Goal: Task Accomplishment & Management: Use online tool/utility

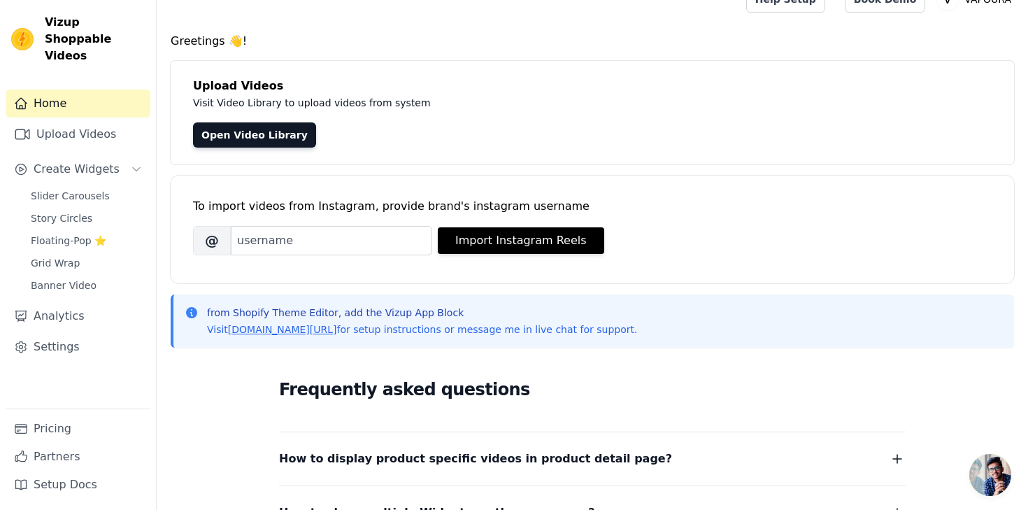
scroll to position [26, 0]
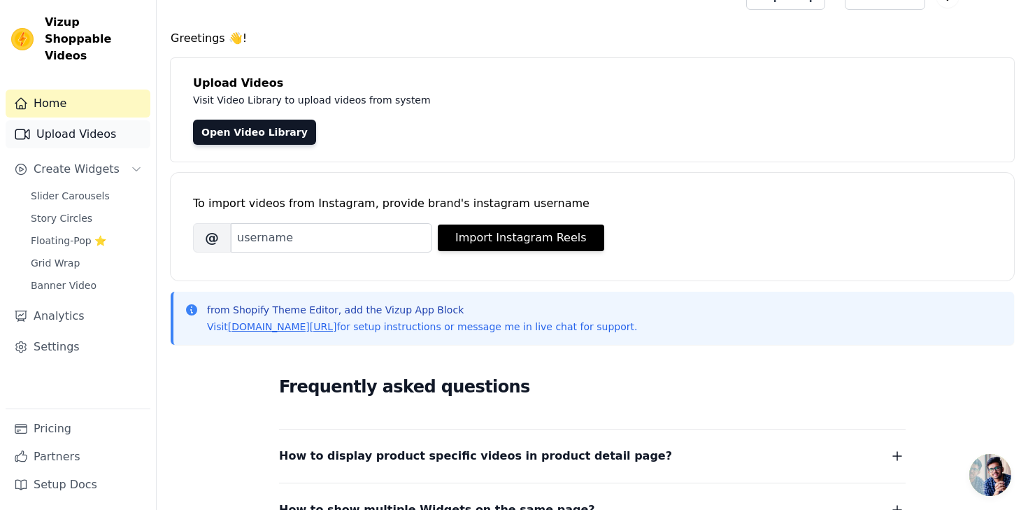
click at [76, 120] on link "Upload Videos" at bounding box center [78, 134] width 145 height 28
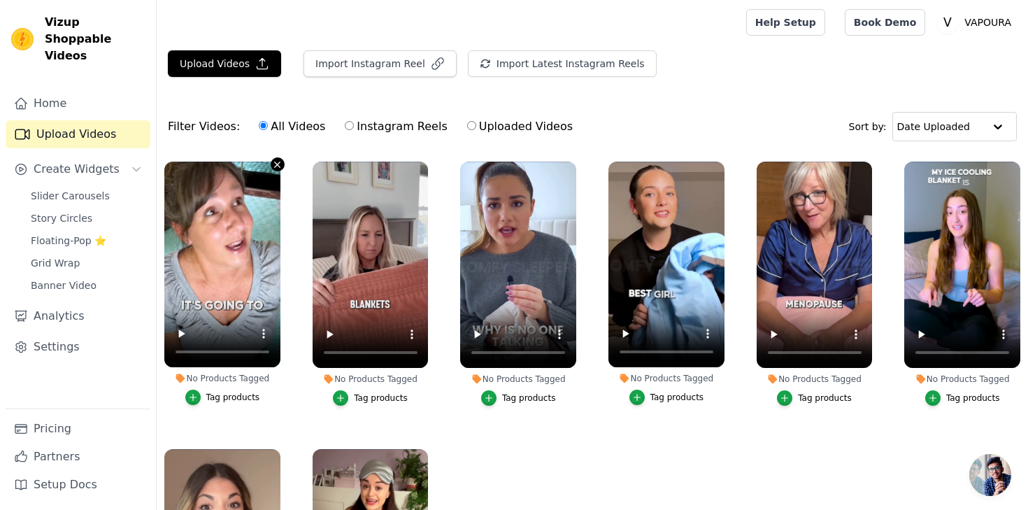
click at [276, 165] on icon "button" at bounding box center [278, 165] width 6 height 6
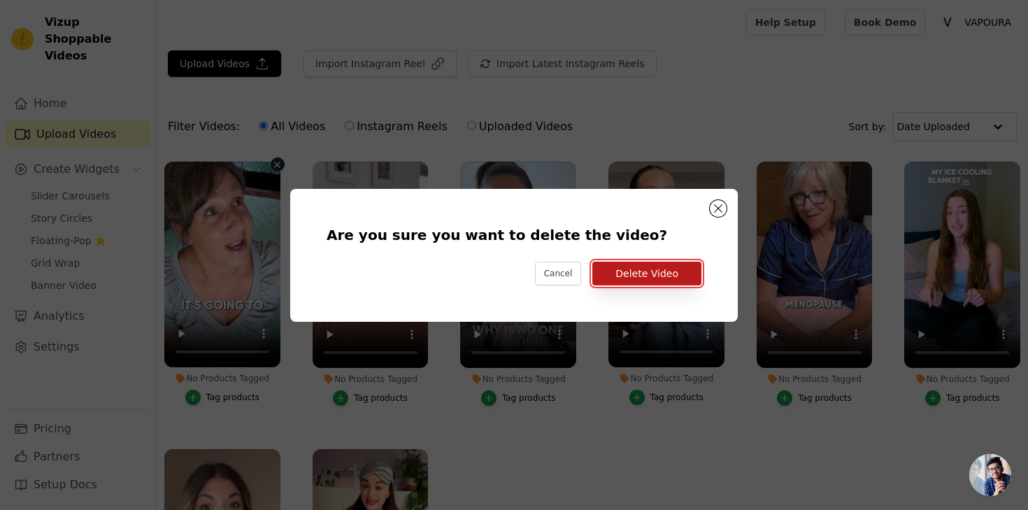
click at [660, 269] on button "Delete Video" at bounding box center [646, 274] width 109 height 24
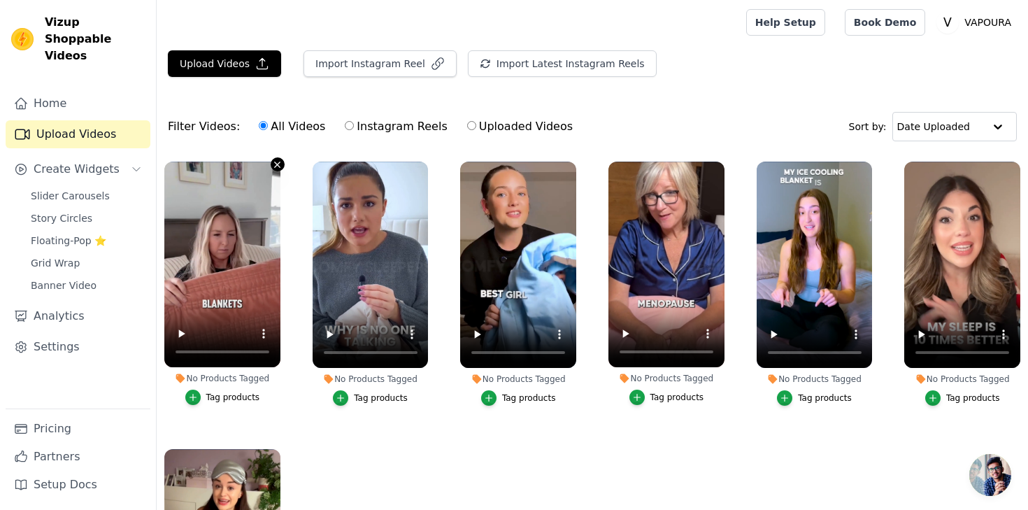
click at [276, 163] on icon "button" at bounding box center [277, 164] width 10 height 10
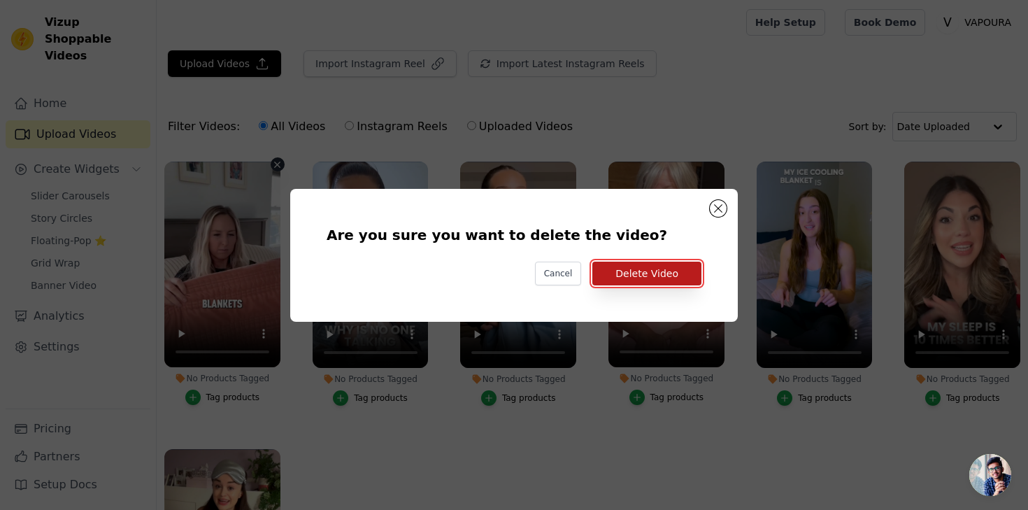
click at [643, 278] on button "Delete Video" at bounding box center [646, 274] width 109 height 24
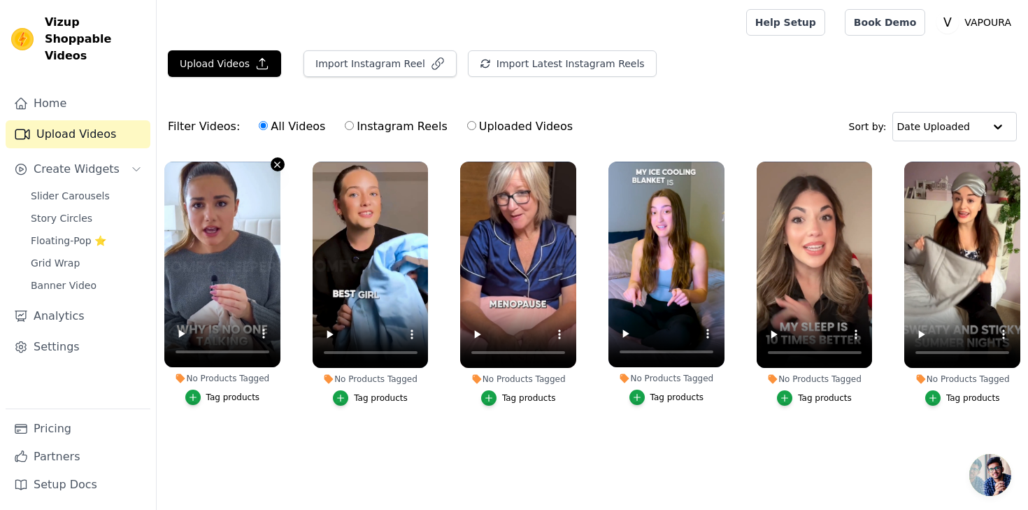
click at [276, 166] on icon "button" at bounding box center [277, 164] width 10 height 10
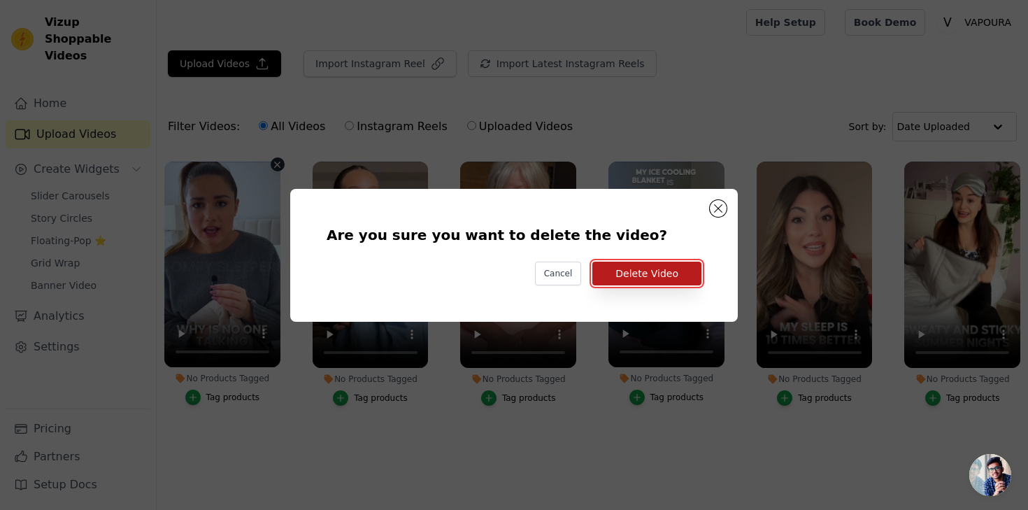
click at [662, 279] on button "Delete Video" at bounding box center [646, 274] width 109 height 24
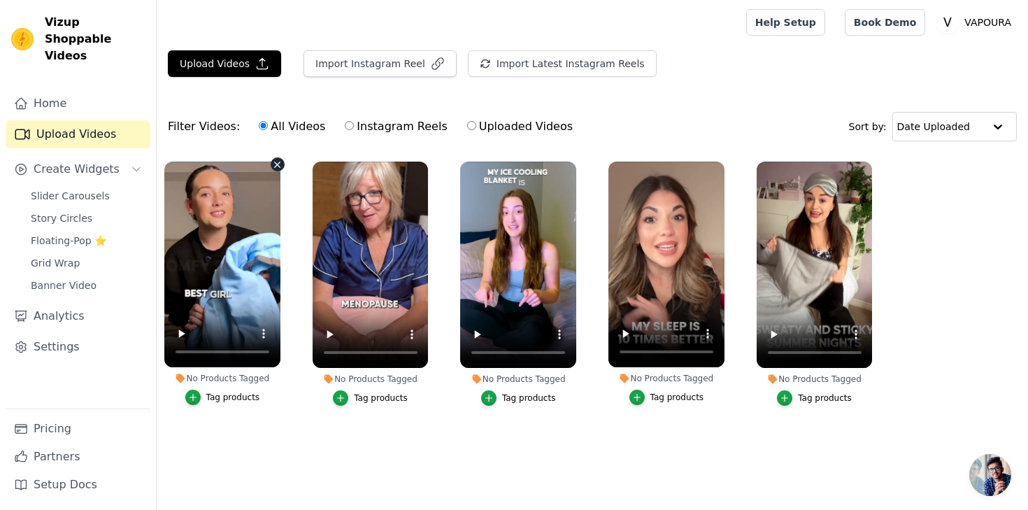
click at [275, 162] on icon "button" at bounding box center [278, 165] width 6 height 6
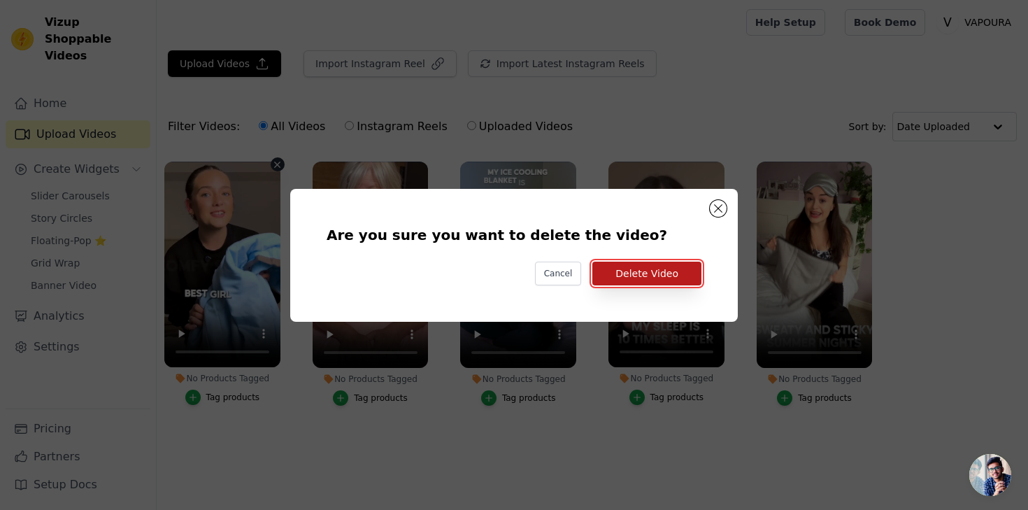
click at [661, 276] on button "Delete Video" at bounding box center [646, 274] width 109 height 24
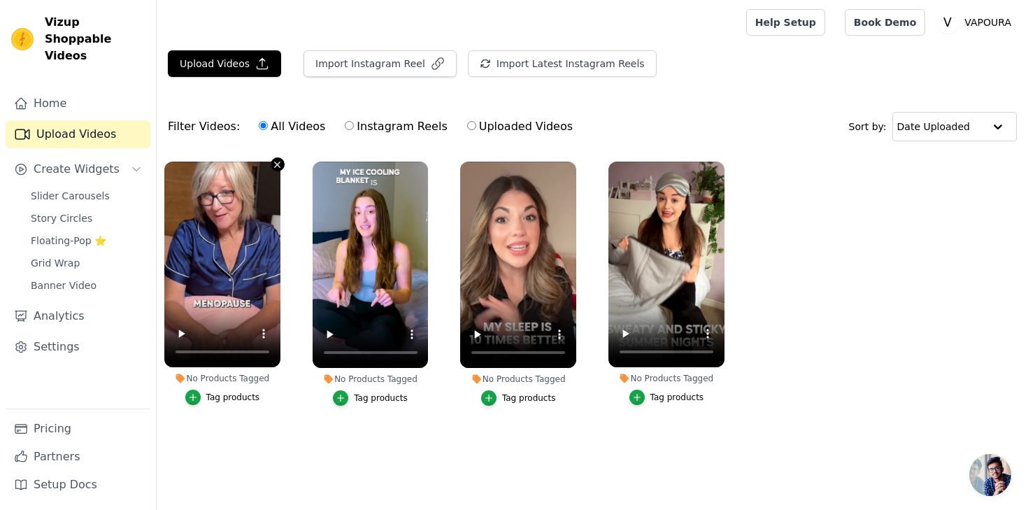
click at [278, 162] on icon "button" at bounding box center [278, 165] width 6 height 6
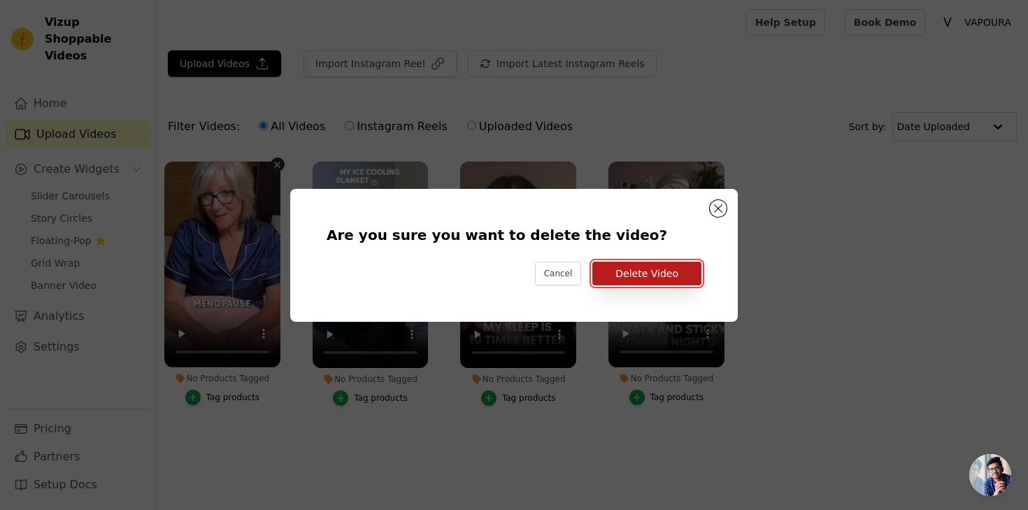
click at [674, 278] on button "Delete Video" at bounding box center [646, 274] width 109 height 24
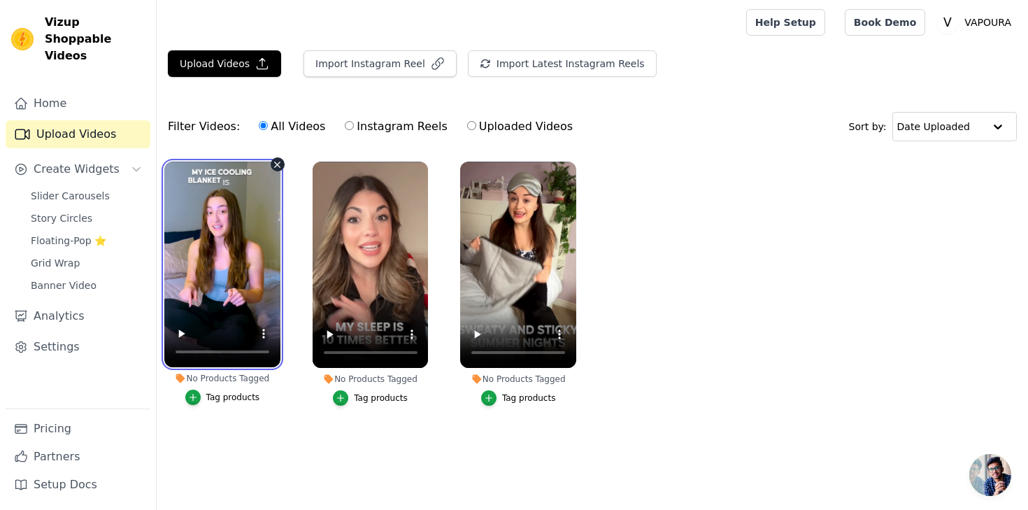
click at [269, 165] on video at bounding box center [222, 265] width 116 height 206
click at [273, 165] on icon "button" at bounding box center [277, 164] width 10 height 10
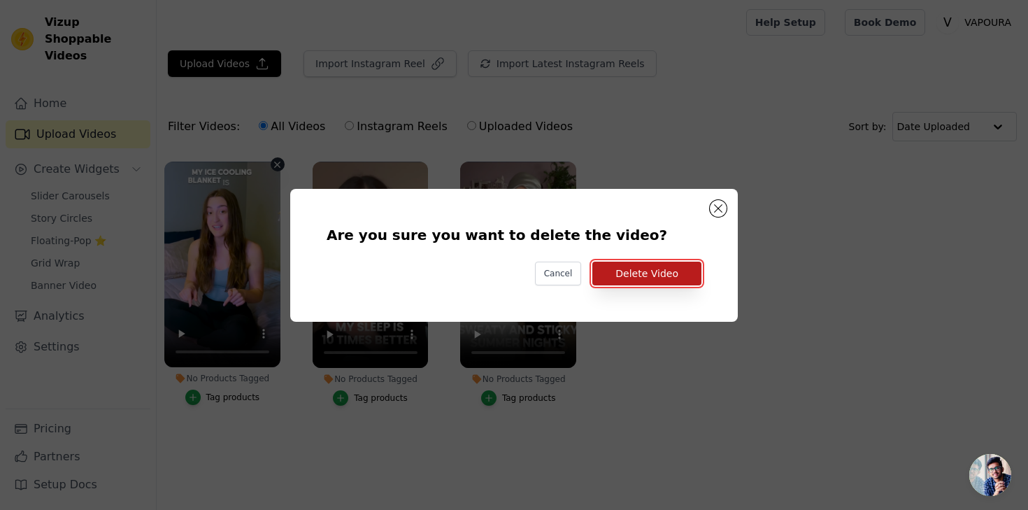
click at [622, 280] on button "Delete Video" at bounding box center [646, 274] width 109 height 24
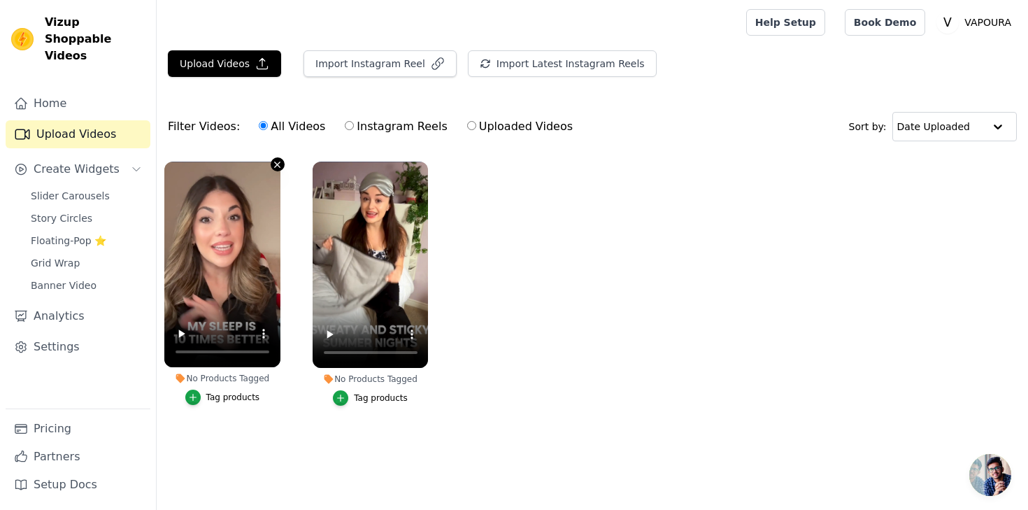
click at [276, 166] on icon "button" at bounding box center [278, 165] width 6 height 6
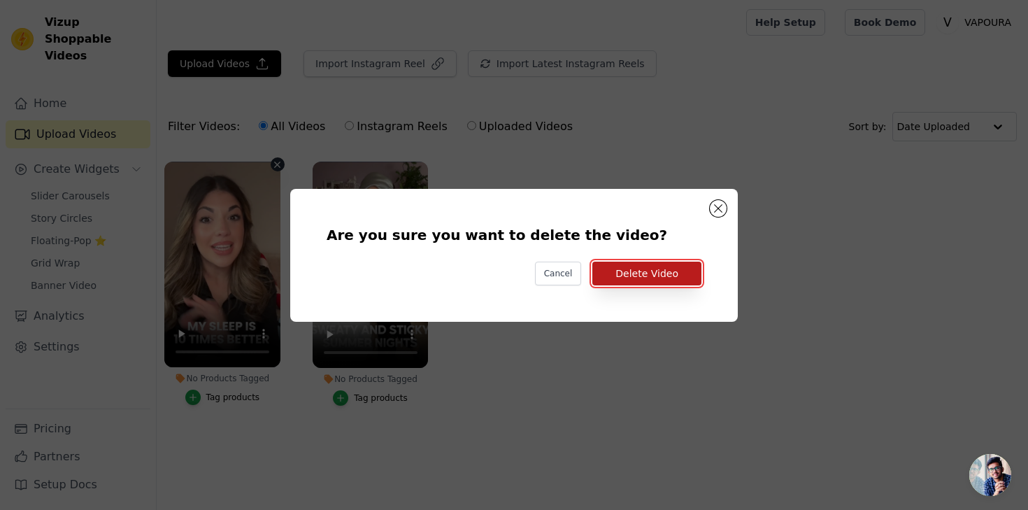
click at [650, 268] on button "Delete Video" at bounding box center [646, 274] width 109 height 24
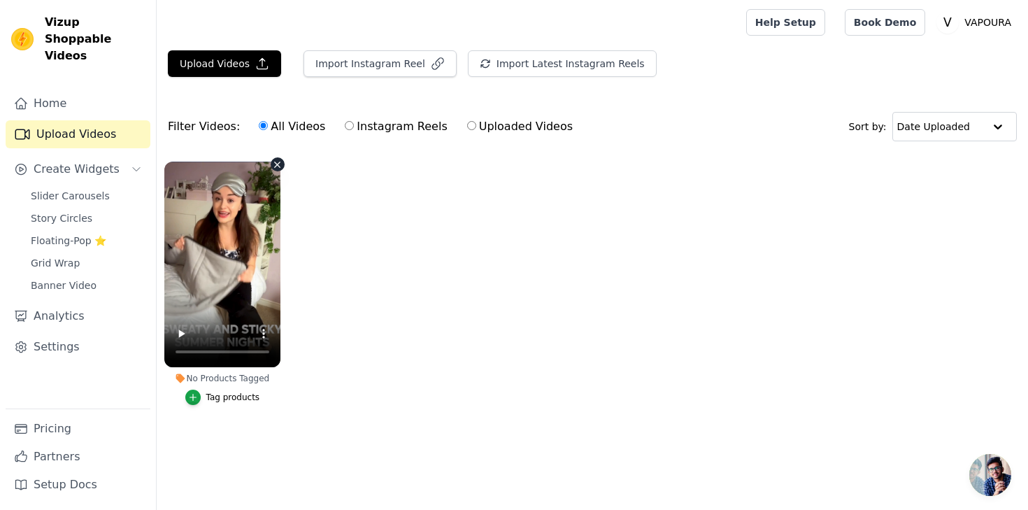
click at [275, 167] on icon "button" at bounding box center [277, 164] width 10 height 10
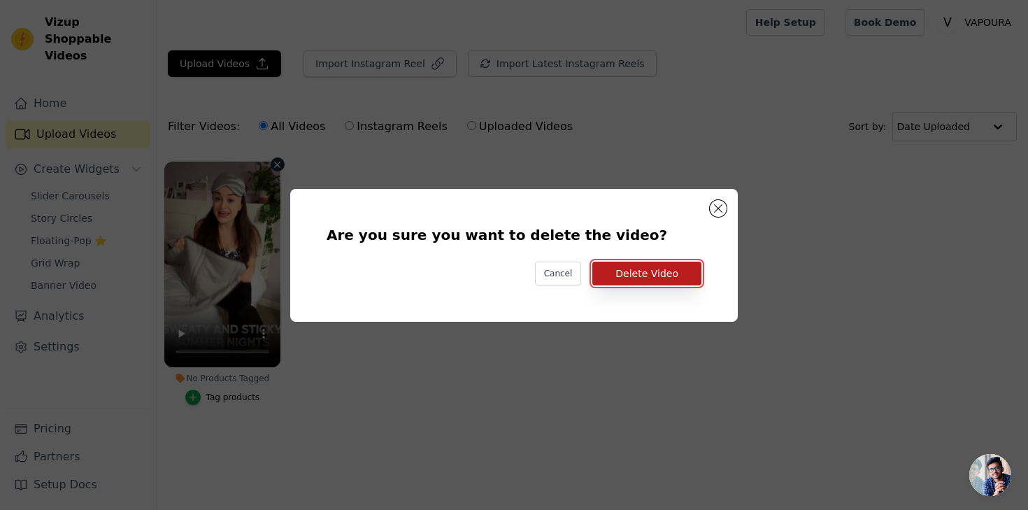
click at [679, 269] on button "Delete Video" at bounding box center [646, 274] width 109 height 24
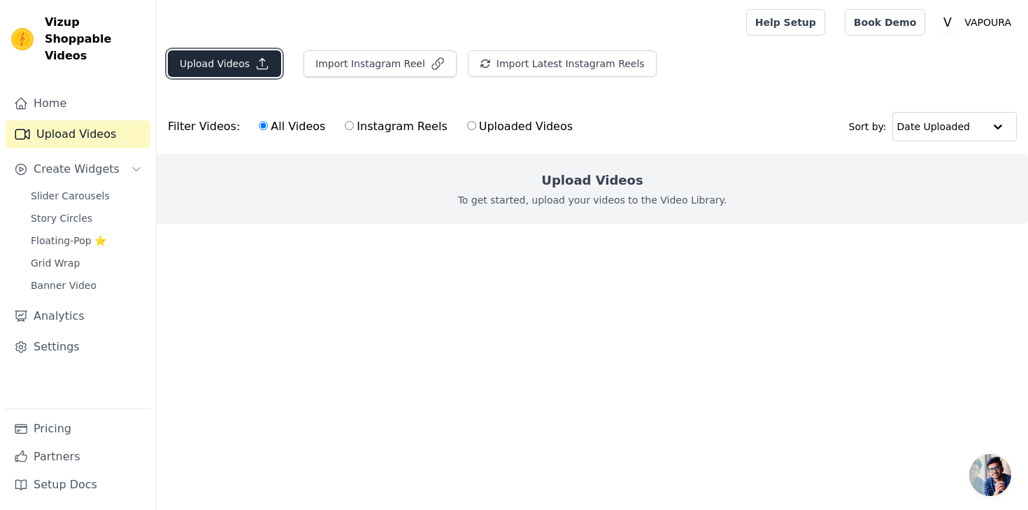
click at [261, 59] on icon "button" at bounding box center [262, 64] width 14 height 14
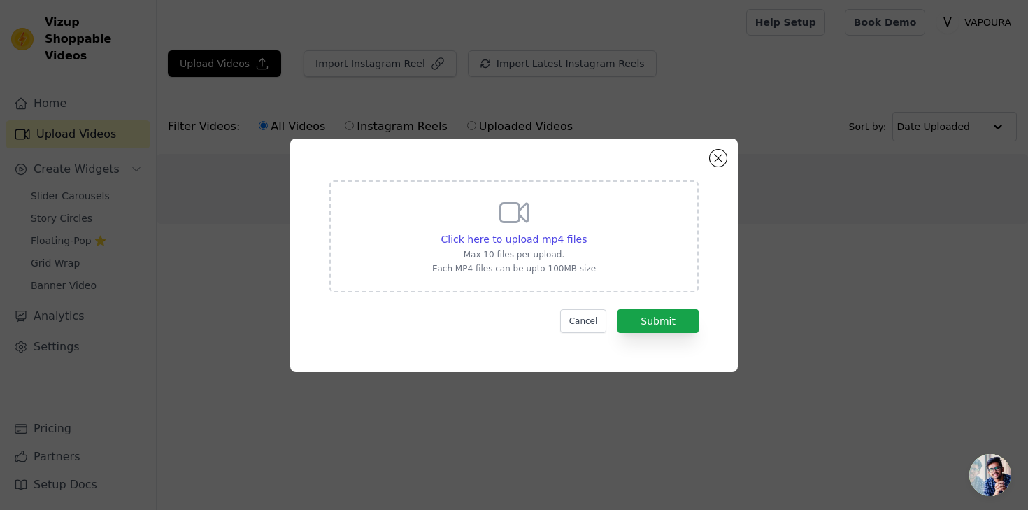
click at [644, 299] on form "Click here to upload mp4 files Max 10 files per upload. Each MP4 files can be u…" at bounding box center [513, 256] width 369 height 152
click at [511, 232] on div "Click here to upload mp4 files" at bounding box center [514, 239] width 146 height 14
click at [586, 232] on input "Click here to upload mp4 files Max 10 files per upload. Each MP4 files can be u…" at bounding box center [586, 232] width 1 height 1
type input "C:\fakepath\video_7514838435438431534.mp4"
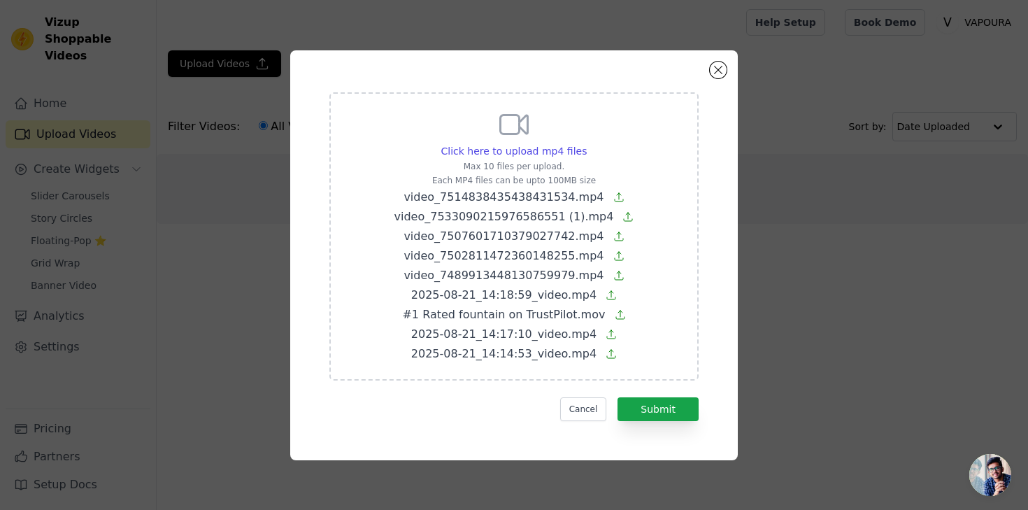
click at [657, 423] on div "Click here to upload mp4 files Max 10 files per upload. Each MP4 files can be u…" at bounding box center [513, 255] width 397 height 359
click at [657, 413] on button "Submit" at bounding box center [658, 409] width 81 height 24
click at [574, 313] on span "#1 Rated fountain on TrustPilot.mov" at bounding box center [503, 314] width 203 height 13
click at [586, 144] on input "Click here to upload mp4 files Max 10 files per upload. Each MP4 files can be u…" at bounding box center [586, 143] width 1 height 1
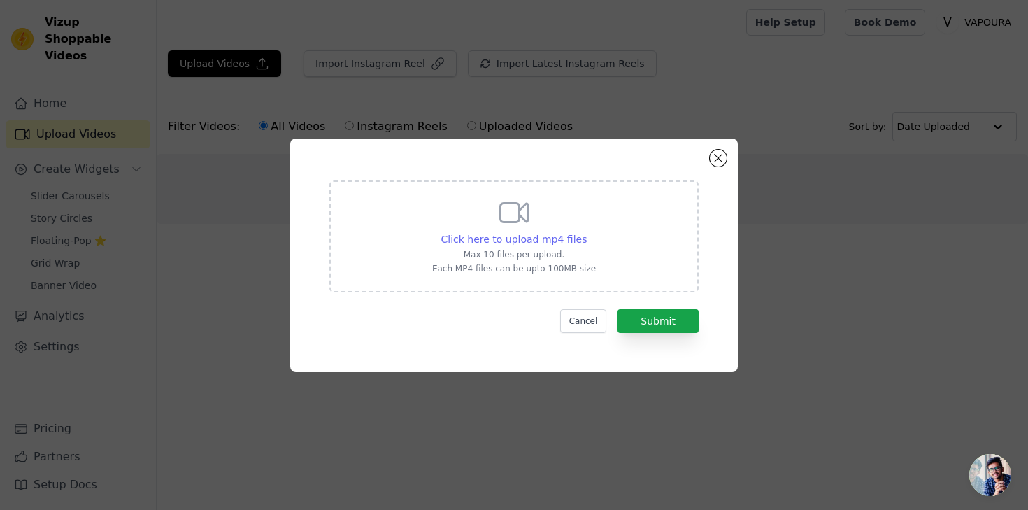
click at [518, 232] on div "Click here to upload mp4 files" at bounding box center [514, 239] width 146 height 14
click at [586, 232] on input "Click here to upload mp4 files Max 10 files per upload. Each MP4 files can be u…" at bounding box center [586, 232] width 1 height 1
type input "C:\fakepath\video_7507601710379027742.mp4"
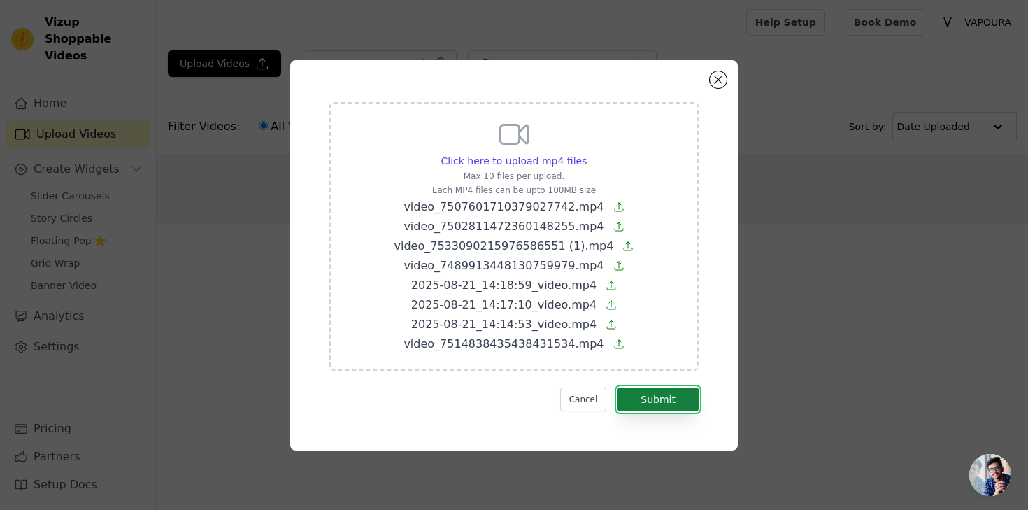
click at [657, 397] on button "Submit" at bounding box center [658, 399] width 81 height 24
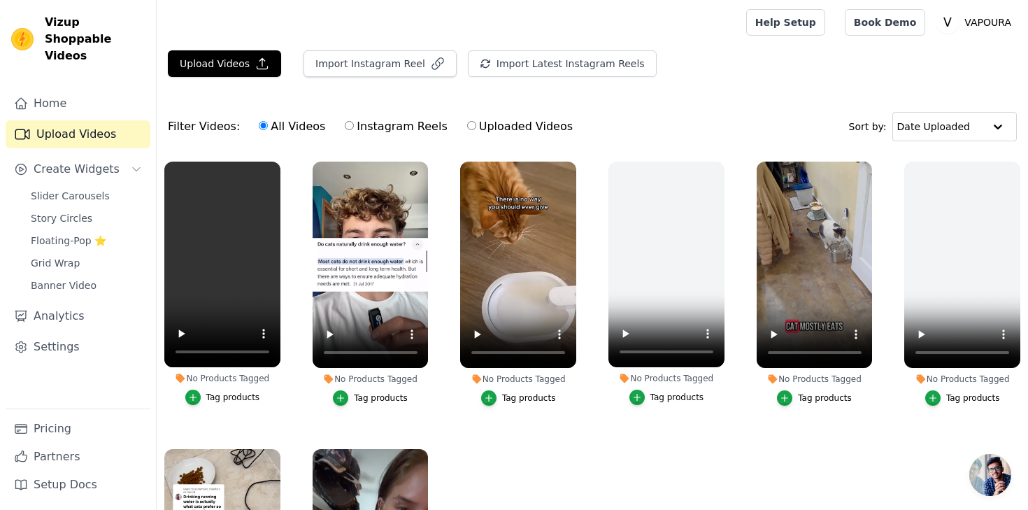
click at [226, 78] on div "Upload Videos Import Instagram Reel Import Latest Instagram Reels Import Latest…" at bounding box center [592, 69] width 871 height 38
click at [223, 53] on button "Upload Videos" at bounding box center [224, 63] width 113 height 27
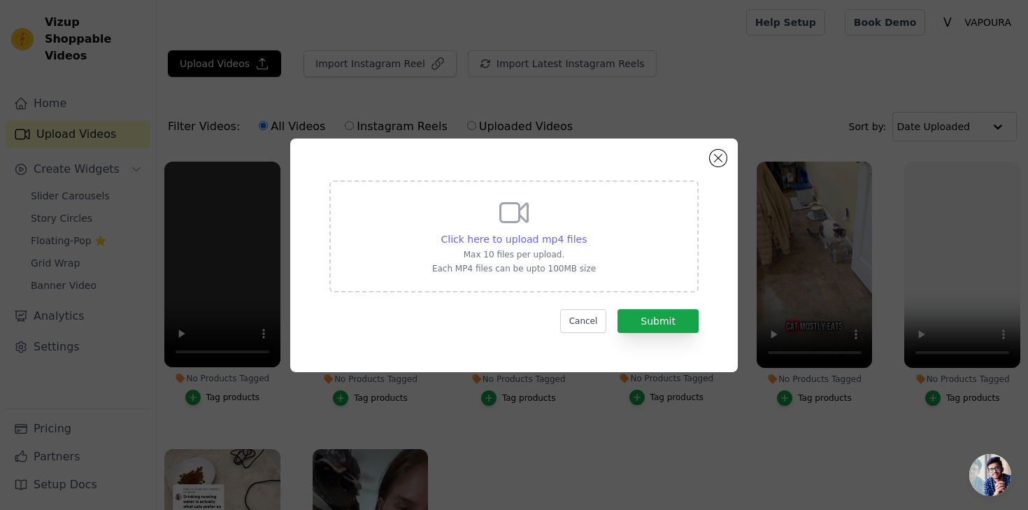
click at [528, 232] on div "Click here to upload mp4 files" at bounding box center [514, 239] width 146 height 14
click at [586, 232] on input "Click here to upload mp4 files Max 10 files per upload. Each MP4 files can be u…" at bounding box center [586, 232] width 1 height 1
type input "C:\fakepath\4DA47288-F133-42BA-B1FC-F7183063F10B.mov"
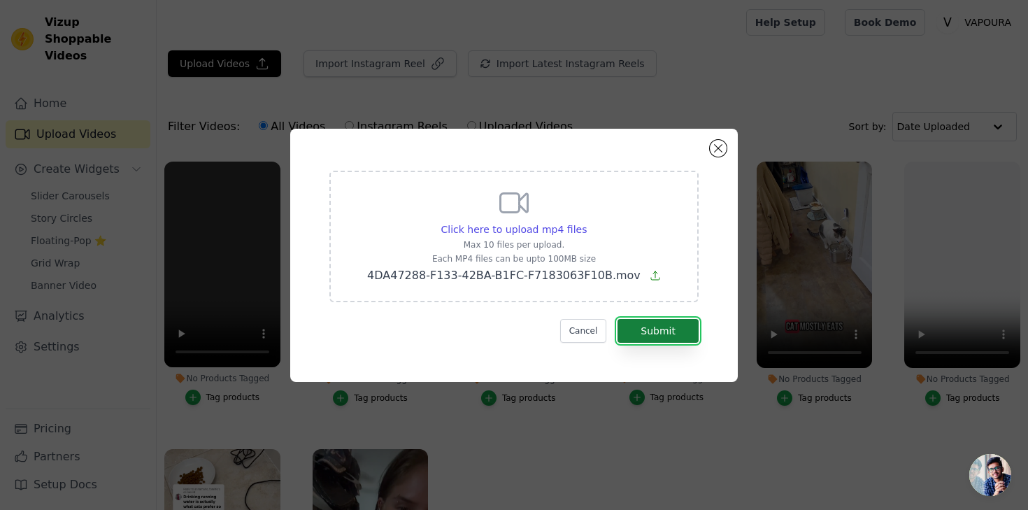
click at [686, 323] on button "Submit" at bounding box center [658, 331] width 81 height 24
click at [731, 244] on div "Click here to upload mp4 files Max 10 files per upload. Each MP4 files can be u…" at bounding box center [514, 255] width 448 height 253
click at [716, 140] on button "Close modal" at bounding box center [718, 148] width 17 height 17
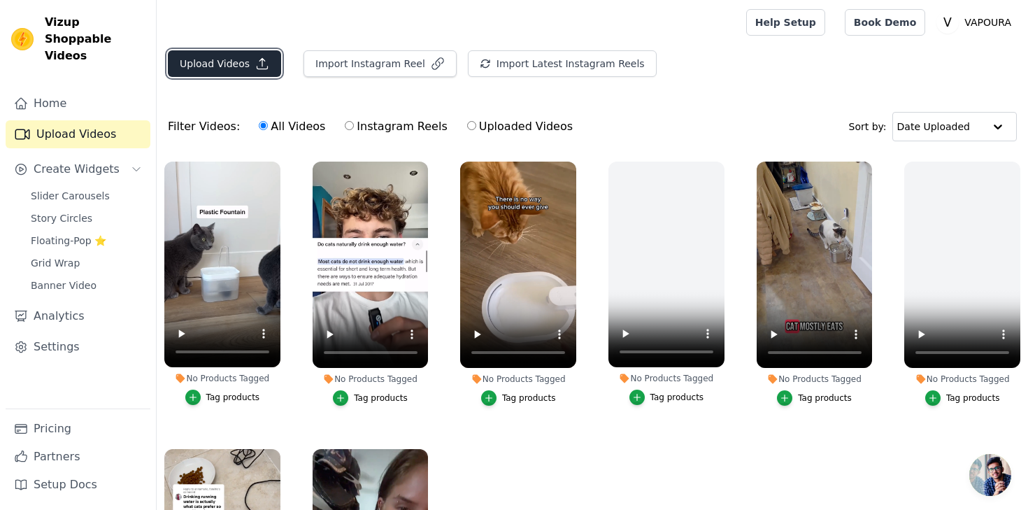
click at [252, 76] on button "Upload Videos" at bounding box center [224, 63] width 113 height 27
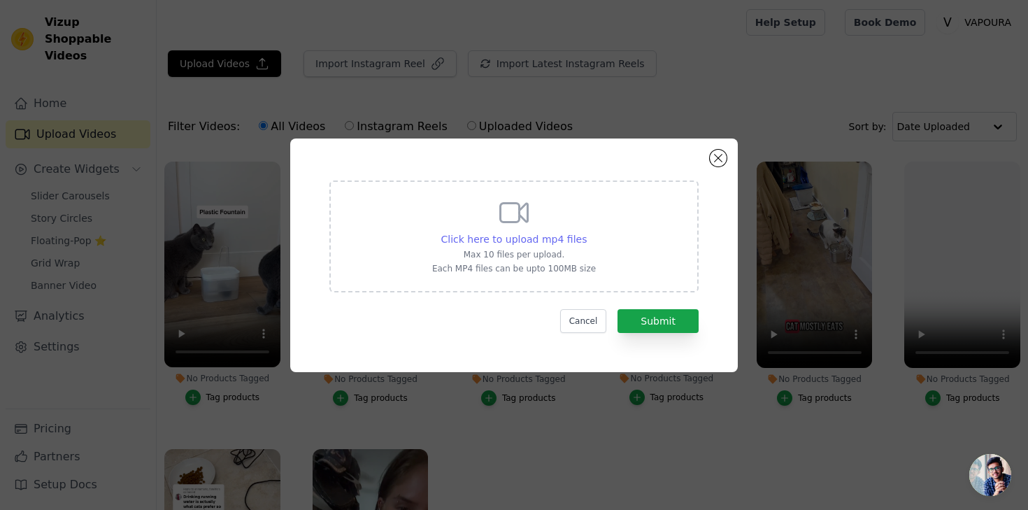
click at [465, 239] on span "Click here to upload mp4 files" at bounding box center [514, 239] width 146 height 11
click at [586, 232] on input "Click here to upload mp4 files Max 10 files per upload. Each MP4 files can be u…" at bounding box center [586, 232] width 1 height 1
type input "C:\fakepath\2025-08-21_14:26:47_video.mp4"
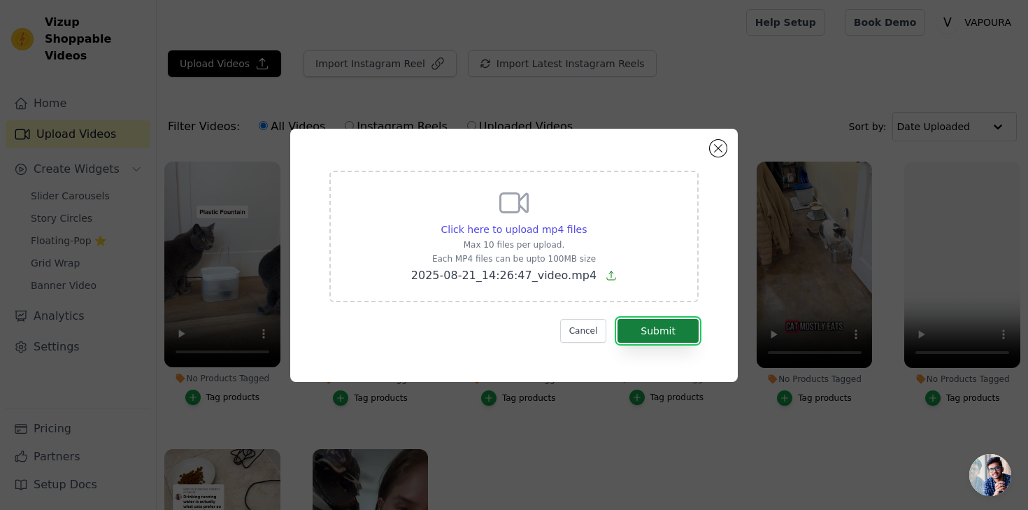
click at [675, 332] on button "Submit" at bounding box center [658, 331] width 81 height 24
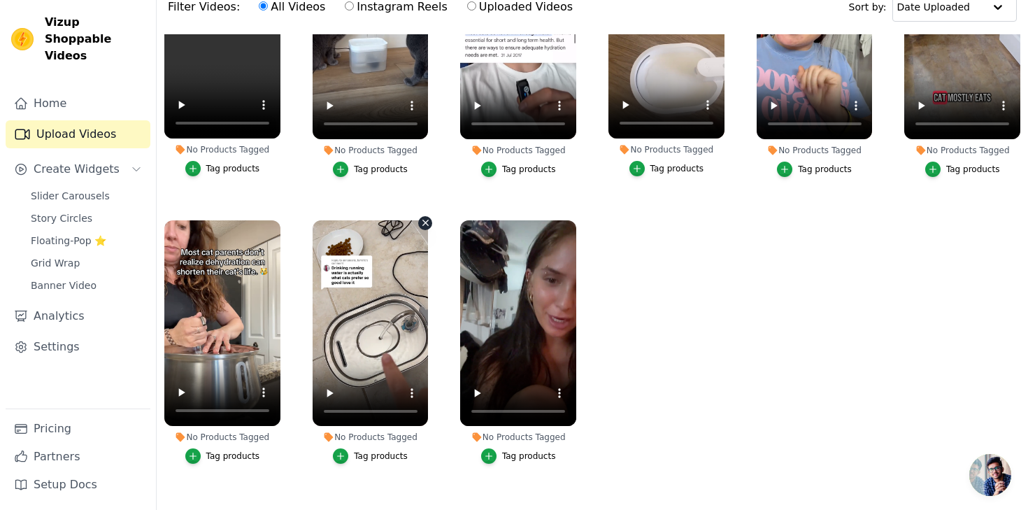
scroll to position [143, 0]
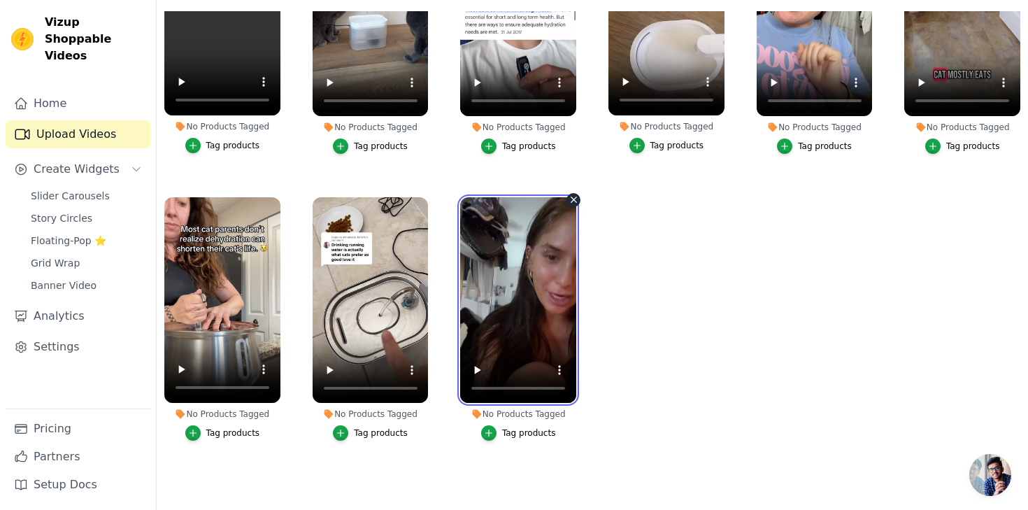
drag, startPoint x: 508, startPoint y: 303, endPoint x: 473, endPoint y: 259, distance: 55.7
click at [473, 259] on video at bounding box center [518, 300] width 116 height 206
drag, startPoint x: 473, startPoint y: 259, endPoint x: 460, endPoint y: 225, distance: 36.8
click at [460, 225] on label "No Products Tagged Tag products" at bounding box center [519, 322] width 118 height 251
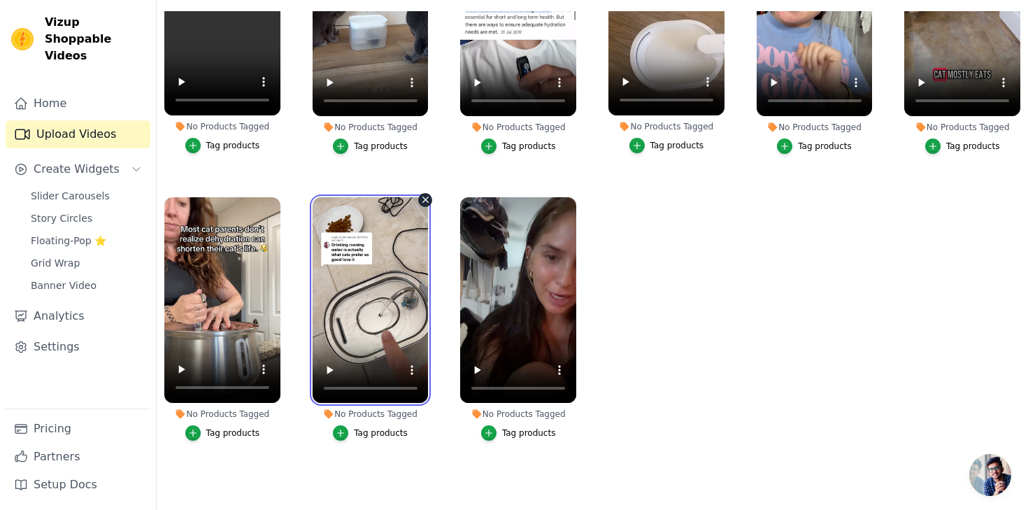
click at [365, 289] on video at bounding box center [371, 300] width 116 height 206
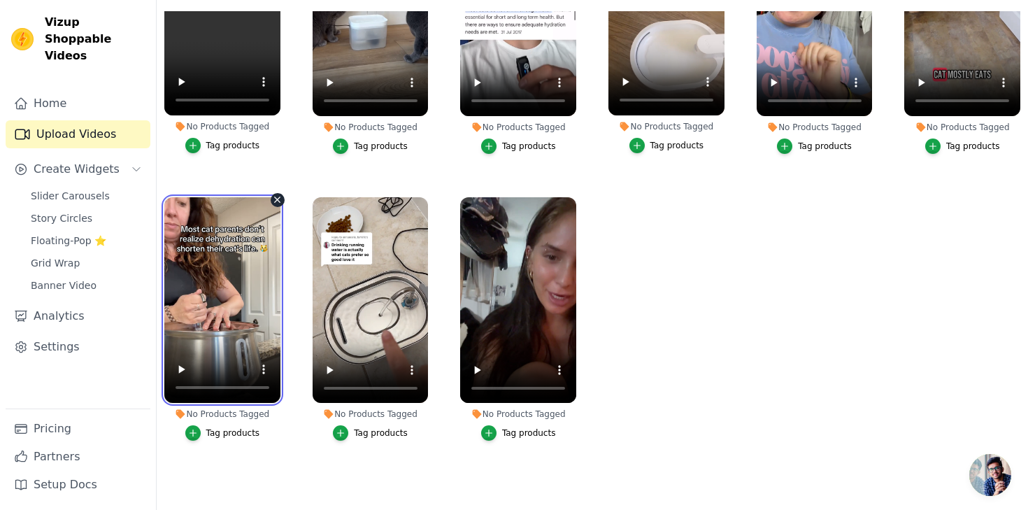
click at [191, 275] on video at bounding box center [222, 300] width 116 height 206
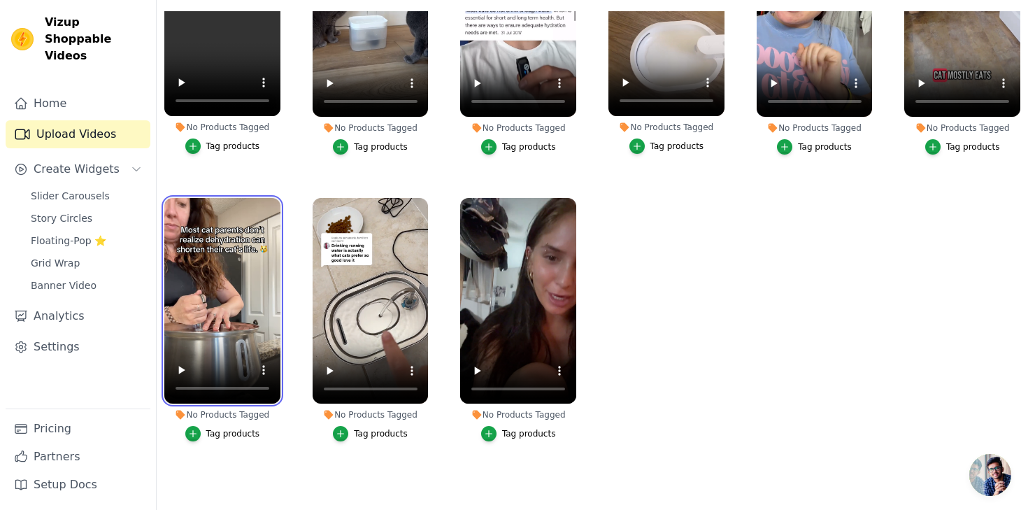
scroll to position [0, 0]
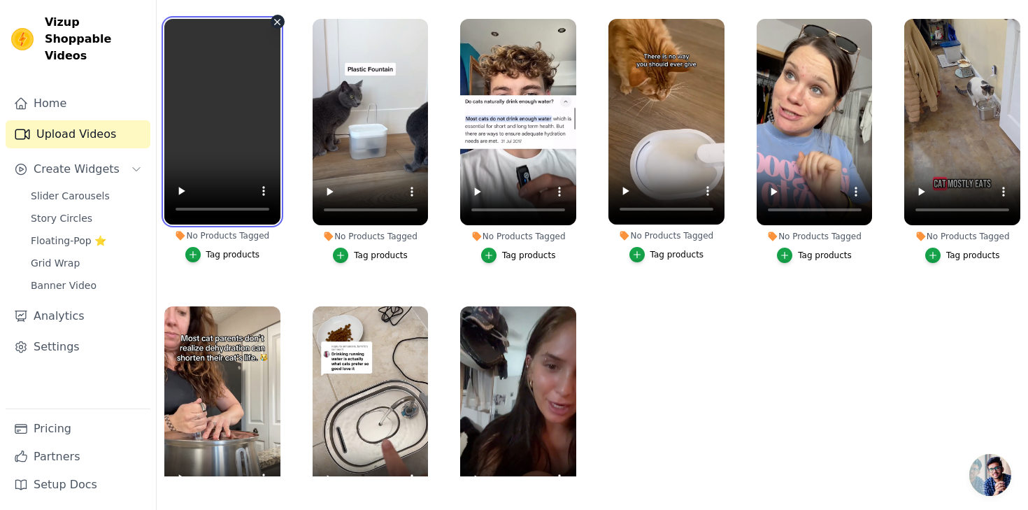
click at [247, 150] on video at bounding box center [222, 122] width 116 height 206
click at [434, 134] on div "No Products Tagged Tag products" at bounding box center [370, 143] width 131 height 265
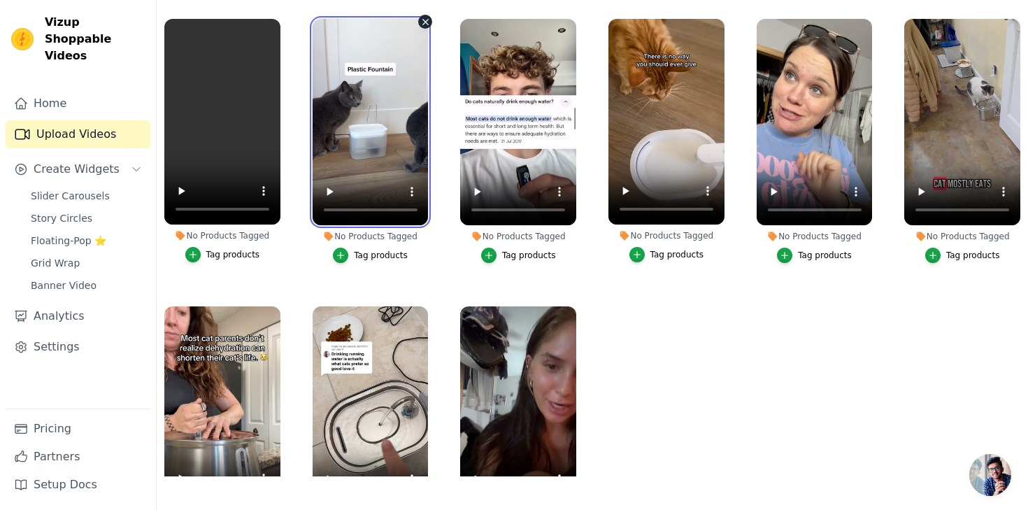
click at [377, 152] on video at bounding box center [371, 122] width 116 height 206
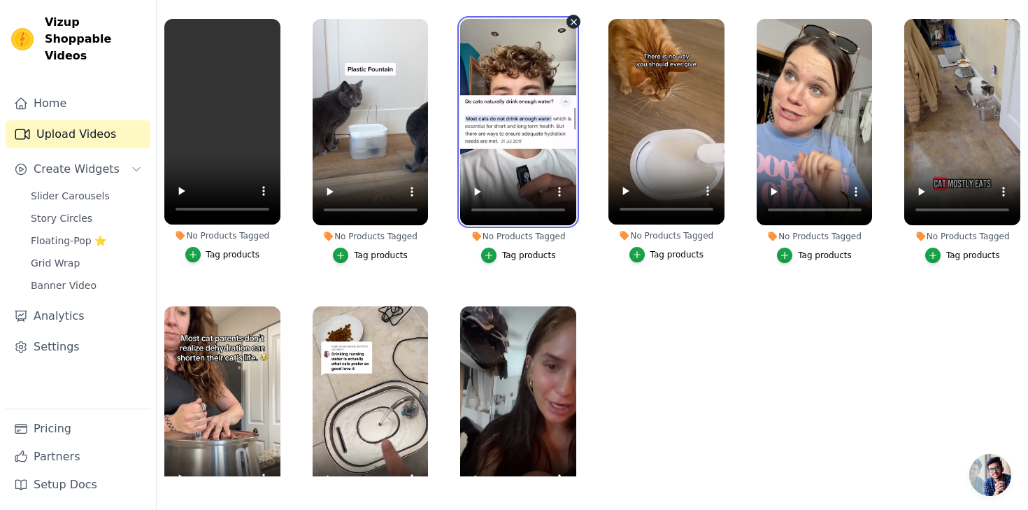
click at [494, 130] on video at bounding box center [518, 122] width 116 height 206
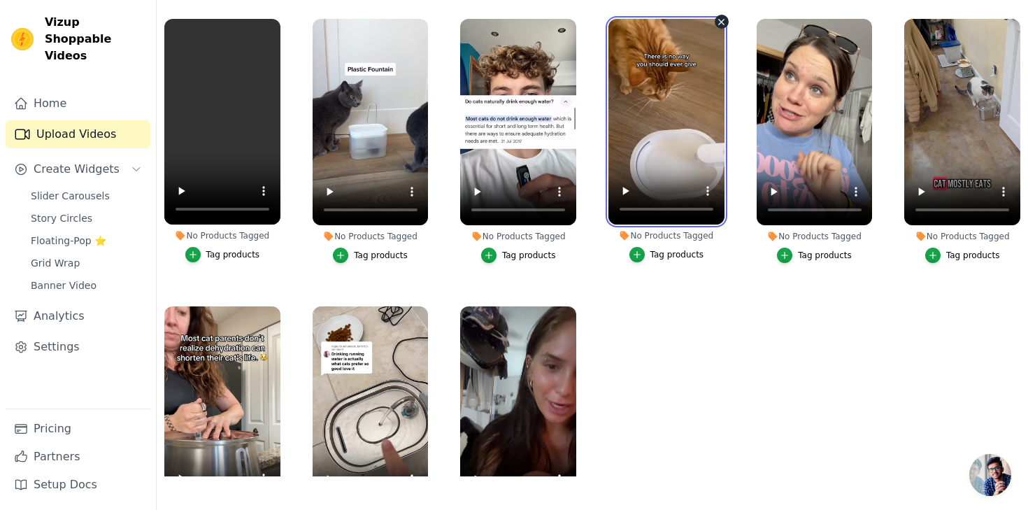
click at [663, 112] on video at bounding box center [666, 122] width 116 height 206
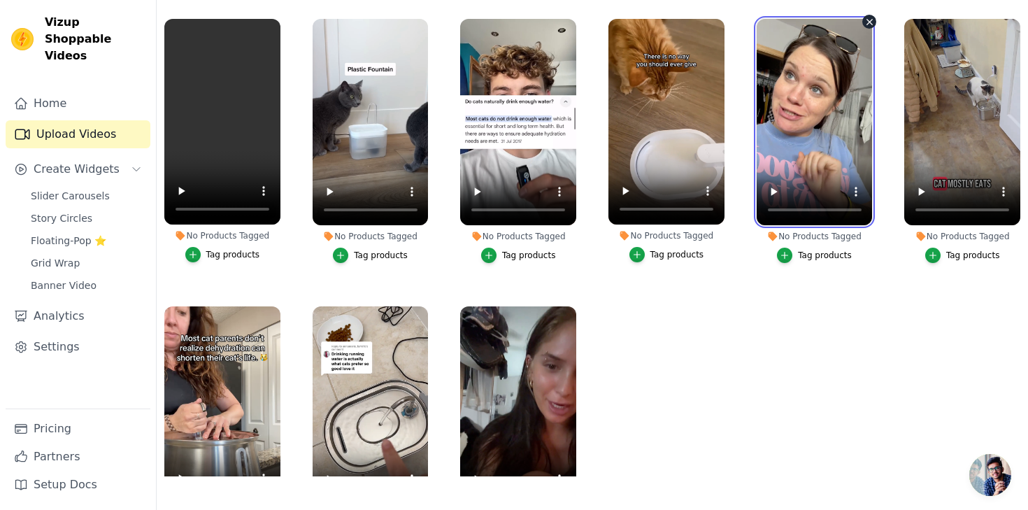
drag, startPoint x: 825, startPoint y: 93, endPoint x: 771, endPoint y: 94, distance: 53.9
click at [771, 97] on video at bounding box center [815, 122] width 116 height 206
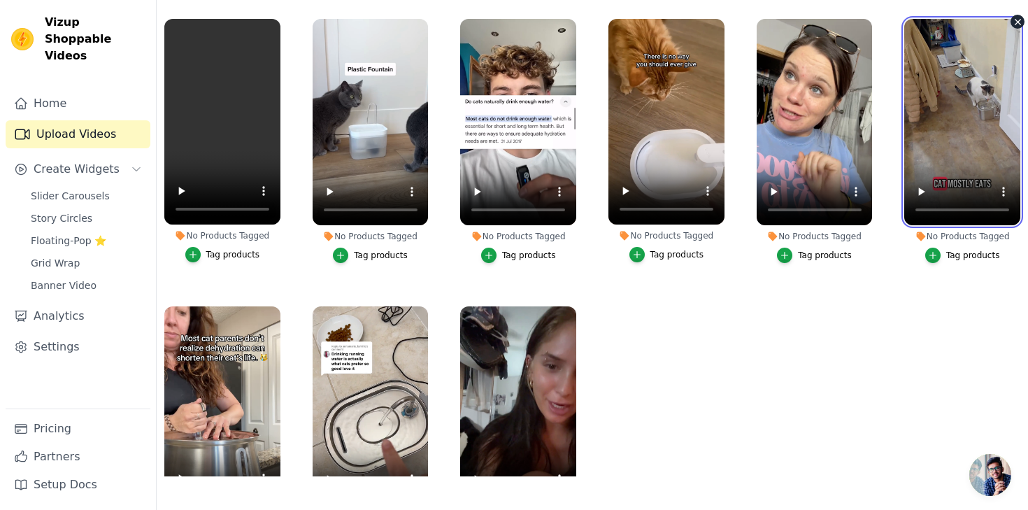
click at [960, 98] on video at bounding box center [962, 122] width 116 height 206
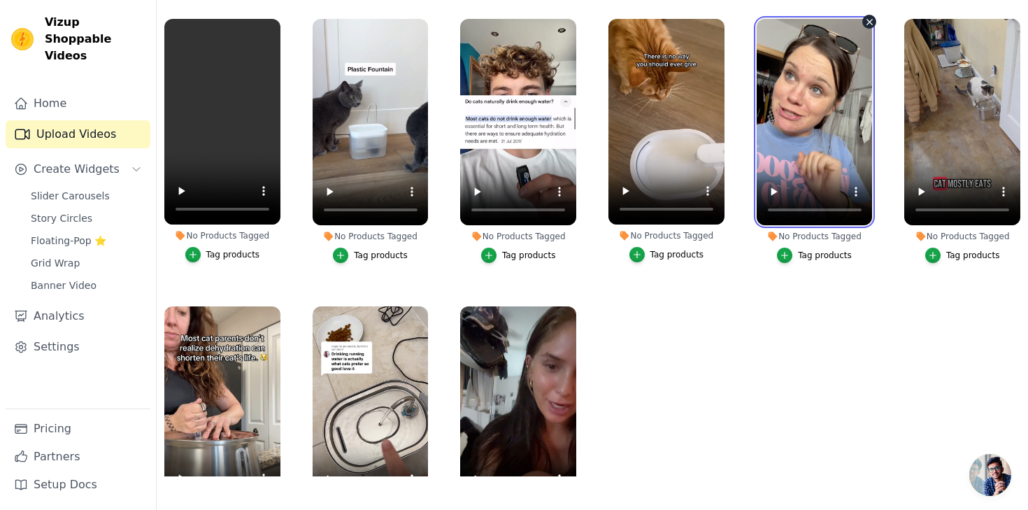
click at [799, 96] on video at bounding box center [815, 122] width 116 height 206
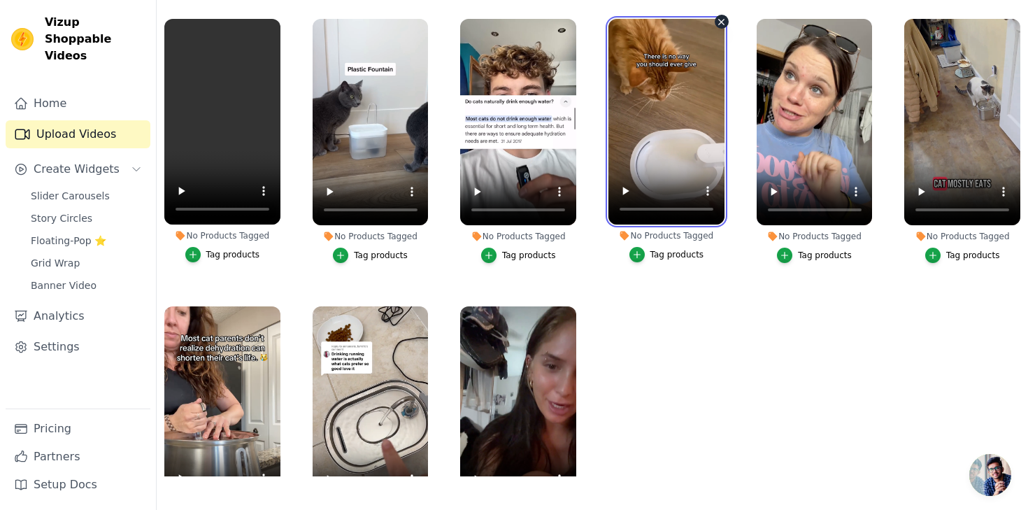
click at [641, 118] on video at bounding box center [666, 122] width 116 height 206
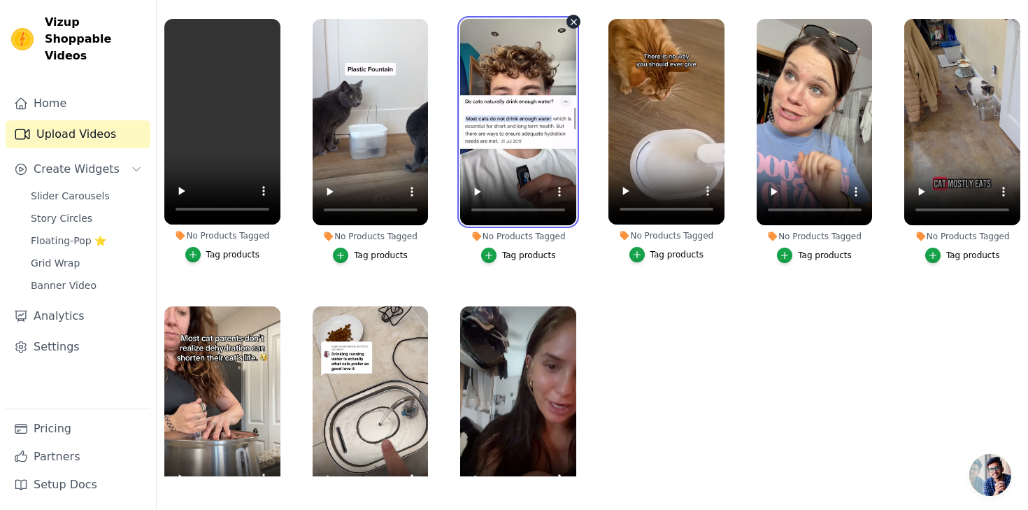
click at [507, 126] on video at bounding box center [518, 122] width 116 height 206
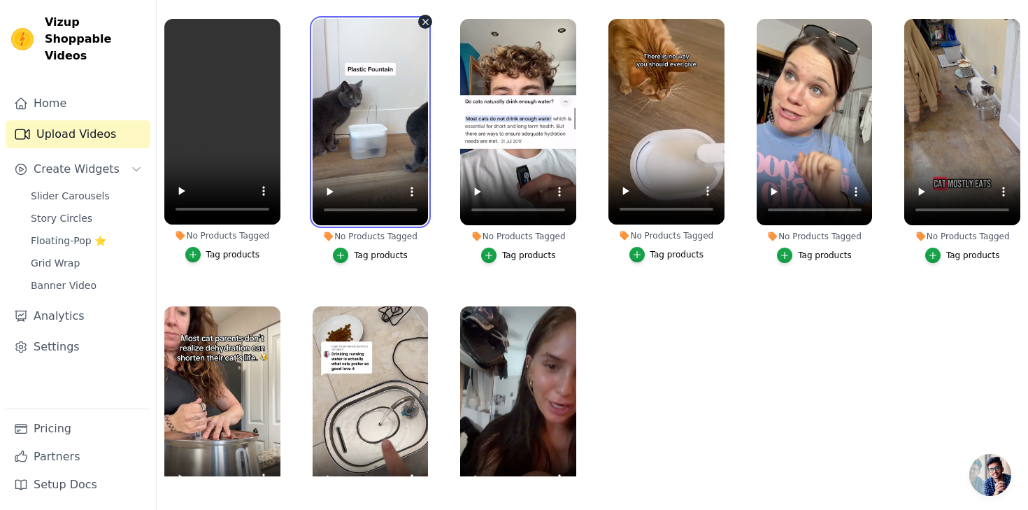
click at [415, 118] on video at bounding box center [371, 122] width 116 height 206
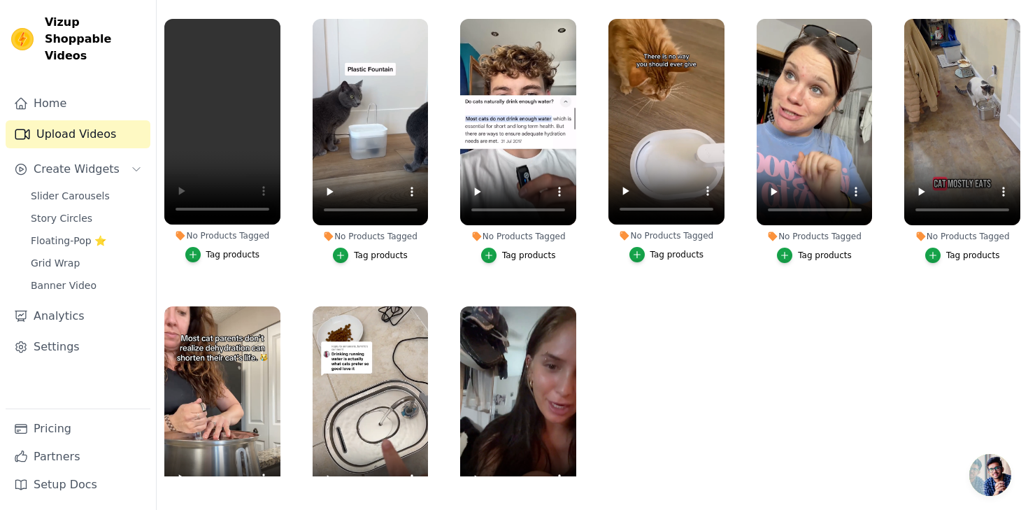
click at [732, 345] on ul "No Products Tagged Tag products No Products Tagged Tag products No Products Tag…" at bounding box center [592, 243] width 871 height 465
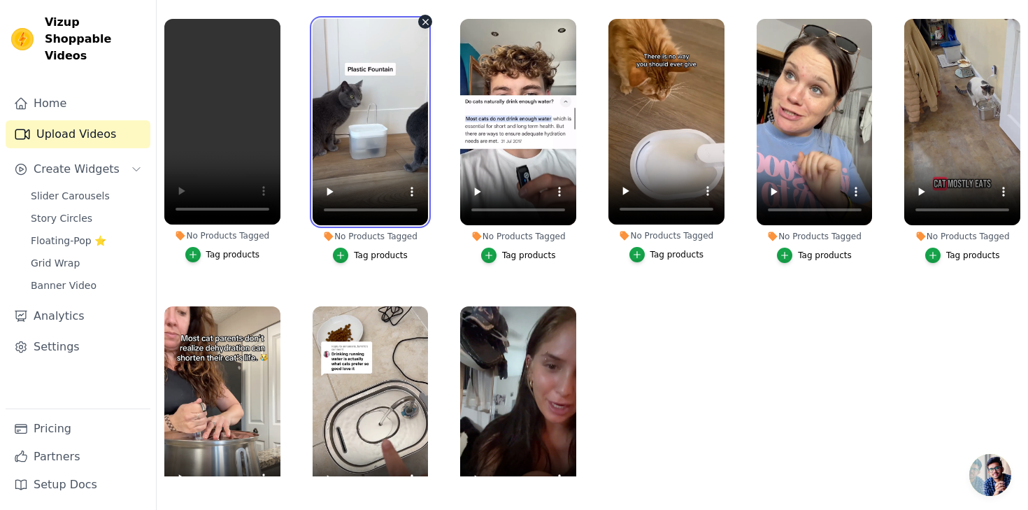
drag, startPoint x: 385, startPoint y: 136, endPoint x: 322, endPoint y: 135, distance: 63.7
click at [322, 135] on video at bounding box center [371, 122] width 116 height 206
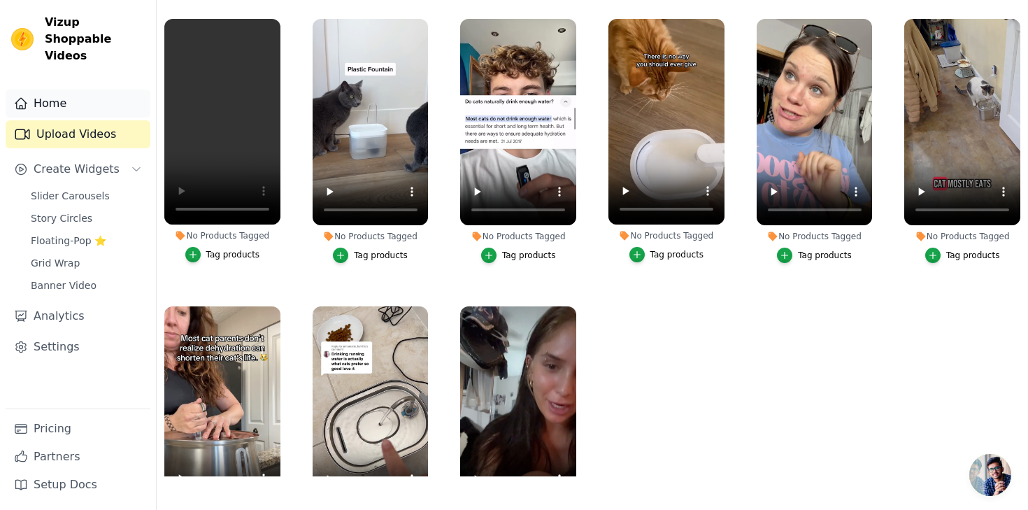
click at [65, 90] on link "Home" at bounding box center [78, 104] width 145 height 28
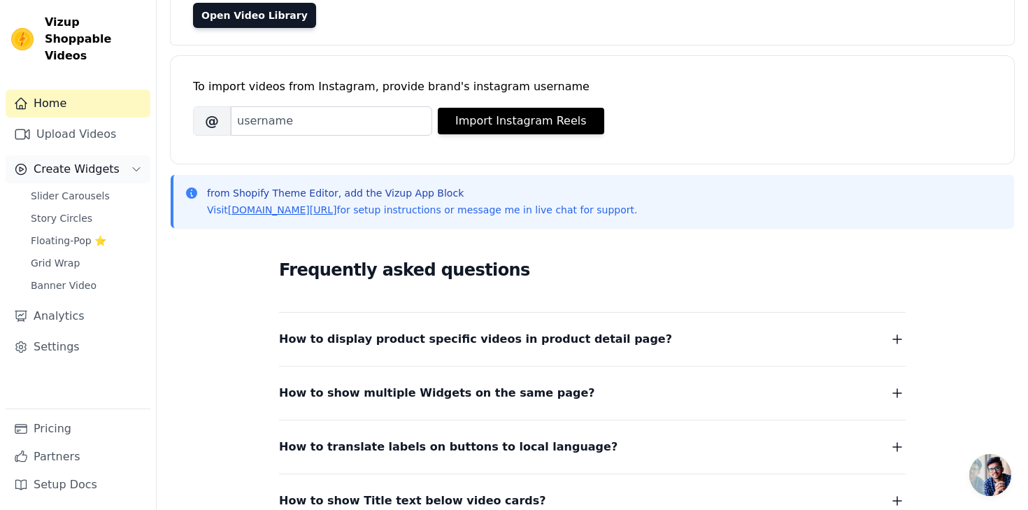
click at [59, 161] on span "Create Widgets" at bounding box center [77, 169] width 86 height 17
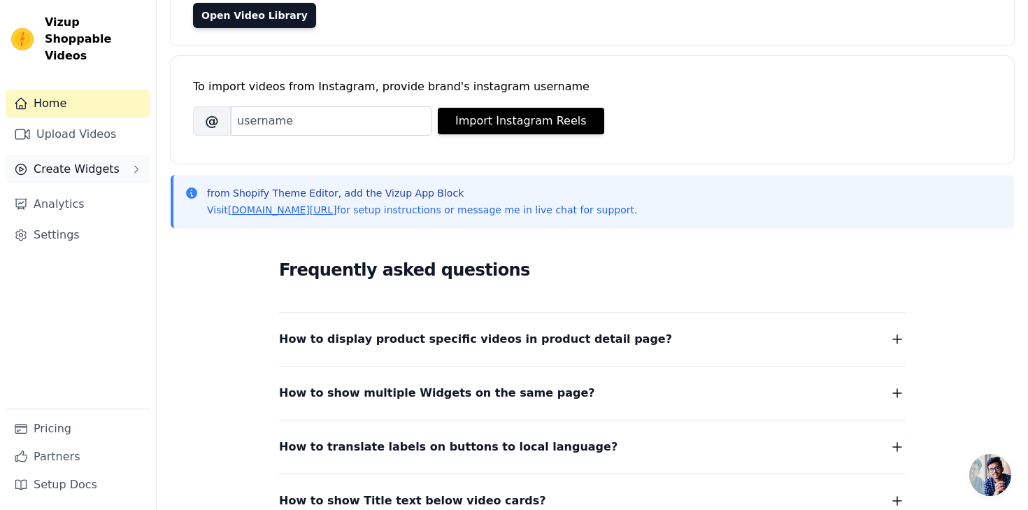
click at [59, 163] on button "Create Widgets" at bounding box center [78, 169] width 145 height 28
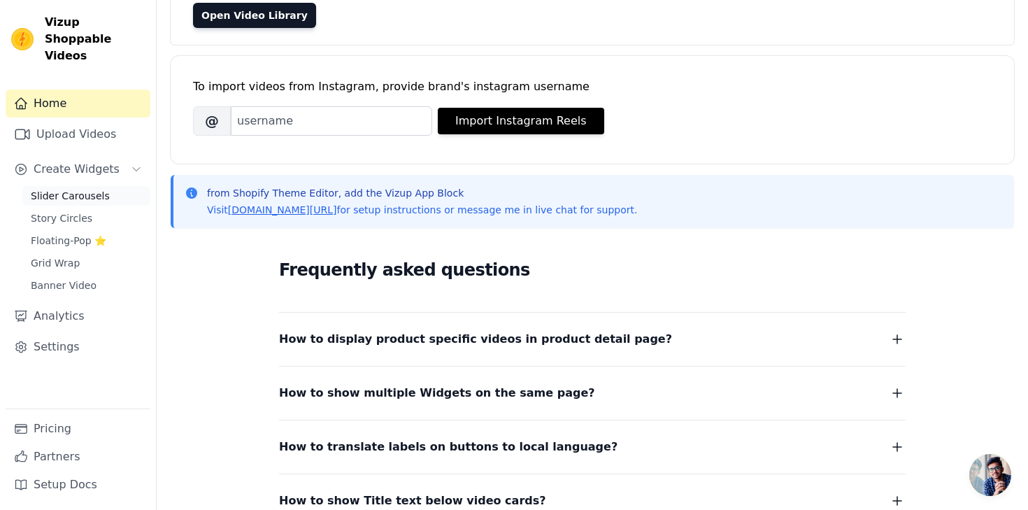
click at [59, 189] on span "Slider Carousels" at bounding box center [70, 196] width 79 height 14
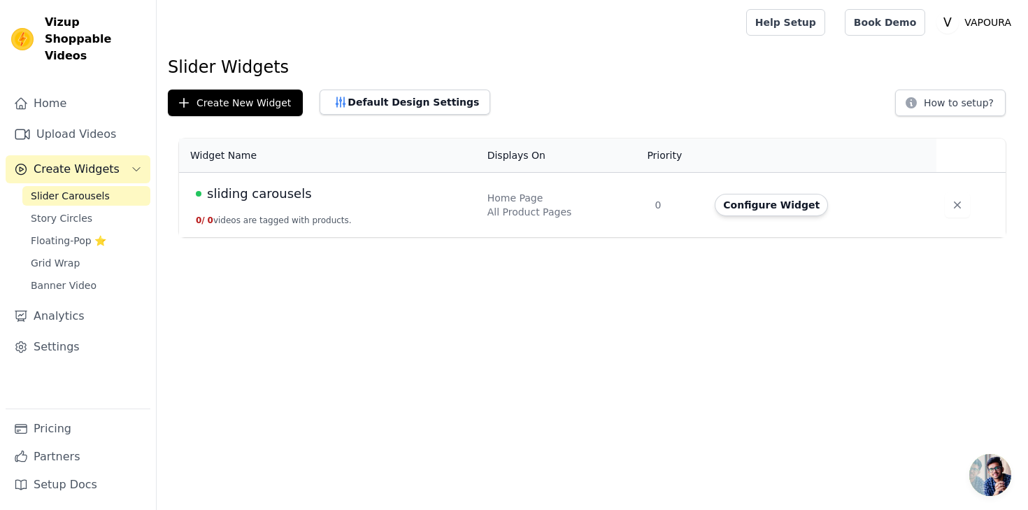
click at [252, 195] on span "sliding carousels" at bounding box center [259, 194] width 105 height 20
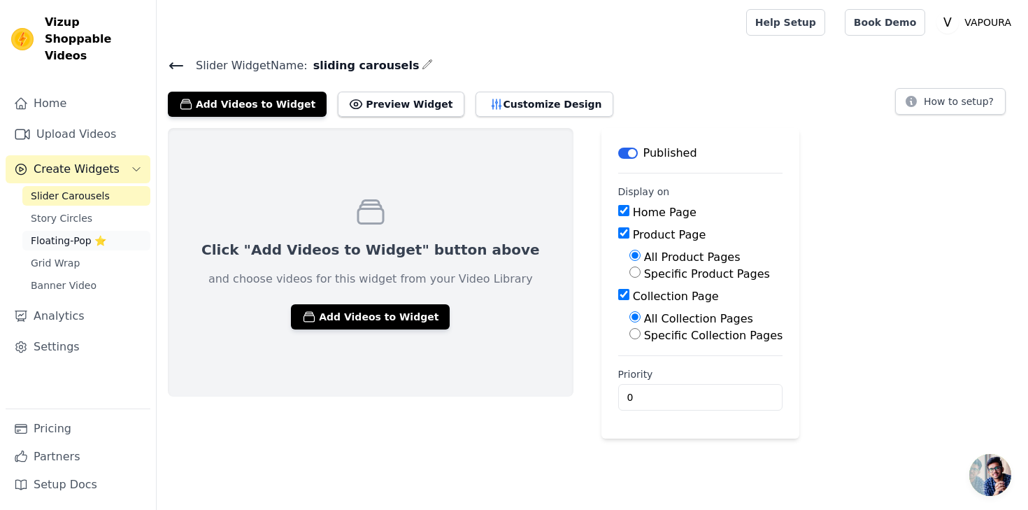
click at [78, 234] on span "Floating-Pop ⭐" at bounding box center [69, 241] width 76 height 14
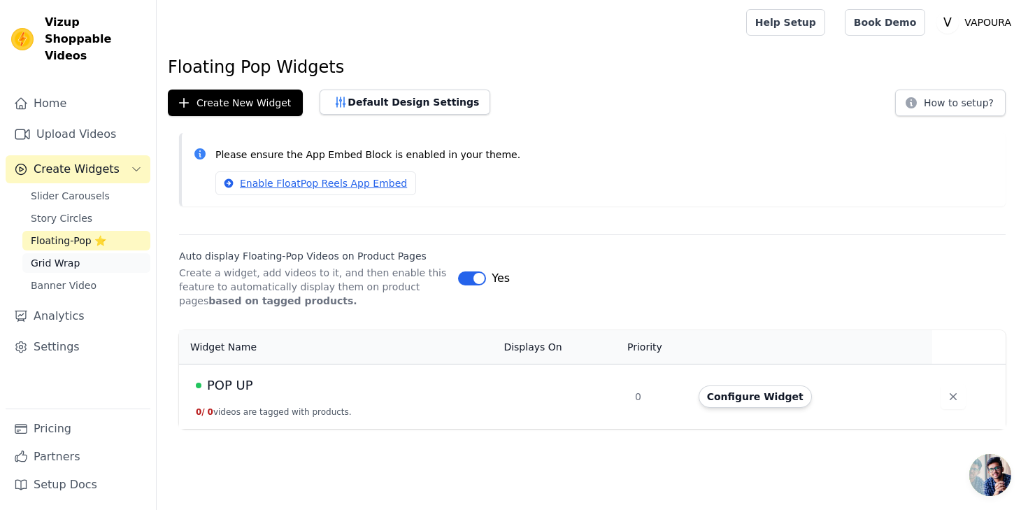
click at [67, 256] on span "Grid Wrap" at bounding box center [55, 263] width 49 height 14
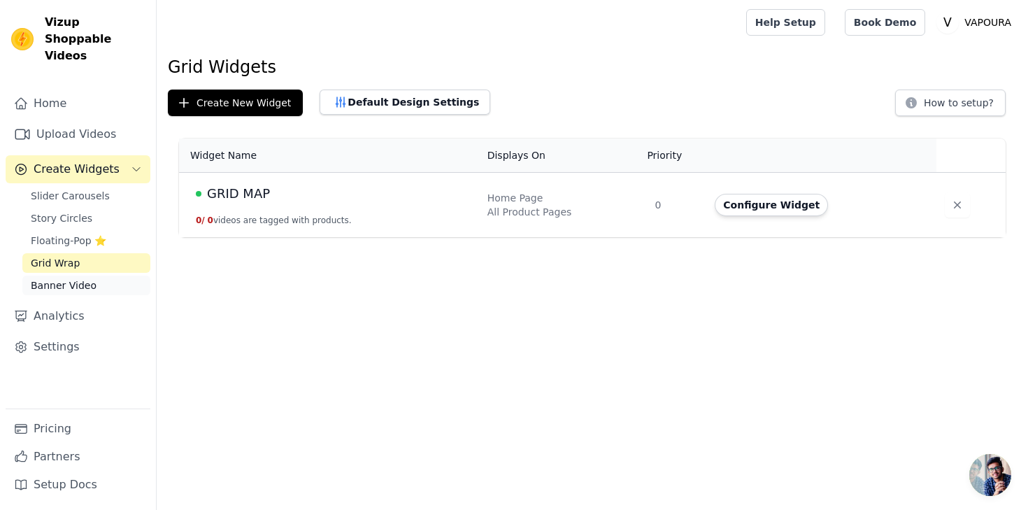
click at [61, 278] on span "Banner Video" at bounding box center [64, 285] width 66 height 14
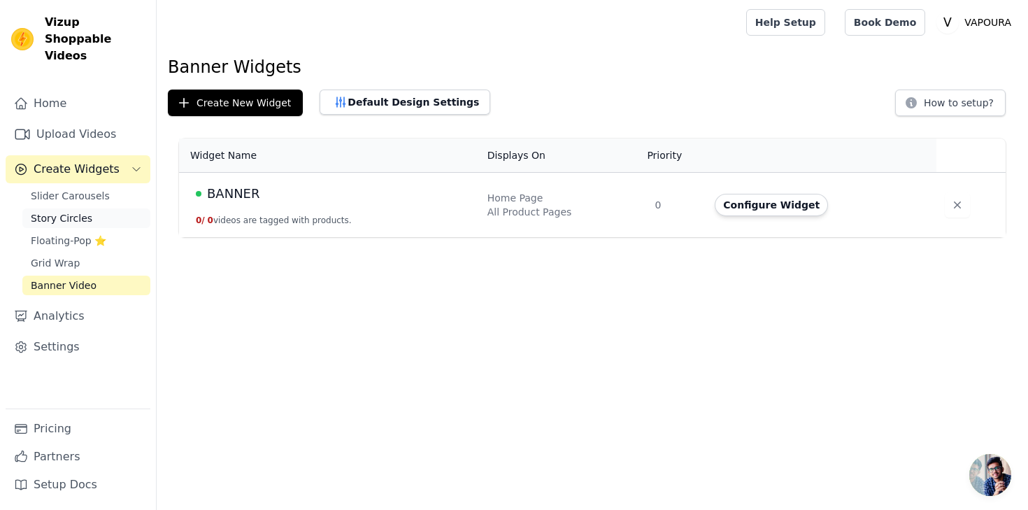
click at [78, 208] on link "Story Circles" at bounding box center [86, 218] width 128 height 20
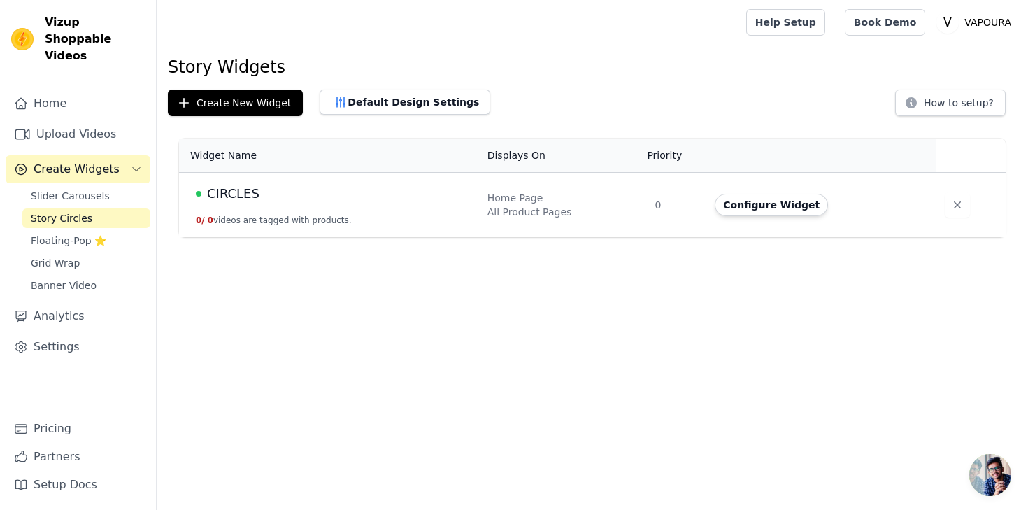
click at [76, 189] on div "Slider Carousels Story Circles Floating-Pop ⭐ Grid Wrap Banner Video" at bounding box center [86, 240] width 128 height 109
click at [74, 189] on span "Slider Carousels" at bounding box center [70, 196] width 79 height 14
click at [754, 202] on button "Configure Widget" at bounding box center [771, 205] width 113 height 22
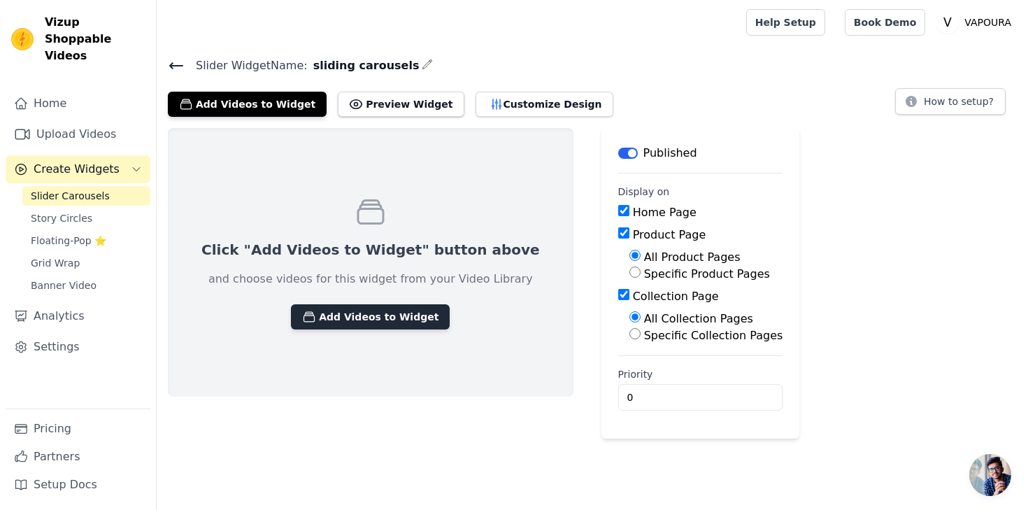
click at [336, 318] on button "Add Videos to Widget" at bounding box center [370, 316] width 159 height 25
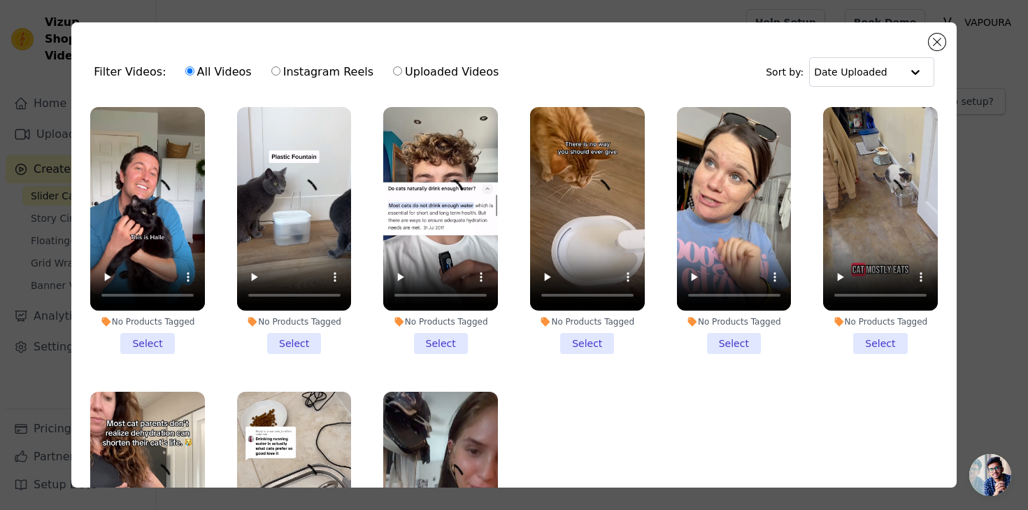
scroll to position [104, 0]
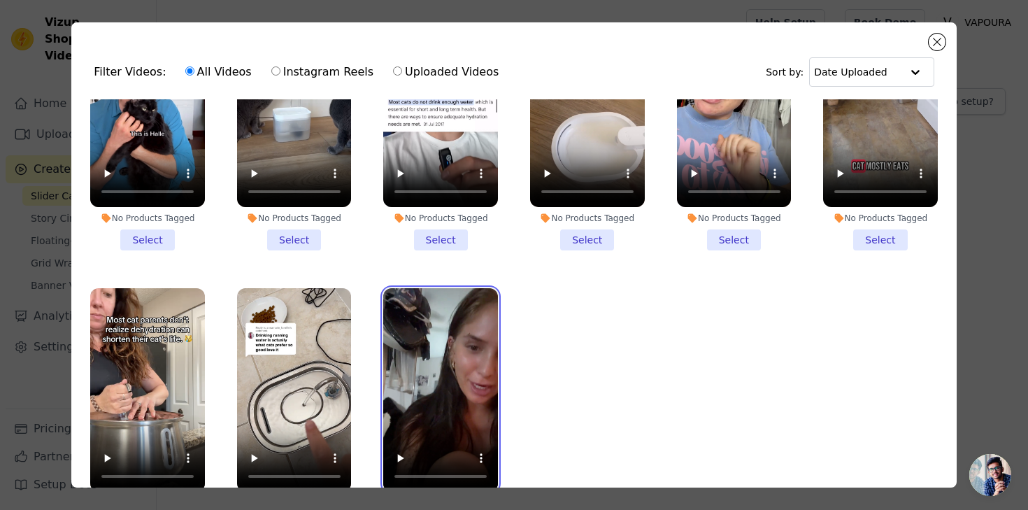
click at [443, 405] on video at bounding box center [440, 390] width 115 height 204
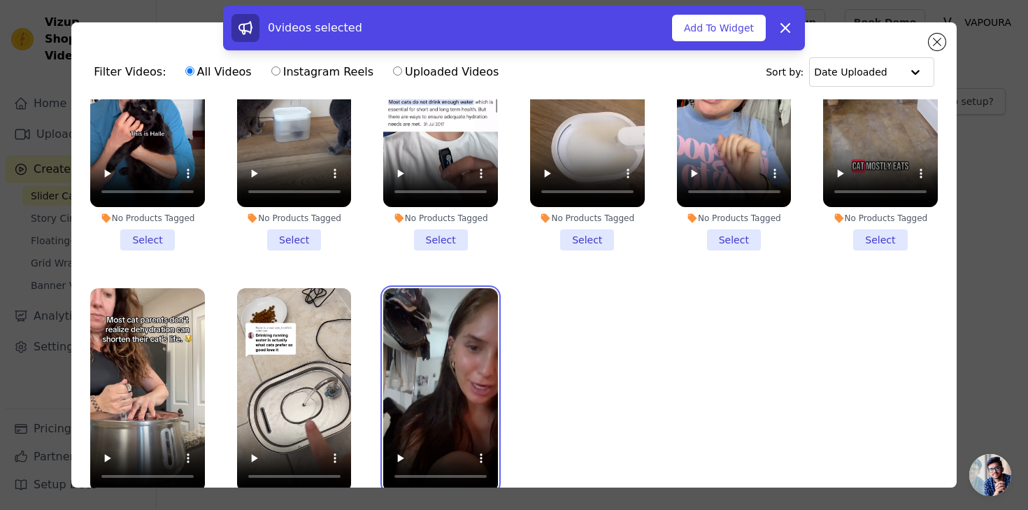
scroll to position [0, 0]
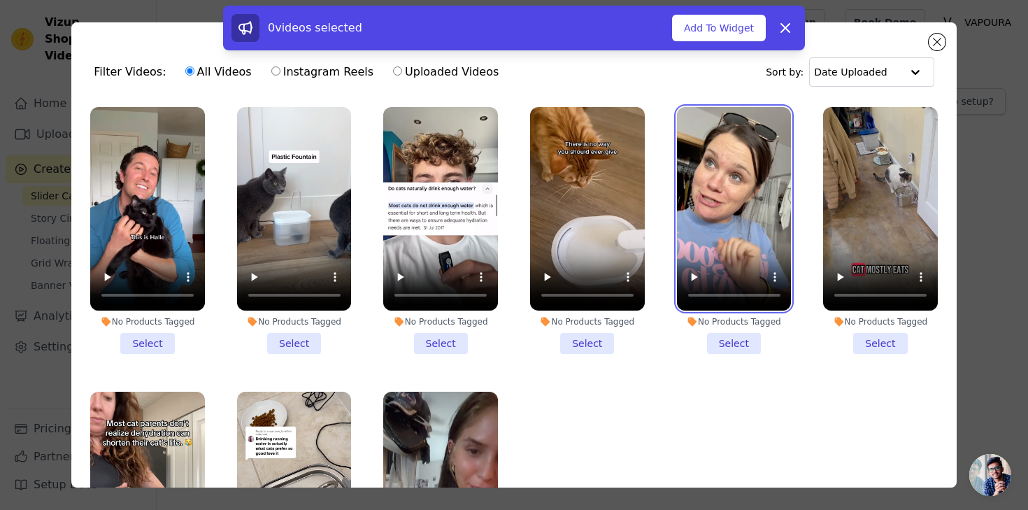
click at [736, 229] on video at bounding box center [734, 209] width 115 height 204
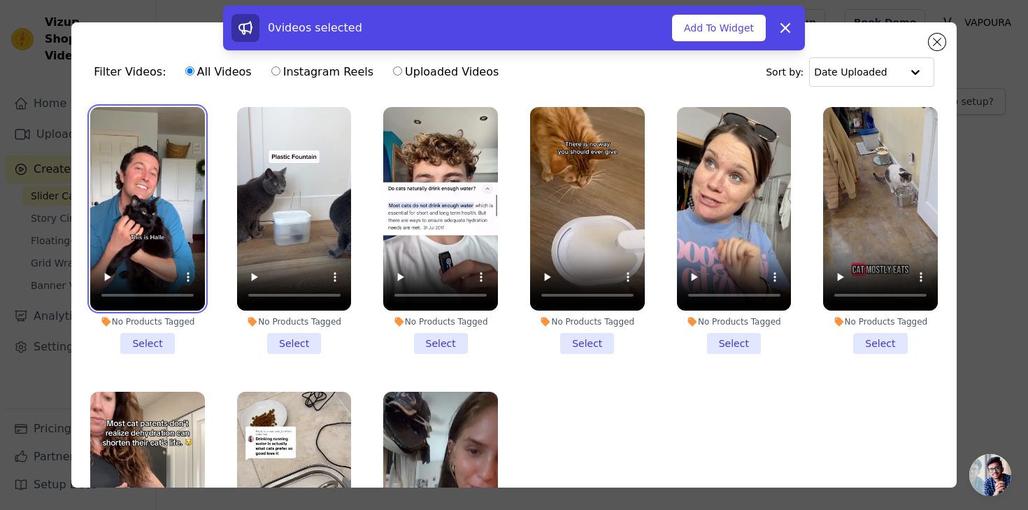
click at [154, 211] on video at bounding box center [147, 209] width 115 height 204
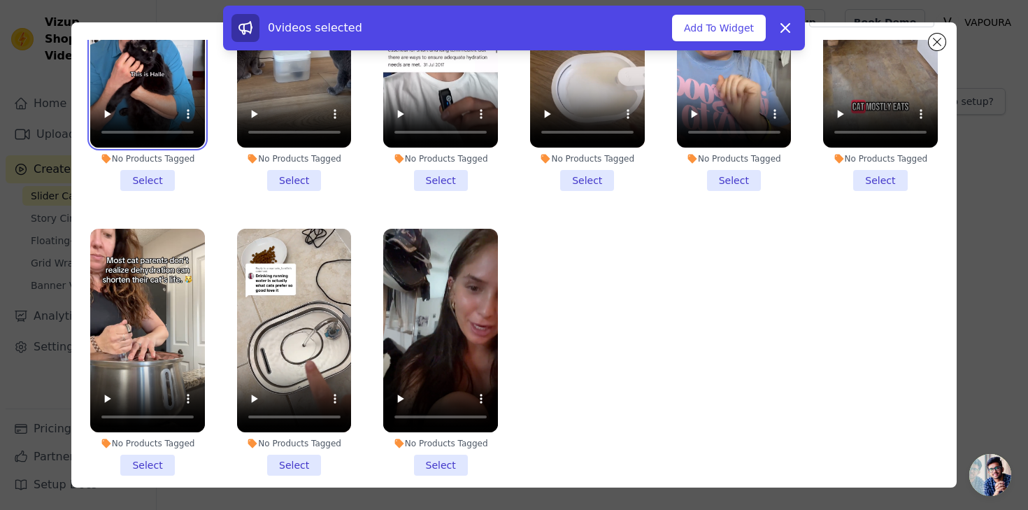
scroll to position [122, 0]
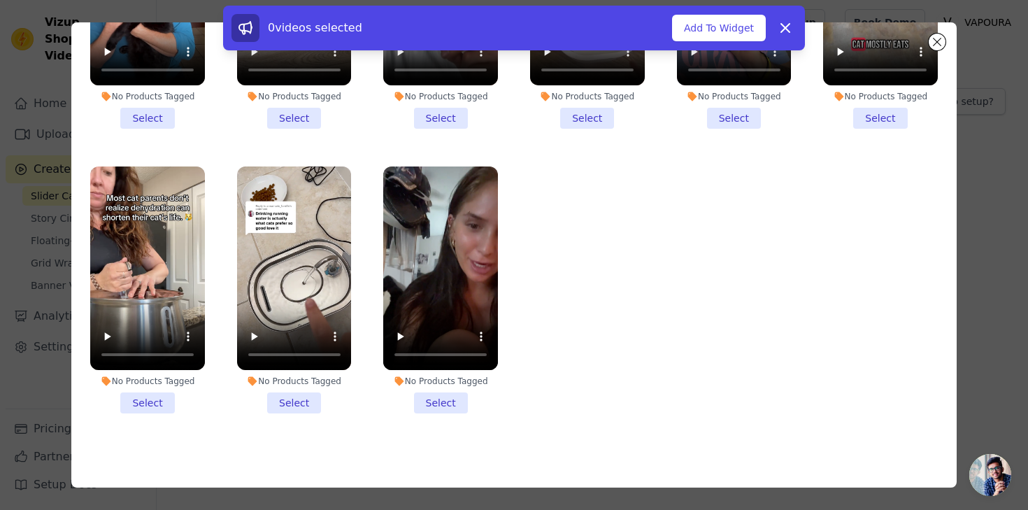
click at [448, 404] on li "No Products Tagged Select" at bounding box center [440, 289] width 115 height 247
click at [0, 0] on input "No Products Tagged Select" at bounding box center [0, 0] width 0 height 0
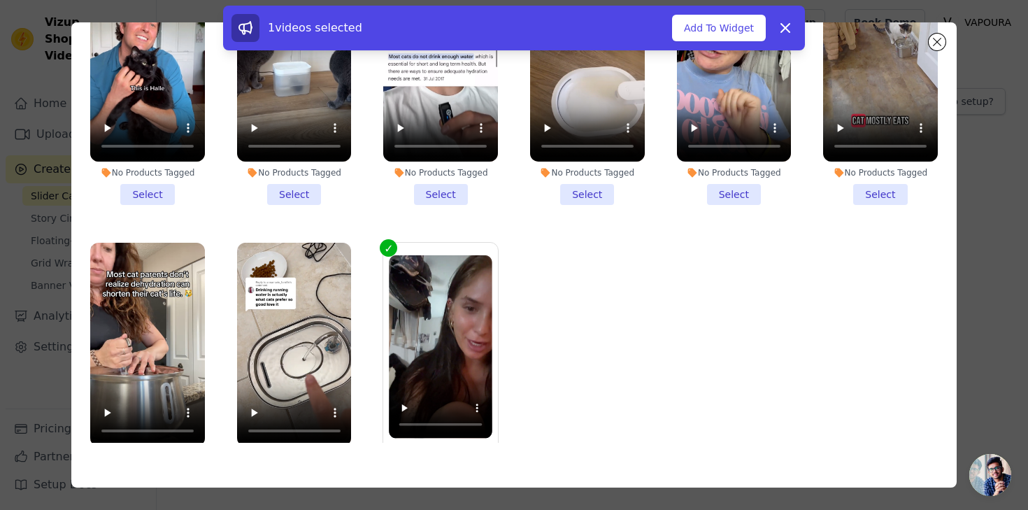
scroll to position [0, 0]
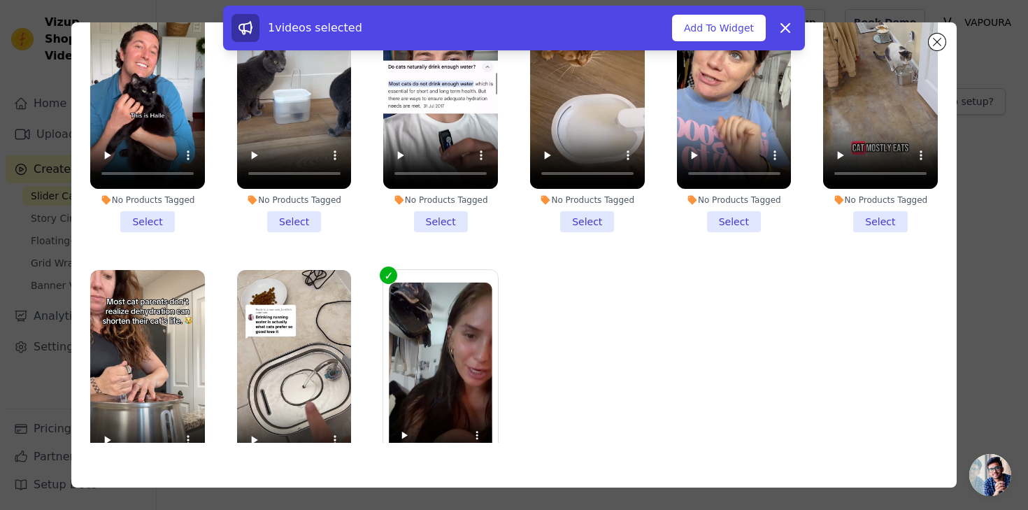
click at [717, 218] on li "No Products Tagged Select" at bounding box center [734, 108] width 115 height 247
click at [0, 0] on input "No Products Tagged Select" at bounding box center [0, 0] width 0 height 0
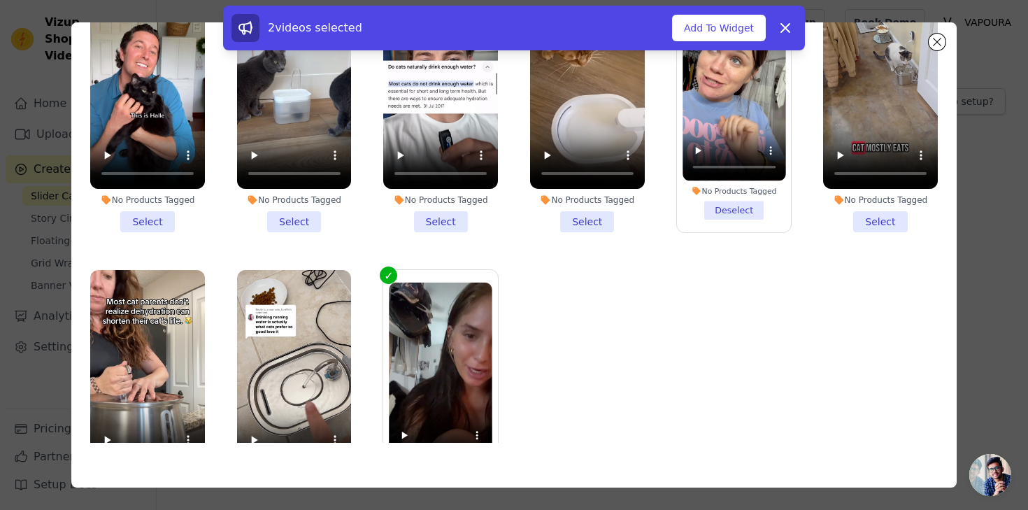
click at [161, 214] on li "No Products Tagged Select" at bounding box center [147, 108] width 115 height 247
click at [0, 0] on input "No Products Tagged Select" at bounding box center [0, 0] width 0 height 0
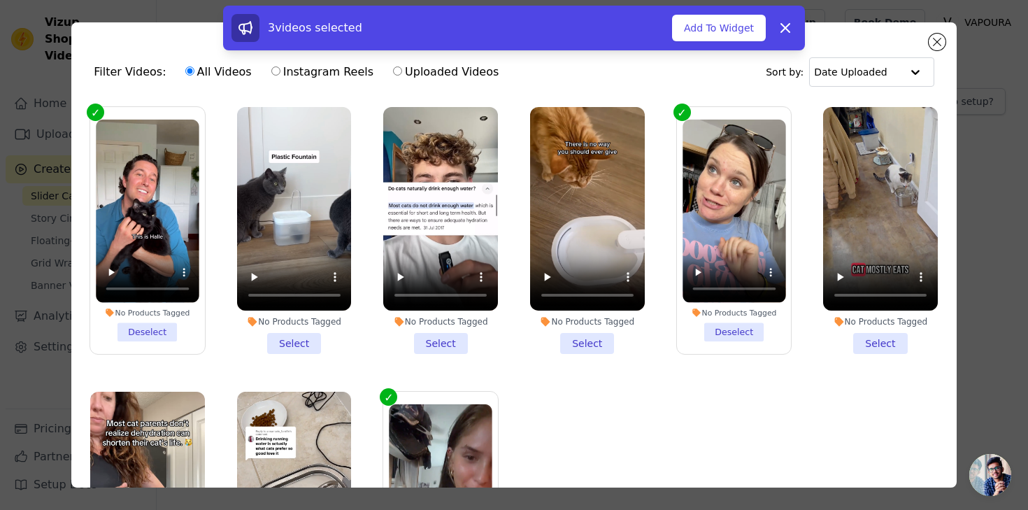
click at [285, 347] on li "No Products Tagged Select" at bounding box center [294, 230] width 115 height 247
click at [0, 0] on input "No Products Tagged Select" at bounding box center [0, 0] width 0 height 0
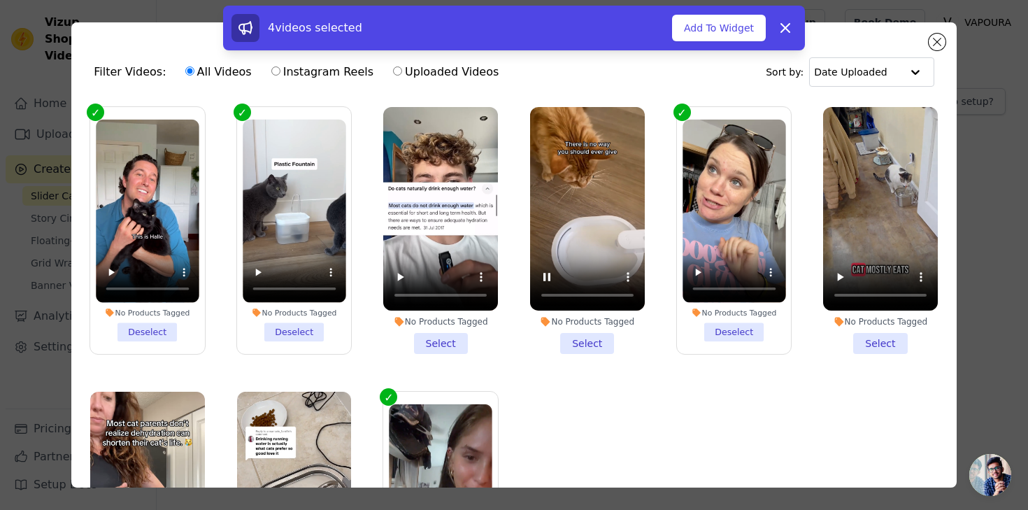
click at [578, 337] on li "No Products Tagged Select" at bounding box center [587, 230] width 115 height 247
click at [0, 0] on input "No Products Tagged Select" at bounding box center [0, 0] width 0 height 0
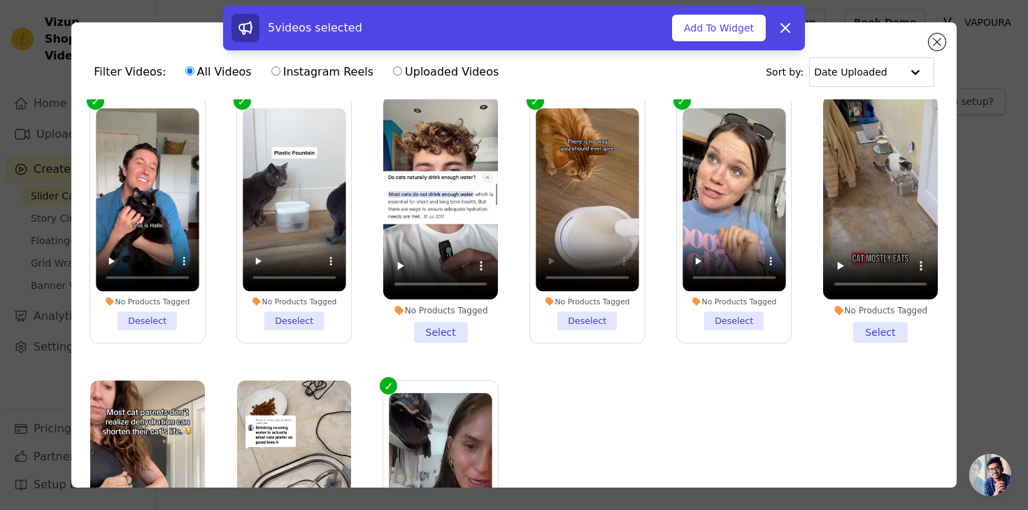
scroll to position [13, 0]
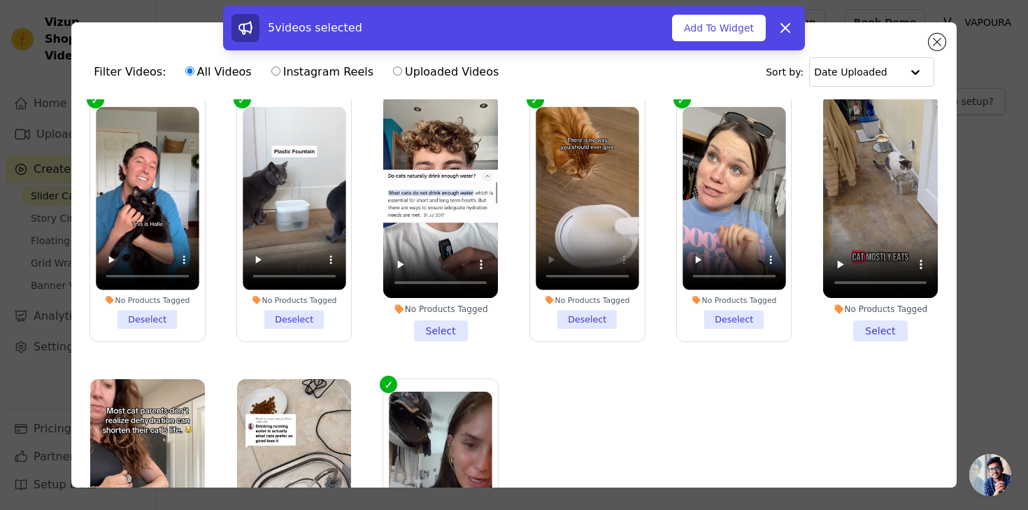
click at [298, 315] on li "No Products Tagged Deselect" at bounding box center [294, 218] width 103 height 222
click at [0, 0] on input "No Products Tagged Deselect" at bounding box center [0, 0] width 0 height 0
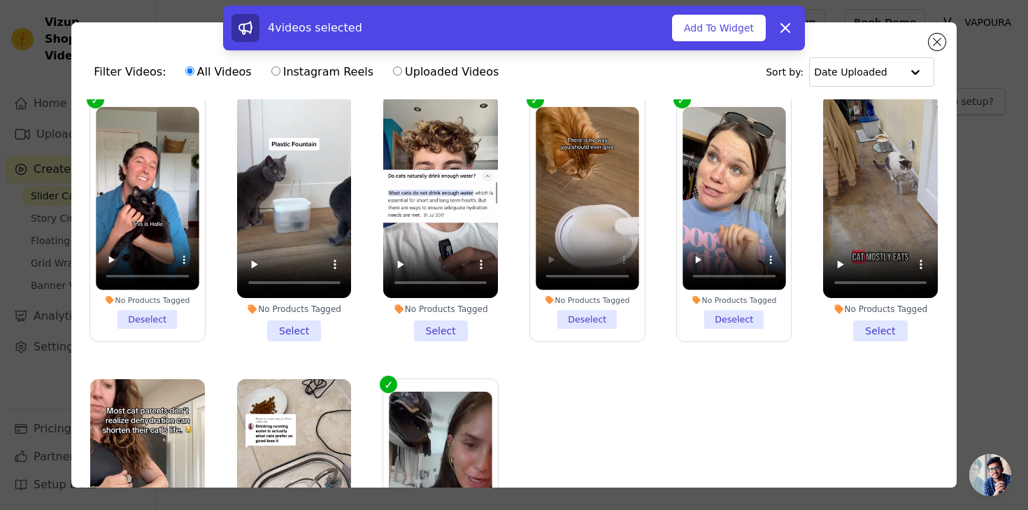
click at [298, 327] on li "No Products Tagged Select" at bounding box center [294, 217] width 115 height 247
click at [0, 0] on input "No Products Tagged Select" at bounding box center [0, 0] width 0 height 0
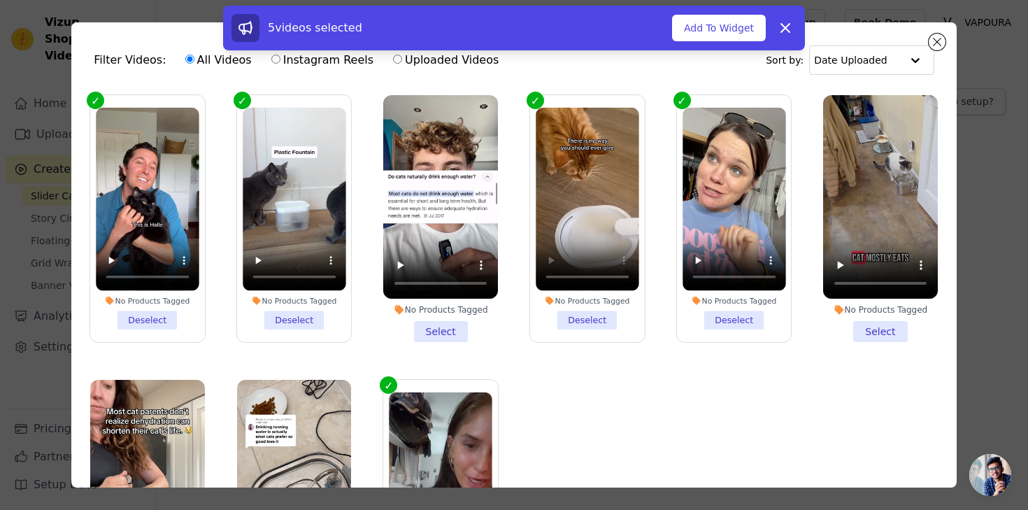
scroll to position [0, 0]
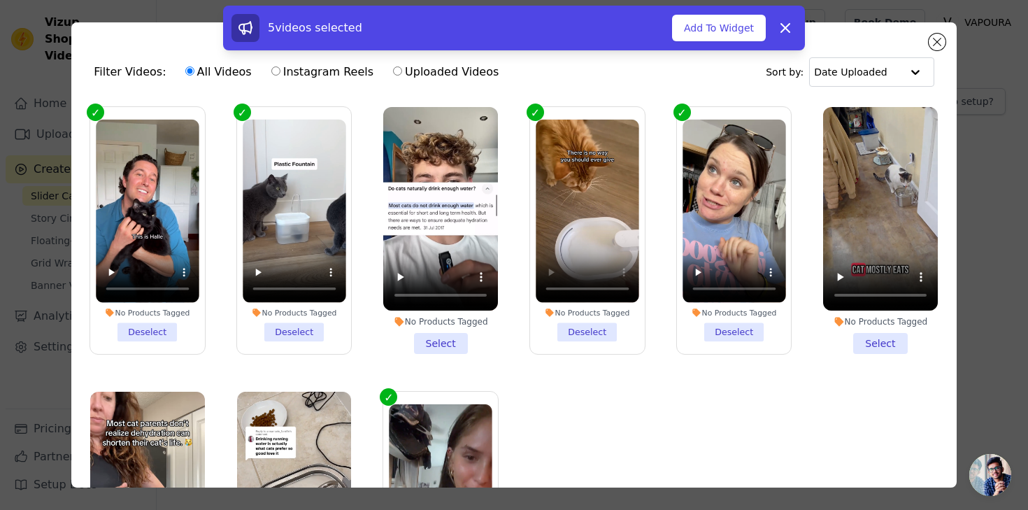
click at [438, 343] on li "No Products Tagged Select" at bounding box center [440, 230] width 115 height 247
click at [0, 0] on input "No Products Tagged Select" at bounding box center [0, 0] width 0 height 0
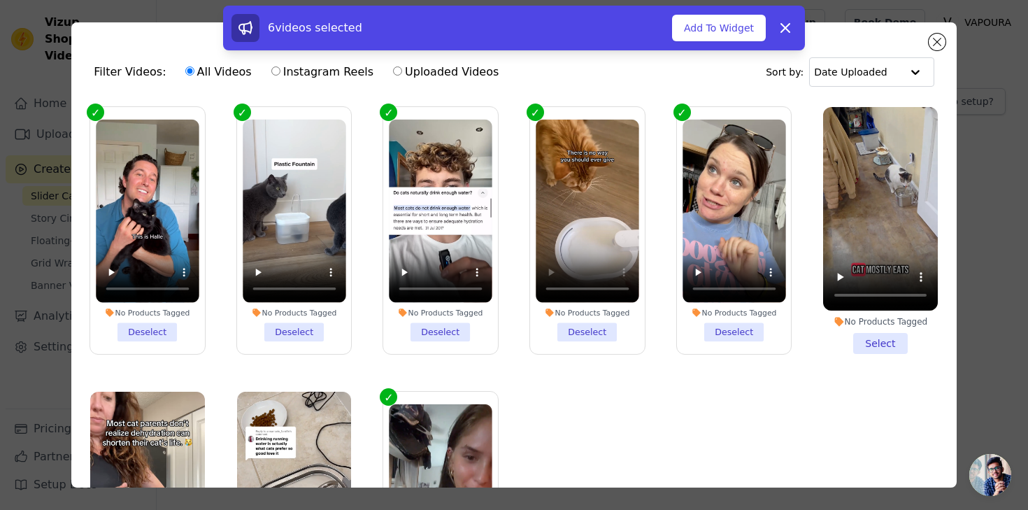
click at [881, 346] on li "No Products Tagged Select" at bounding box center [880, 230] width 115 height 247
click at [0, 0] on input "No Products Tagged Select" at bounding box center [0, 0] width 0 height 0
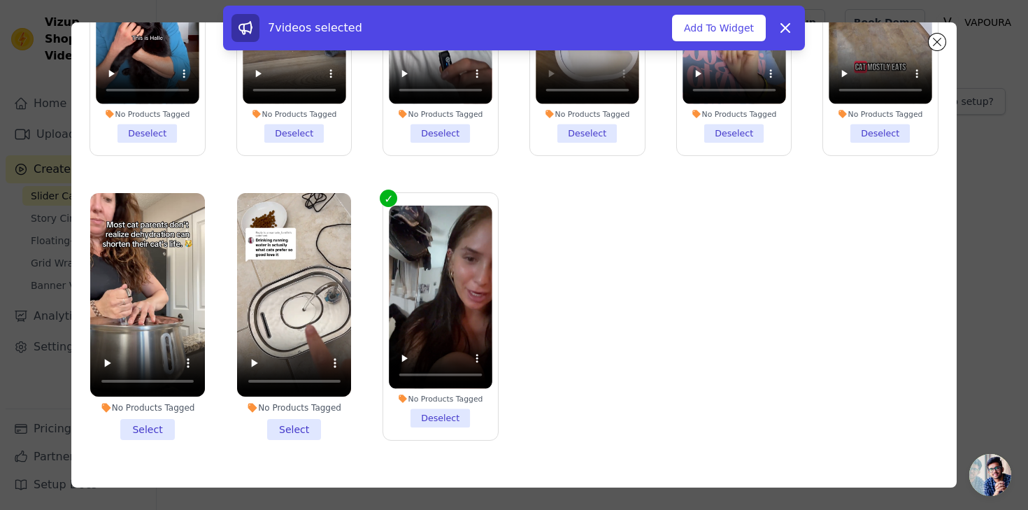
scroll to position [122, 0]
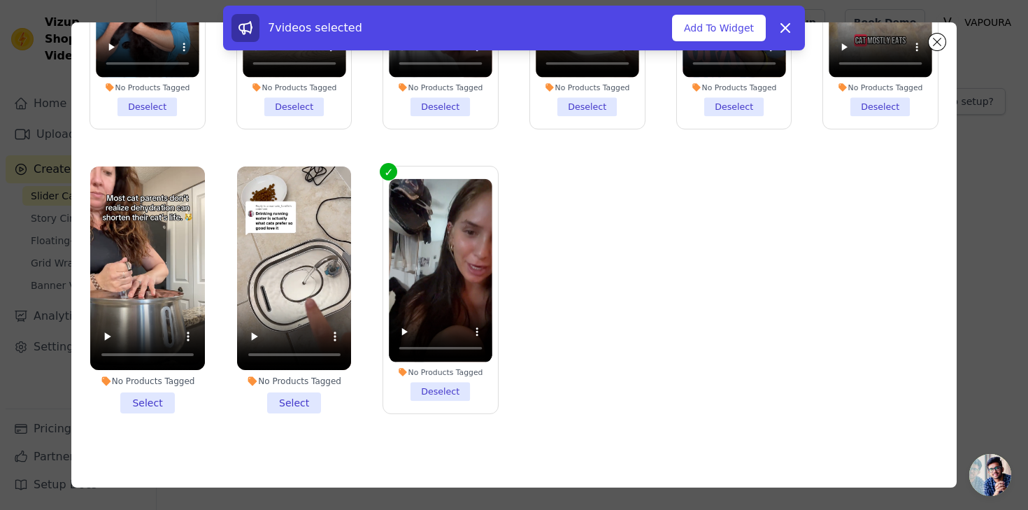
click at [141, 404] on li "No Products Tagged Select" at bounding box center [147, 289] width 115 height 247
click at [0, 0] on input "No Products Tagged Select" at bounding box center [0, 0] width 0 height 0
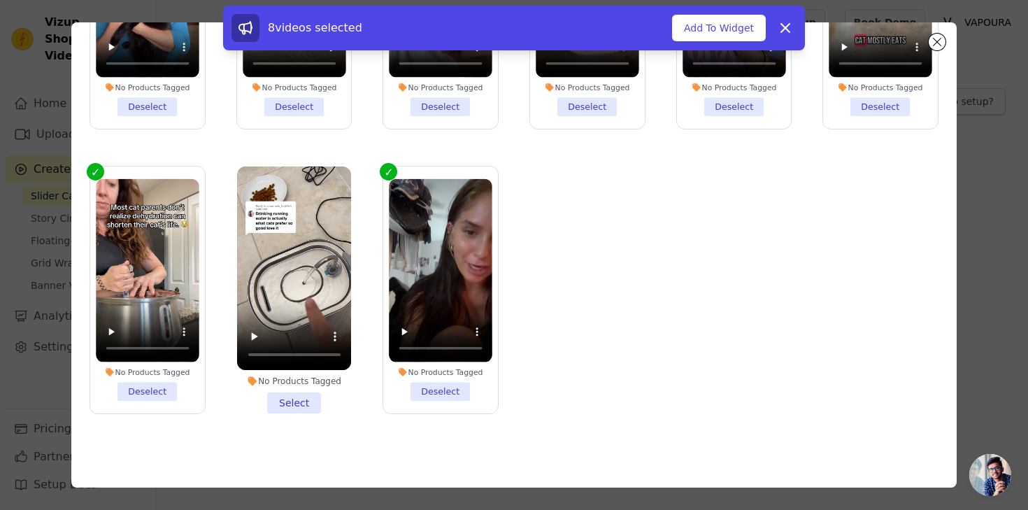
click at [286, 401] on li "No Products Tagged Select" at bounding box center [294, 289] width 115 height 247
click at [0, 0] on input "No Products Tagged Select" at bounding box center [0, 0] width 0 height 0
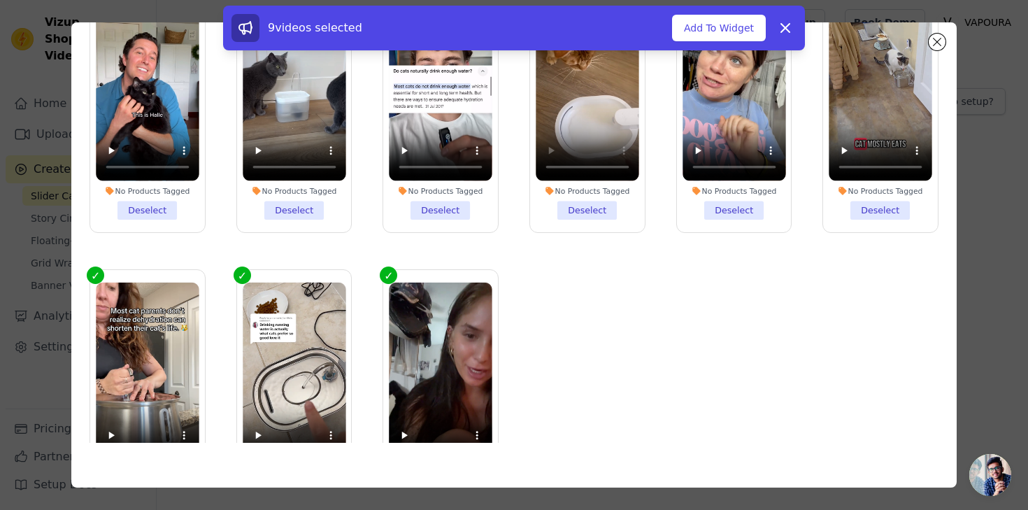
scroll to position [0, 0]
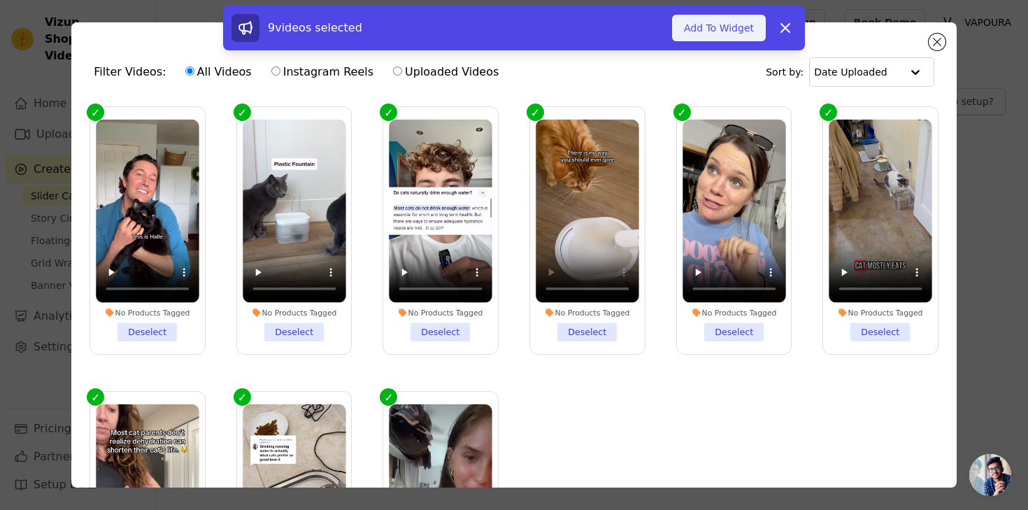
click at [714, 31] on button "Add To Widget" at bounding box center [719, 28] width 94 height 27
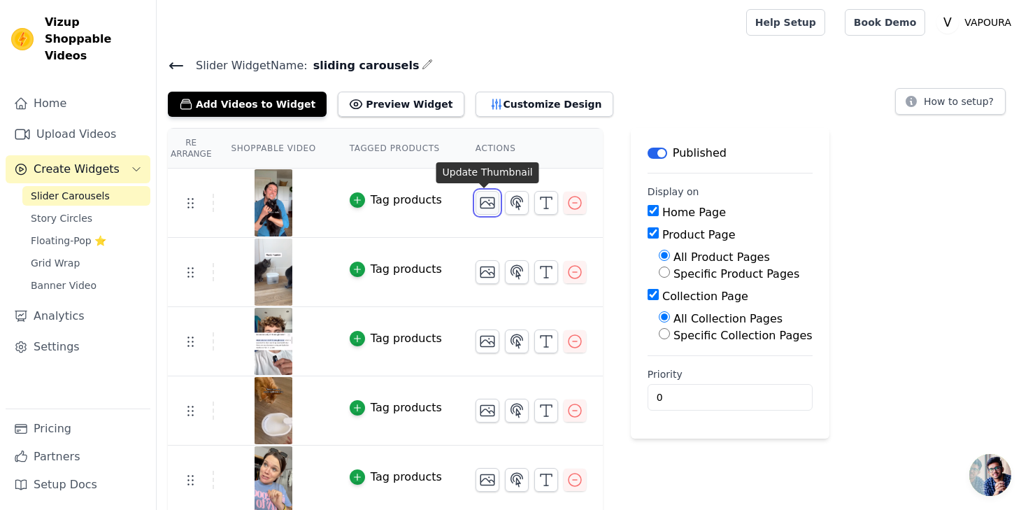
click at [485, 205] on icon "button" at bounding box center [487, 202] width 17 height 17
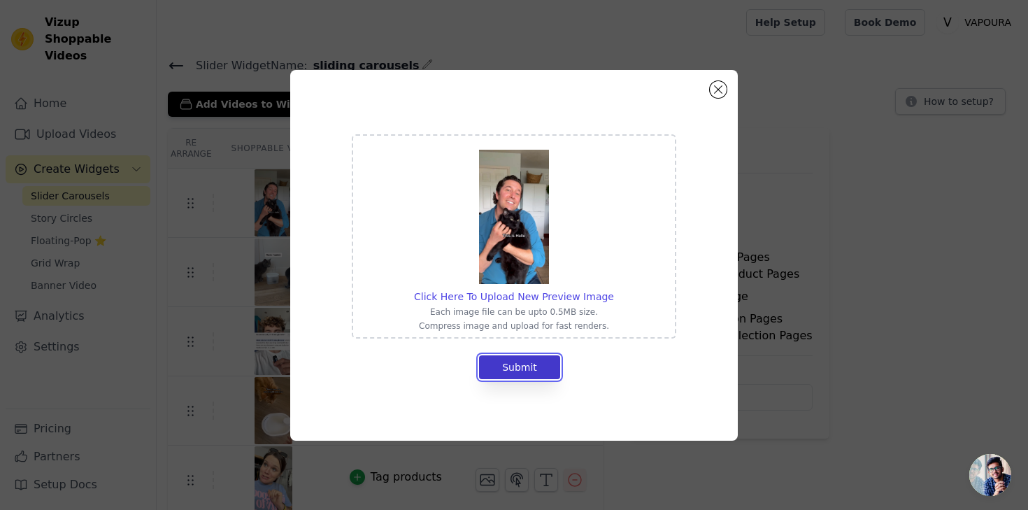
click at [521, 366] on button "Submit" at bounding box center [519, 367] width 81 height 24
click at [520, 361] on button "Submit" at bounding box center [519, 367] width 81 height 24
click at [519, 268] on img at bounding box center [514, 217] width 70 height 134
click at [613, 289] on input "Click Here To Upload New Preview Image Each image file can be upto 0.5MB size. …" at bounding box center [613, 289] width 1 height 1
click at [711, 88] on button "Close modal" at bounding box center [718, 89] width 17 height 17
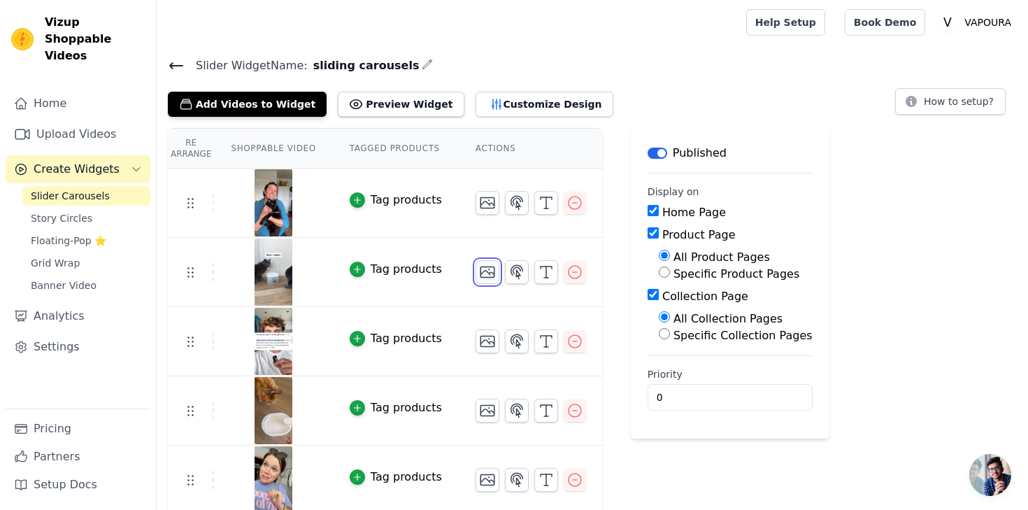
click at [483, 276] on icon "button" at bounding box center [487, 272] width 17 height 17
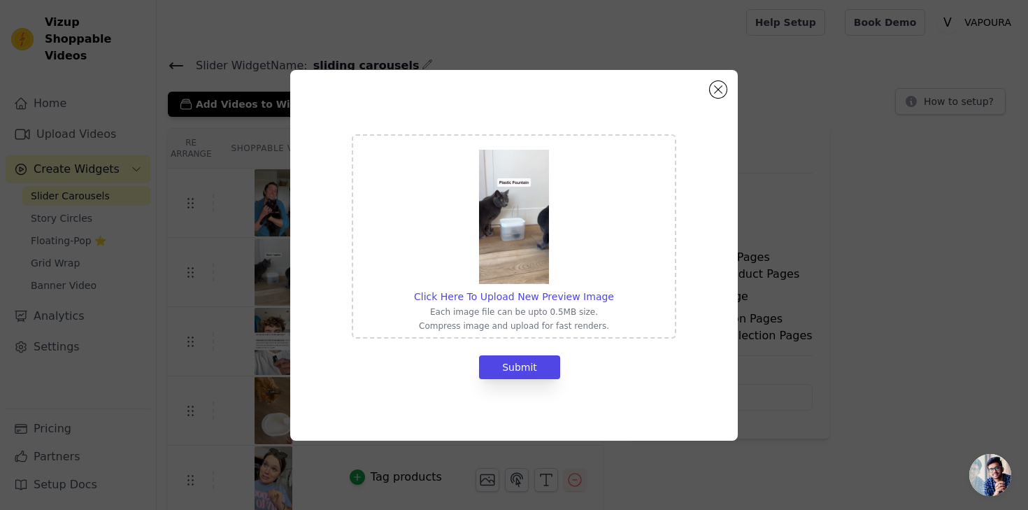
click at [516, 262] on img at bounding box center [514, 217] width 70 height 134
click at [613, 289] on input "Click Here To Upload New Preview Image Each image file can be upto 0.5MB size. …" at bounding box center [613, 289] width 1 height 1
click at [895, 283] on div "Click Here To Upload New Preview Image Each image file can be upto 0.5MB size. …" at bounding box center [513, 255] width 983 height 415
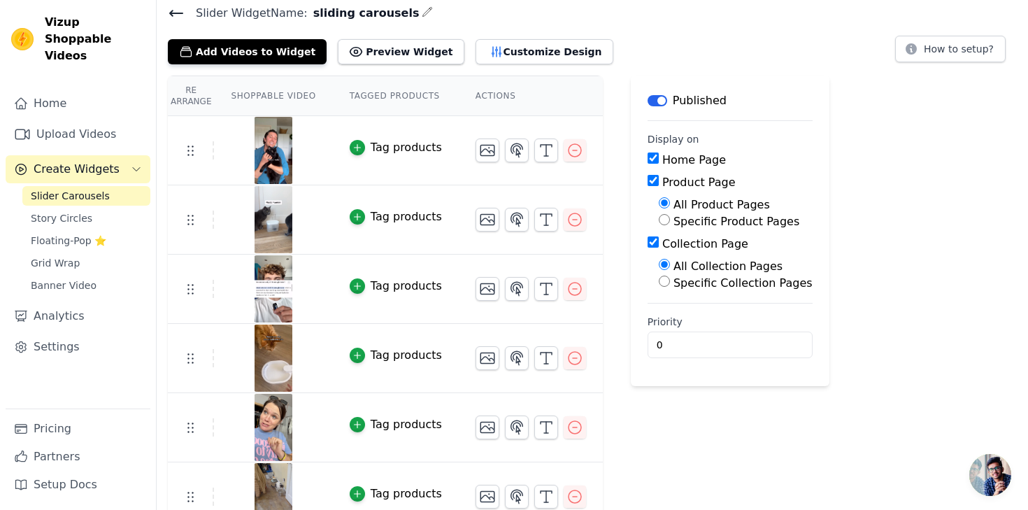
scroll to position [58, 0]
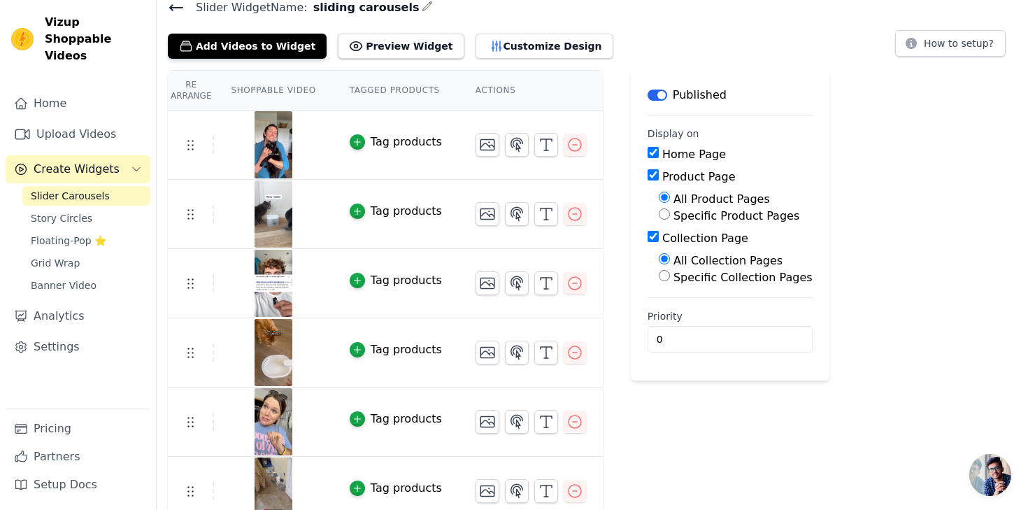
click at [263, 221] on img at bounding box center [273, 213] width 39 height 67
click at [299, 203] on div at bounding box center [273, 213] width 117 height 67
click at [480, 218] on icon "button" at bounding box center [487, 214] width 14 height 10
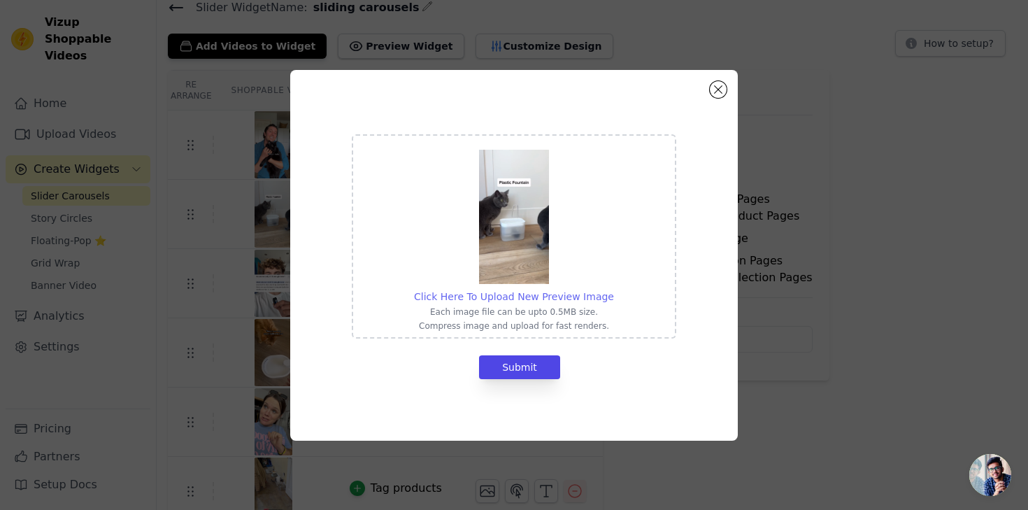
click at [497, 296] on span "Click Here To Upload New Preview Image" at bounding box center [514, 296] width 200 height 11
click at [613, 290] on input "Click Here To Upload New Preview Image Each image file can be upto 0.5MB size. …" at bounding box center [613, 289] width 1 height 1
click at [724, 103] on div "Click Here To Upload New Preview Image Each image file can be upto 0.5MB size. …" at bounding box center [514, 255] width 448 height 371
click at [512, 296] on span "Click Here To Upload New Preview Image" at bounding box center [514, 296] width 200 height 11
click at [613, 290] on input "Click Here To Upload New Preview Image Each image file can be upto 0.5MB size. …" at bounding box center [613, 289] width 1 height 1
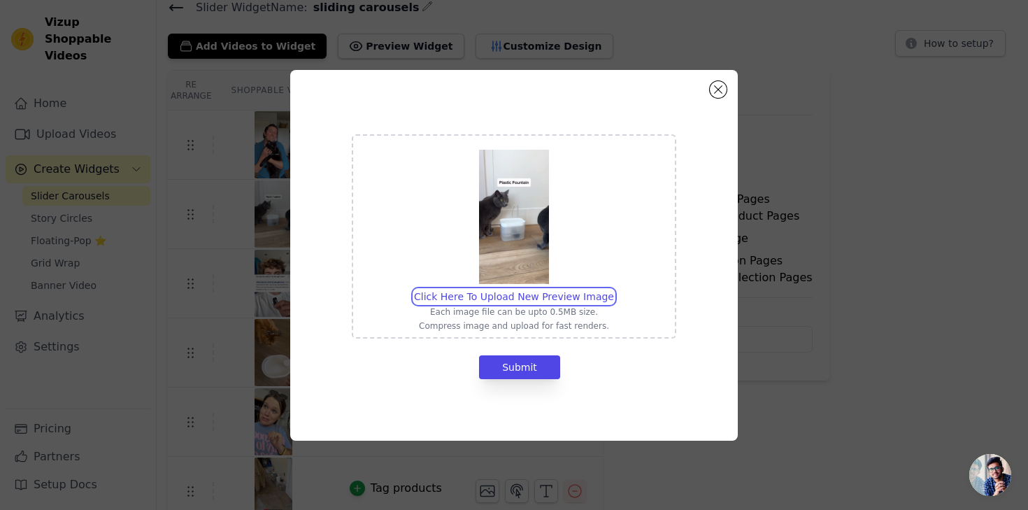
type input "C:\fakepath\Screenshot 2025-08-21 at 2.36.04 PM.png"
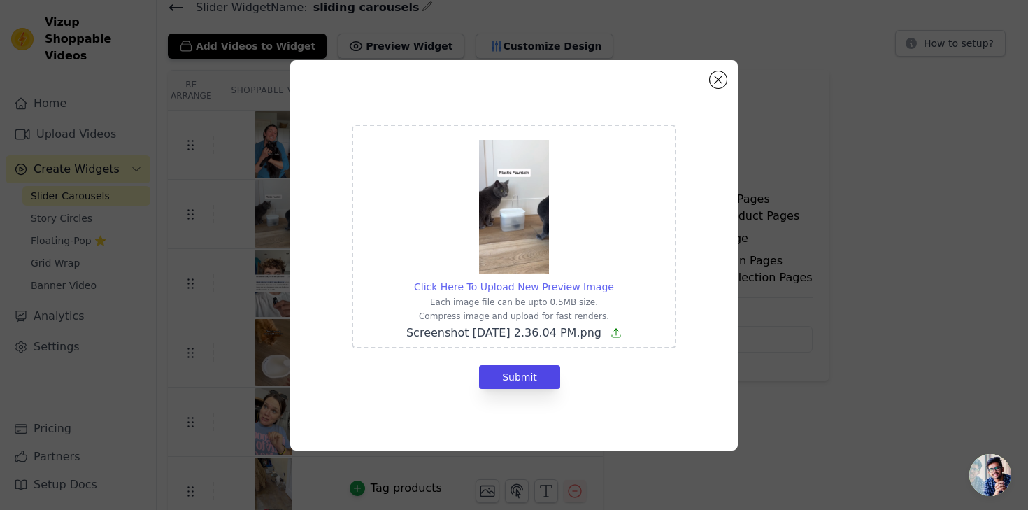
click at [528, 290] on span "Click Here To Upload New Preview Image" at bounding box center [514, 286] width 200 height 11
click at [613, 280] on input "Click Here To Upload New Preview Image Each image file can be upto 0.5MB size. …" at bounding box center [613, 279] width 1 height 1
click at [501, 371] on button "Submit" at bounding box center [519, 377] width 81 height 24
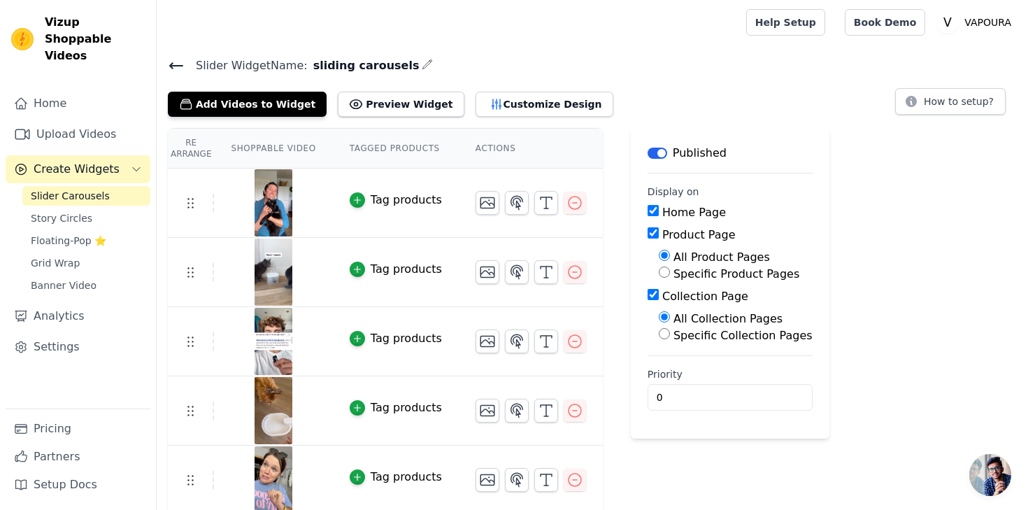
click at [273, 350] on img at bounding box center [273, 341] width 39 height 67
click at [189, 341] on icon at bounding box center [190, 341] width 17 height 17
click at [483, 343] on icon "button" at bounding box center [487, 341] width 17 height 17
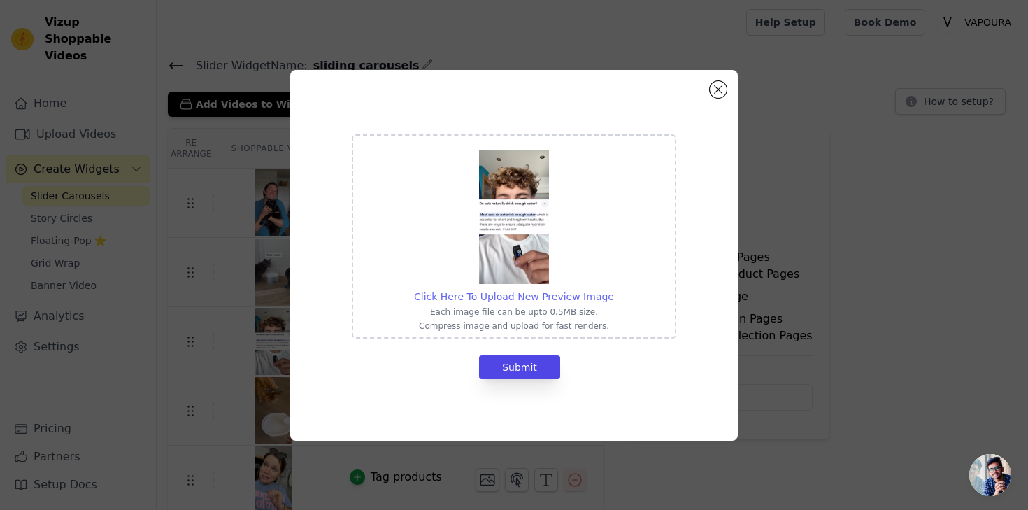
click at [517, 295] on span "Click Here To Upload New Preview Image" at bounding box center [514, 296] width 200 height 11
click at [613, 290] on input "Click Here To Upload New Preview Image Each image file can be upto 0.5MB size. …" at bounding box center [613, 289] width 1 height 1
type input "C:\fakepath\Screenshot 2025-08-21 at 2.36.21 PM.png"
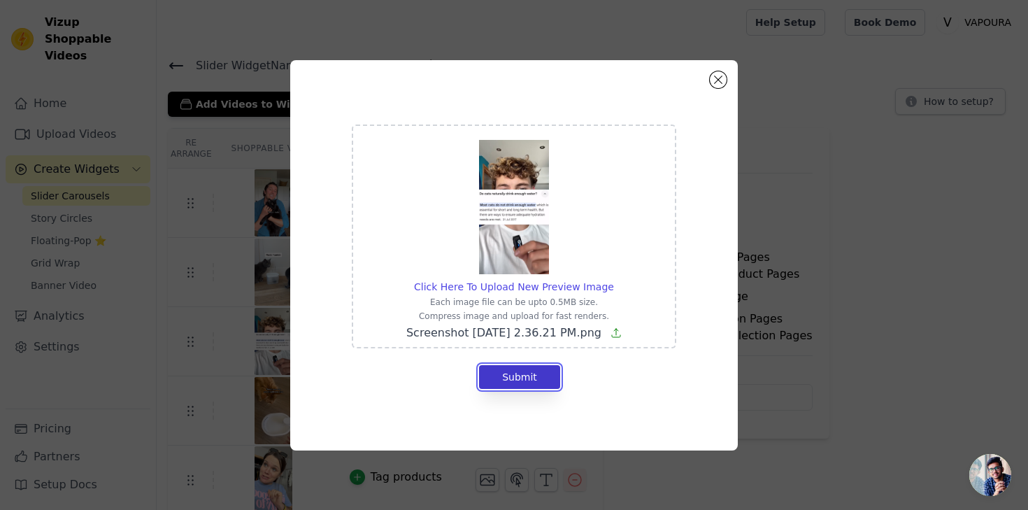
click at [527, 376] on button "Submit" at bounding box center [519, 377] width 81 height 24
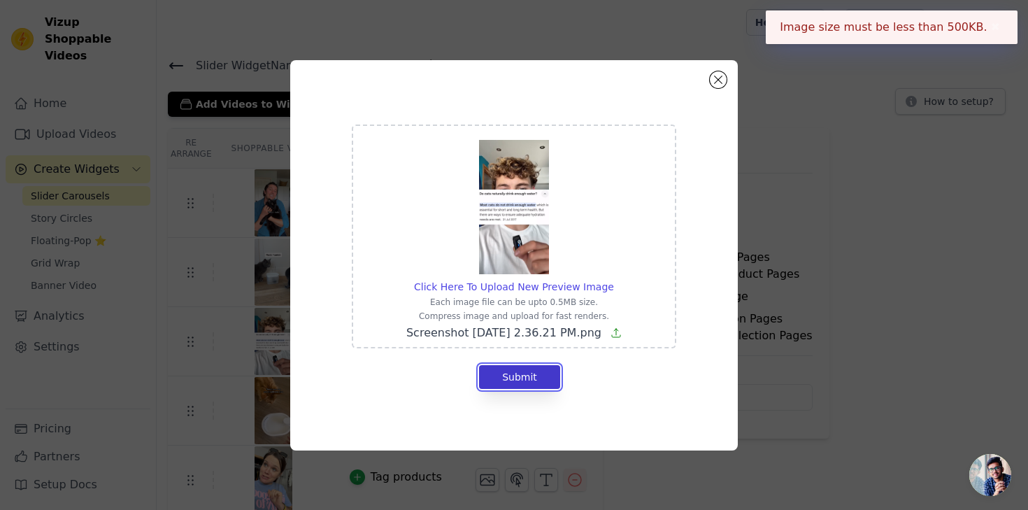
click at [527, 376] on button "Submit" at bounding box center [519, 377] width 81 height 24
click at [715, 74] on button "Close modal" at bounding box center [718, 79] width 17 height 17
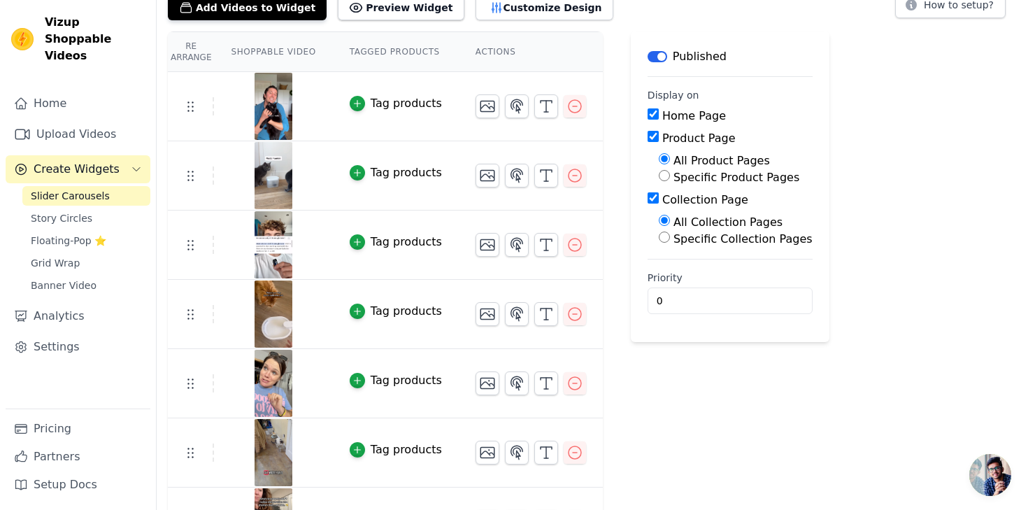
scroll to position [115, 0]
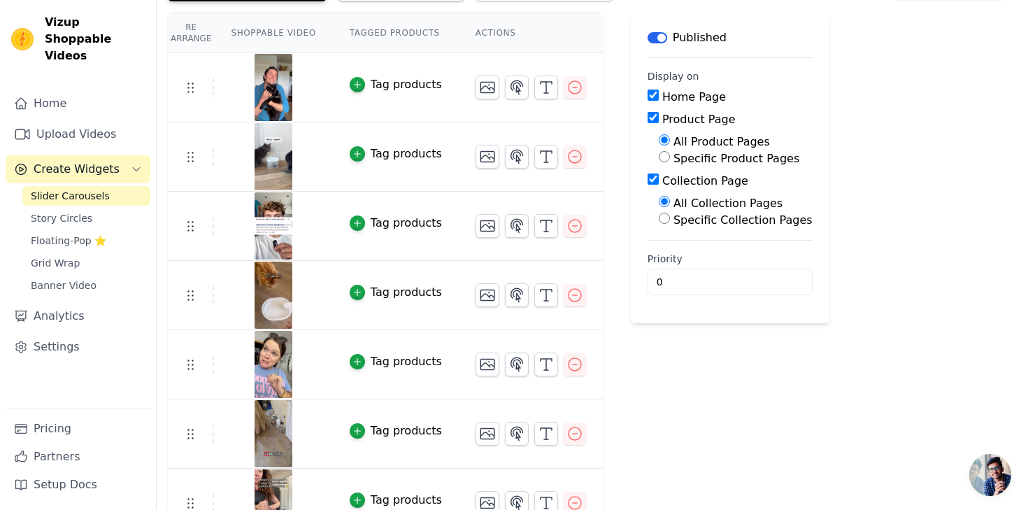
click at [271, 292] on img at bounding box center [273, 295] width 39 height 67
click at [486, 299] on icon "button" at bounding box center [487, 295] width 17 height 17
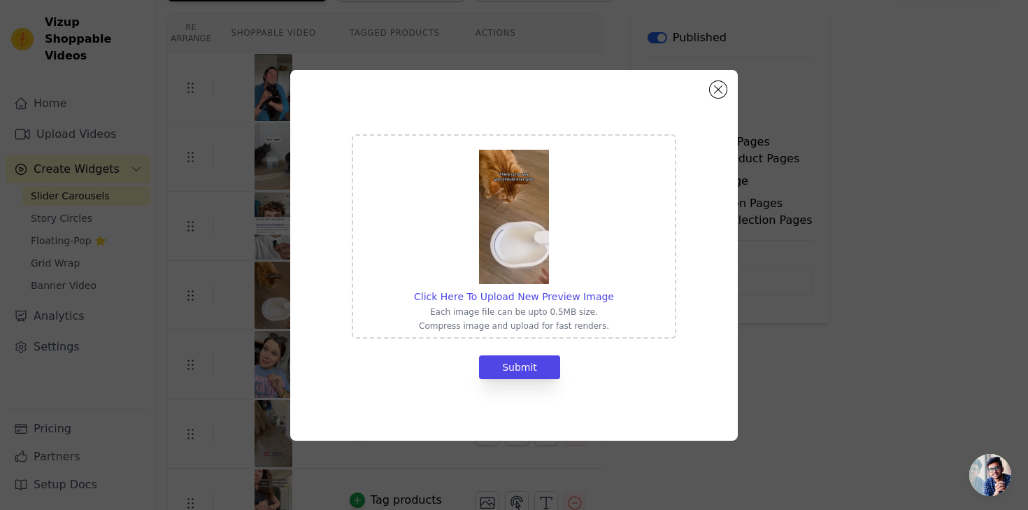
scroll to position [0, 0]
click at [553, 291] on span "Click Here To Upload New Preview Image" at bounding box center [514, 296] width 200 height 11
click at [613, 290] on input "Click Here To Upload New Preview Image Each image file can be upto 0.5MB size. …" at bounding box center [613, 289] width 1 height 1
type input "C:\fakepath\Screenshot 2025-08-21 at 2.35.19 PM.png"
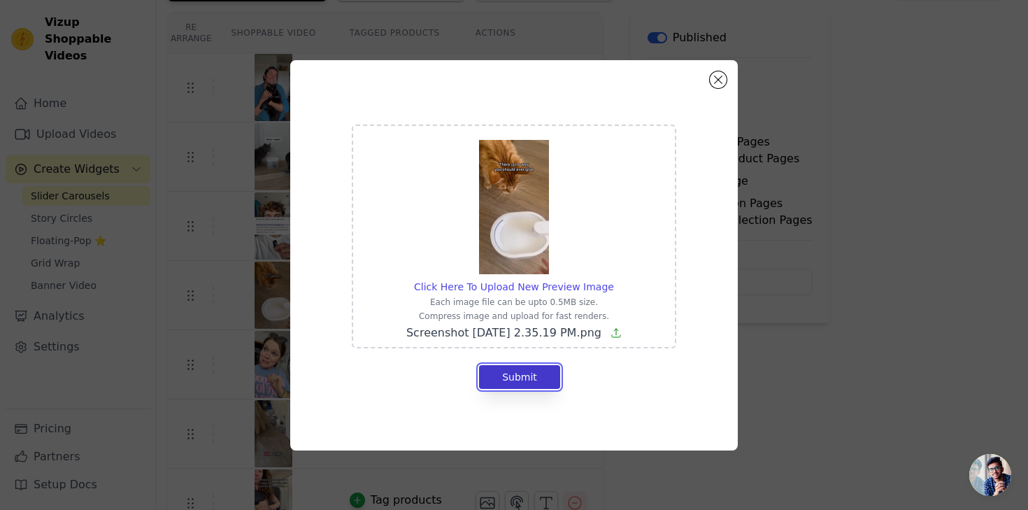
click at [527, 378] on button "Submit" at bounding box center [519, 377] width 81 height 24
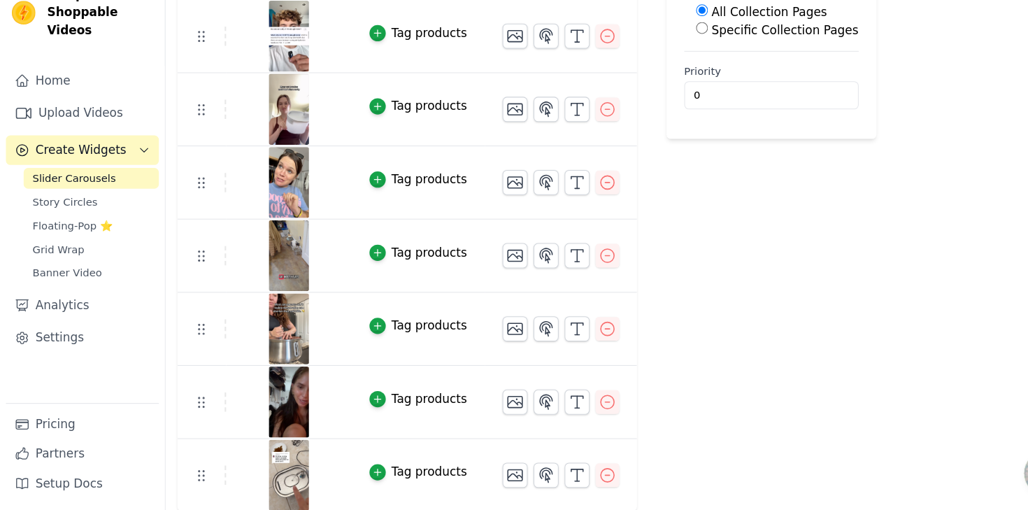
scroll to position [281, 0]
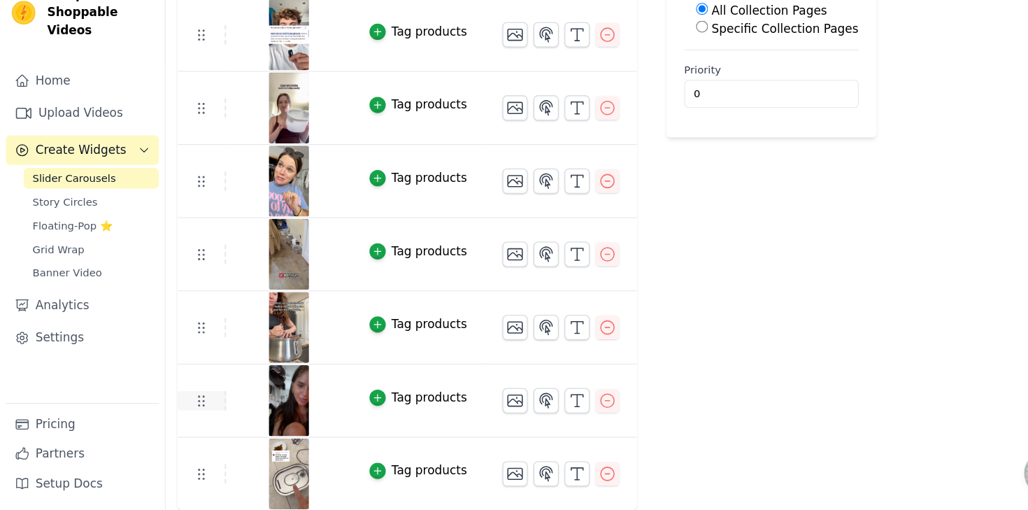
click at [187, 406] on icon at bounding box center [190, 406] width 17 height 17
click at [191, 408] on icon at bounding box center [190, 406] width 17 height 17
click at [482, 402] on icon "button" at bounding box center [487, 406] width 17 height 17
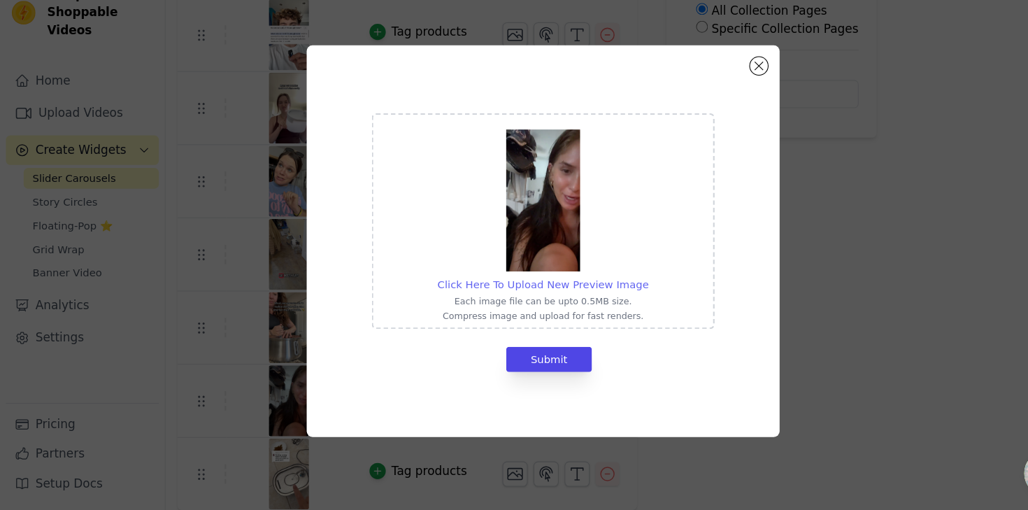
click at [527, 297] on span "Click Here To Upload New Preview Image" at bounding box center [514, 296] width 200 height 11
click at [613, 290] on input "Click Here To Upload New Preview Image Each image file can be upto 0.5MB size. …" at bounding box center [613, 289] width 1 height 1
type input "C:\fakepath\Screenshot 2025-08-21 at 2.34.40 PM.png"
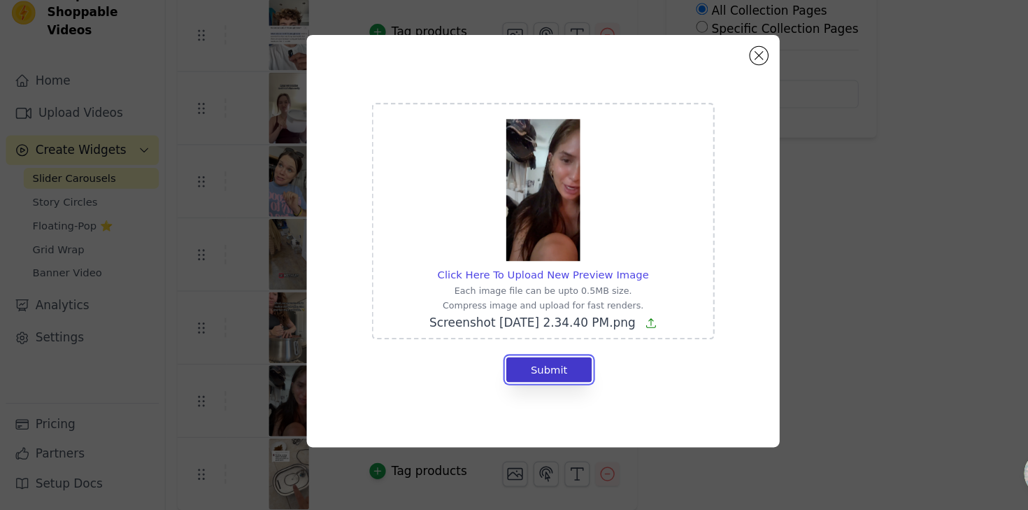
click at [518, 375] on button "Submit" at bounding box center [519, 377] width 81 height 24
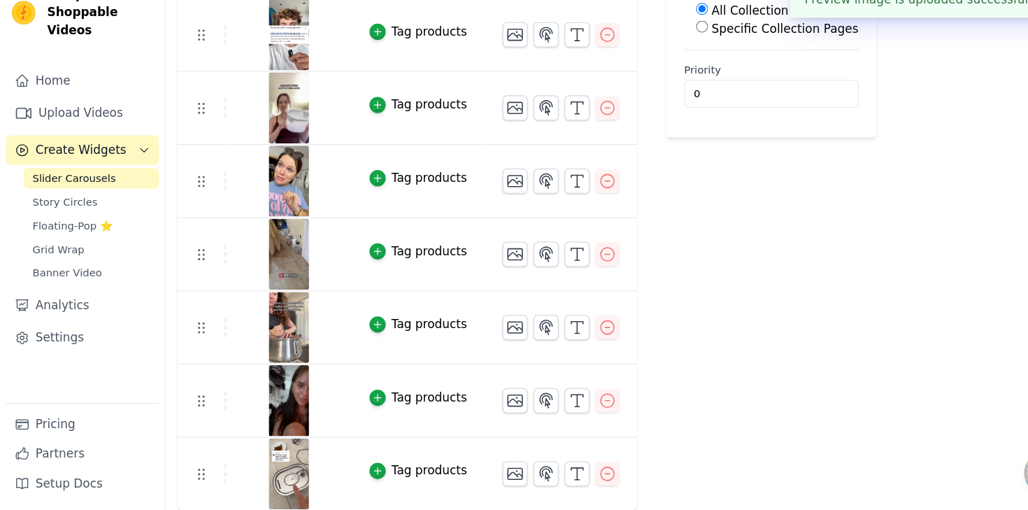
scroll to position [280, 0]
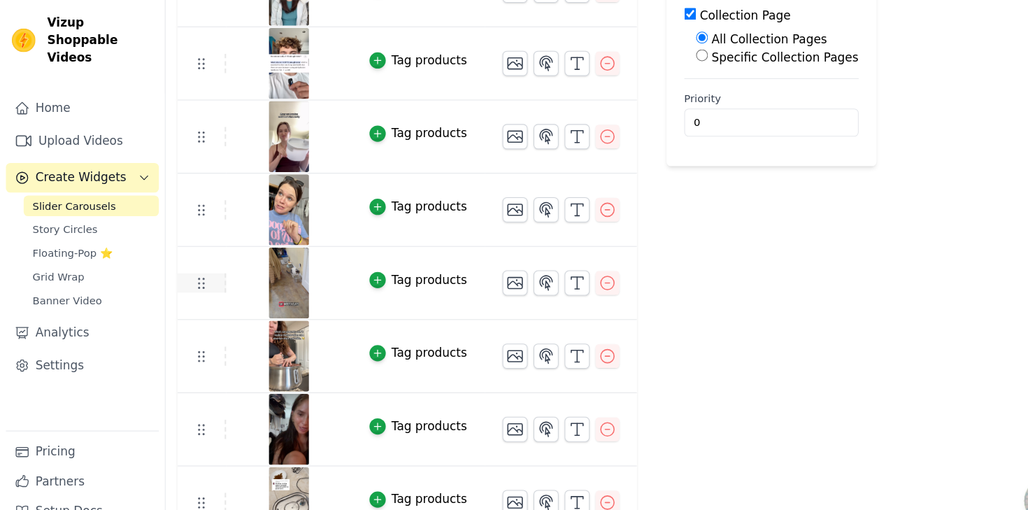
click at [193, 272] on icon at bounding box center [190, 268] width 17 height 17
click at [485, 273] on icon "button" at bounding box center [487, 268] width 17 height 17
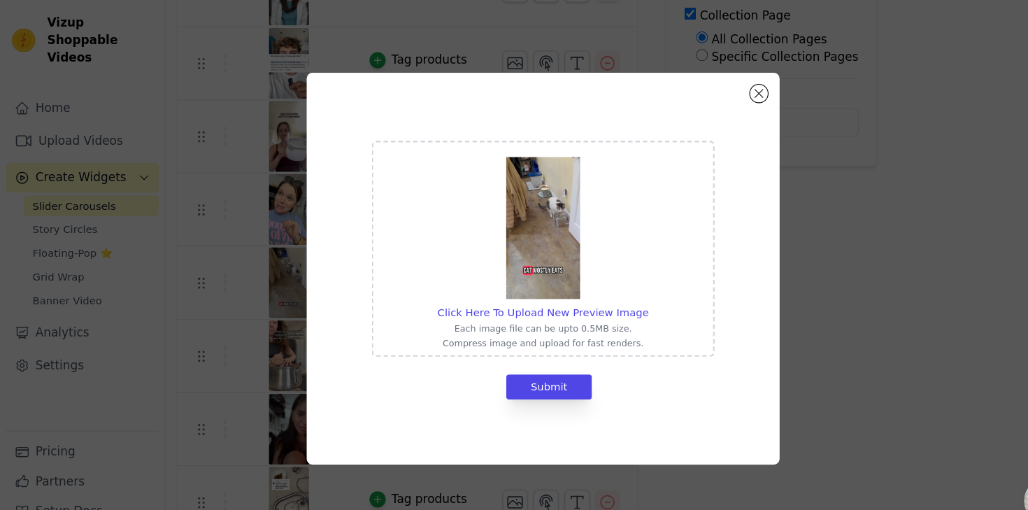
click at [494, 286] on div "Click Here To Upload New Preview Image Each image file can be upto 0.5MB size. …" at bounding box center [514, 236] width 200 height 190
click at [613, 289] on input "Click Here To Upload New Preview Image Each image file can be upto 0.5MB size. …" at bounding box center [613, 289] width 1 height 1
type input "C:\fakepath\Screenshot 2025-08-21 at 2.38.17 PM.png"
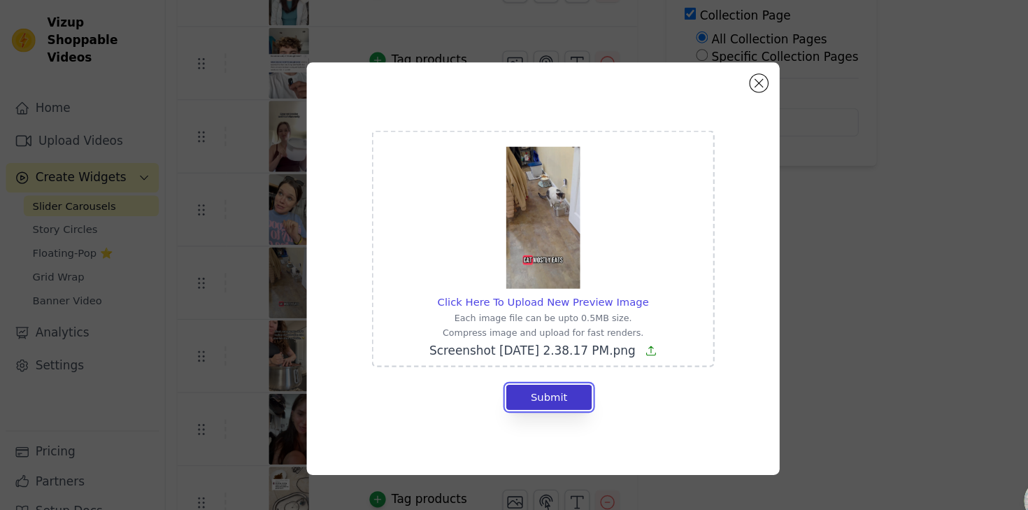
click at [527, 376] on button "Submit" at bounding box center [519, 377] width 81 height 24
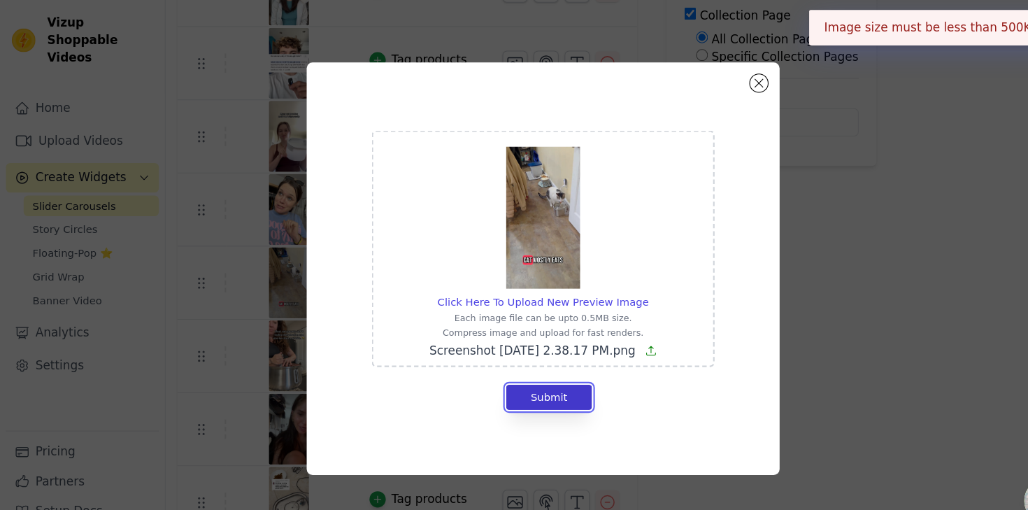
click at [527, 378] on button "Submit" at bounding box center [519, 377] width 81 height 24
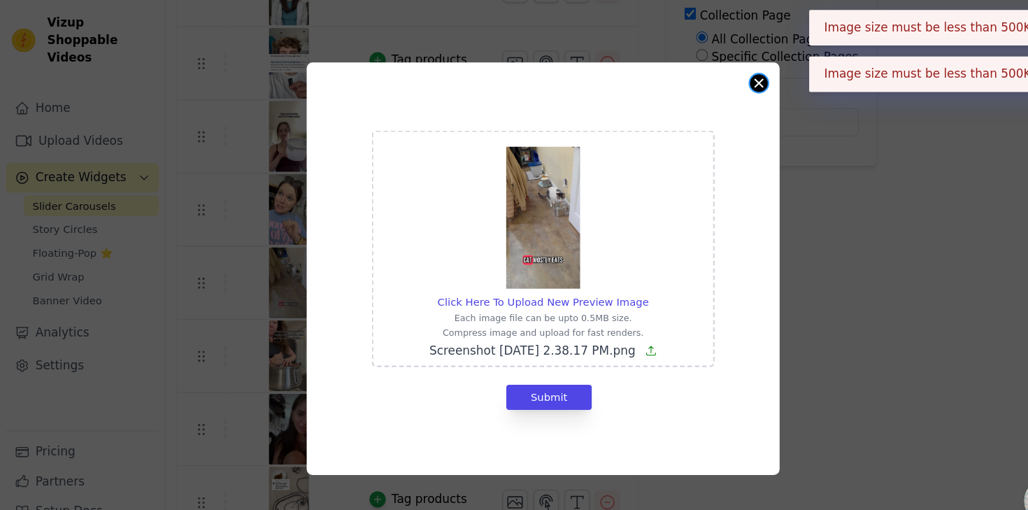
click at [718, 86] on button "Close modal" at bounding box center [718, 79] width 17 height 17
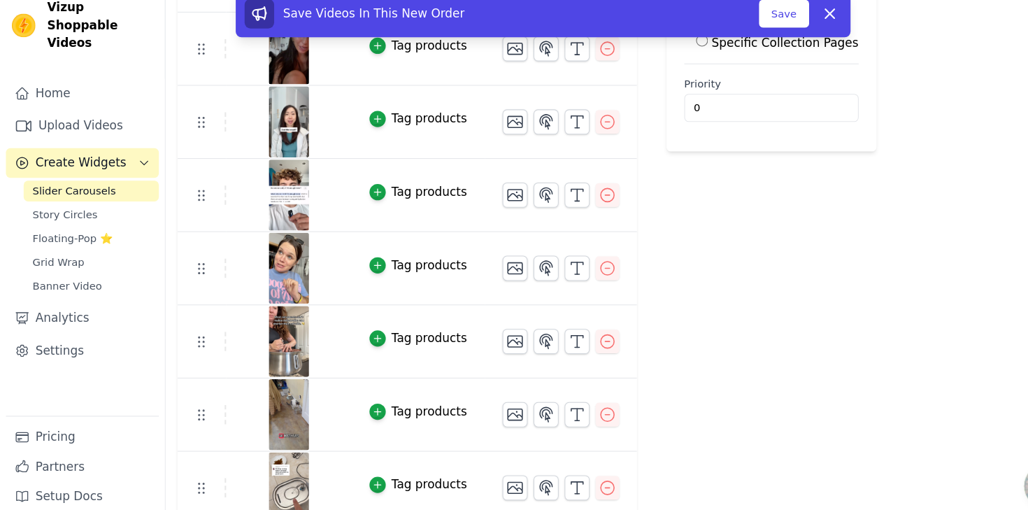
scroll to position [281, 0]
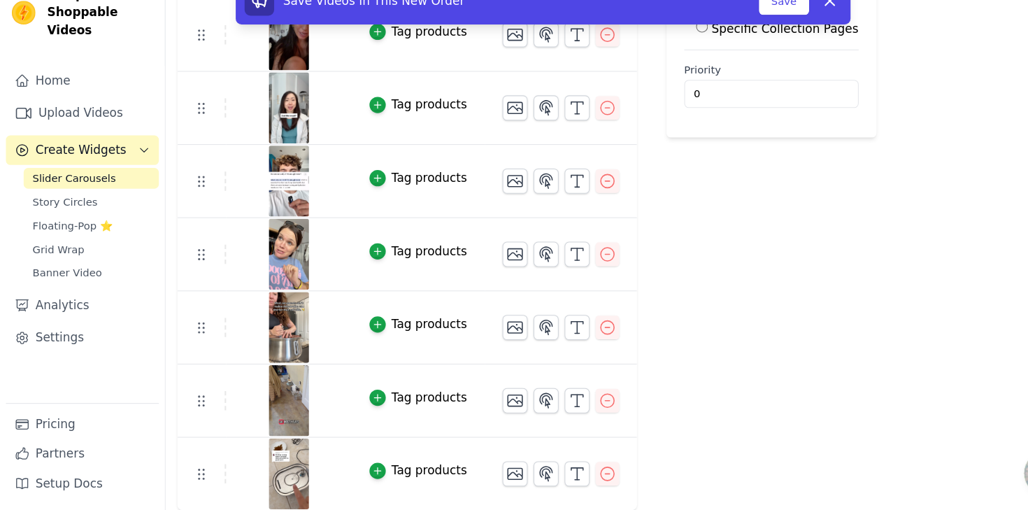
click at [296, 411] on div at bounding box center [273, 406] width 117 height 67
click at [255, 413] on img at bounding box center [273, 406] width 39 height 67
click at [487, 407] on icon "button" at bounding box center [487, 406] width 17 height 17
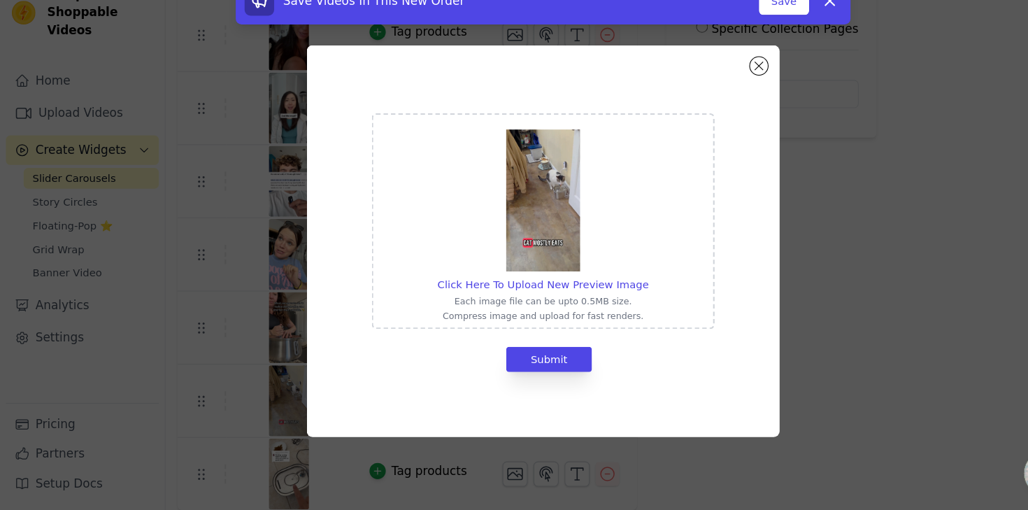
scroll to position [0, 0]
click at [504, 296] on span "Click Here To Upload New Preview Image" at bounding box center [514, 296] width 200 height 11
click at [613, 290] on input "Click Here To Upload New Preview Image Each image file can be upto 0.5MB size. …" at bounding box center [613, 289] width 1 height 1
click at [716, 87] on button "Close modal" at bounding box center [718, 89] width 17 height 17
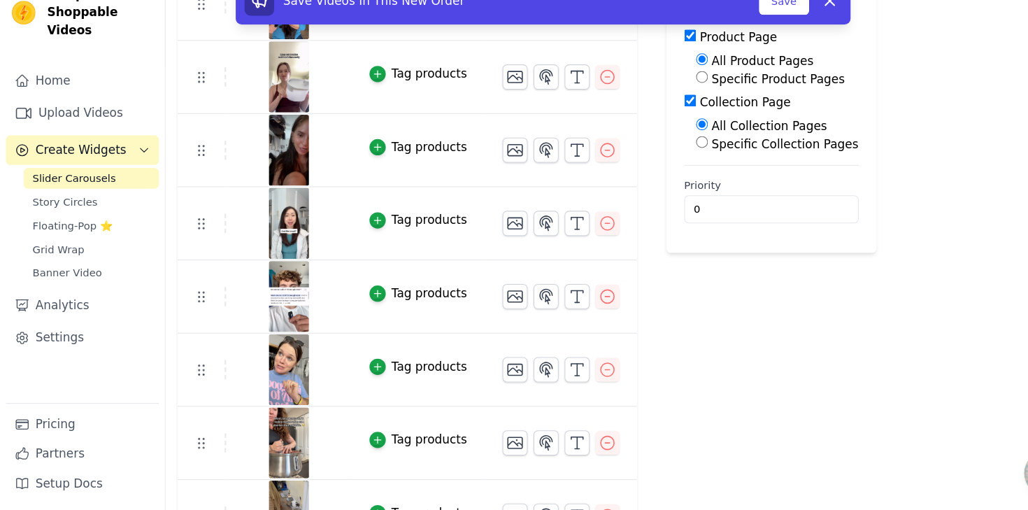
scroll to position [281, 0]
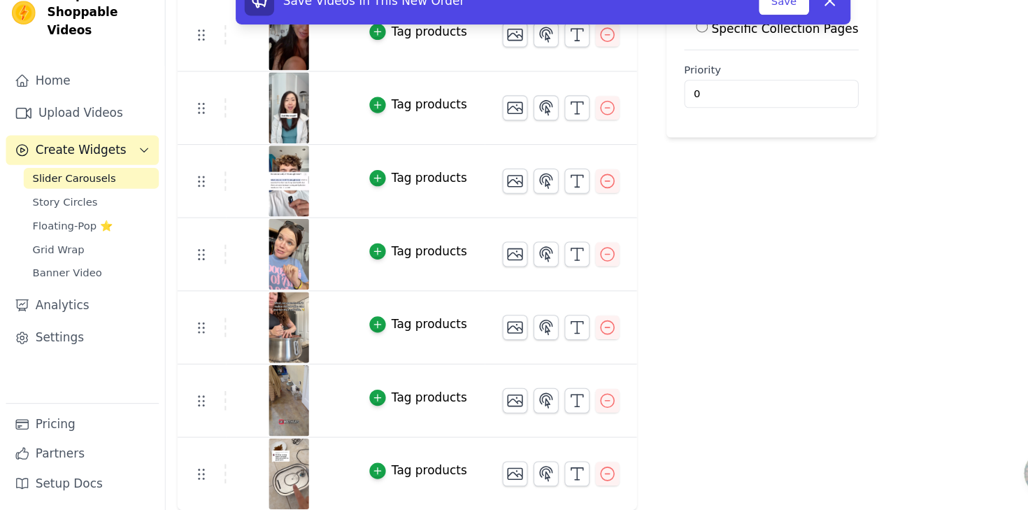
click at [274, 469] on img at bounding box center [273, 475] width 39 height 67
click at [488, 476] on icon "button" at bounding box center [487, 475] width 17 height 17
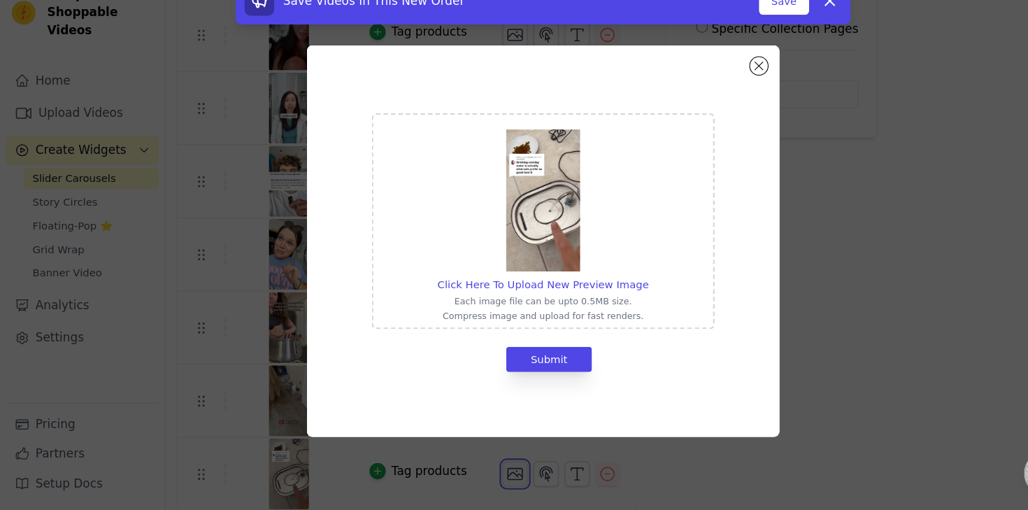
scroll to position [0, 0]
click at [487, 296] on span "Click Here To Upload New Preview Image" at bounding box center [514, 296] width 200 height 11
click at [613, 290] on input "Click Here To Upload New Preview Image Each image file can be upto 0.5MB size. …" at bounding box center [613, 289] width 1 height 1
type input "C:\fakepath\IMG_5875.jpeg"
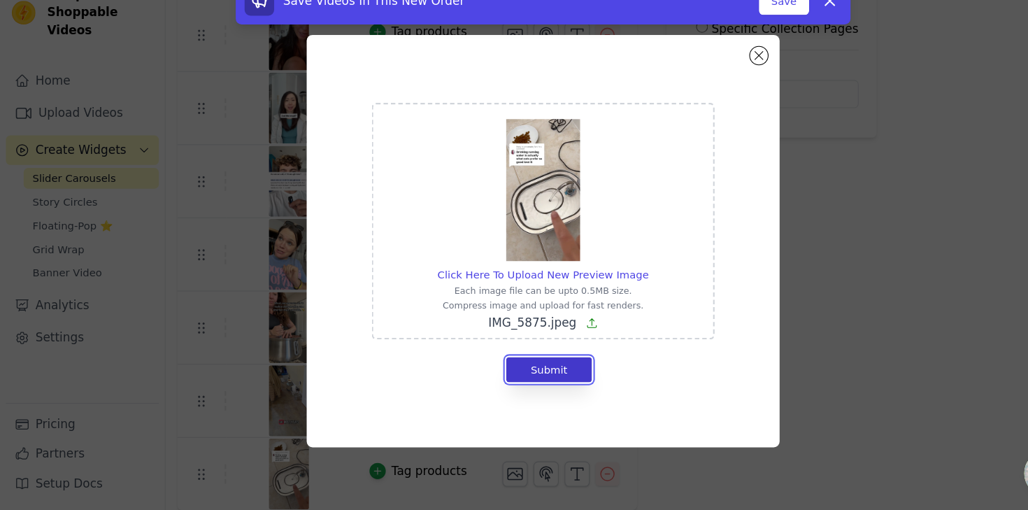
click at [536, 373] on button "Submit" at bounding box center [519, 377] width 81 height 24
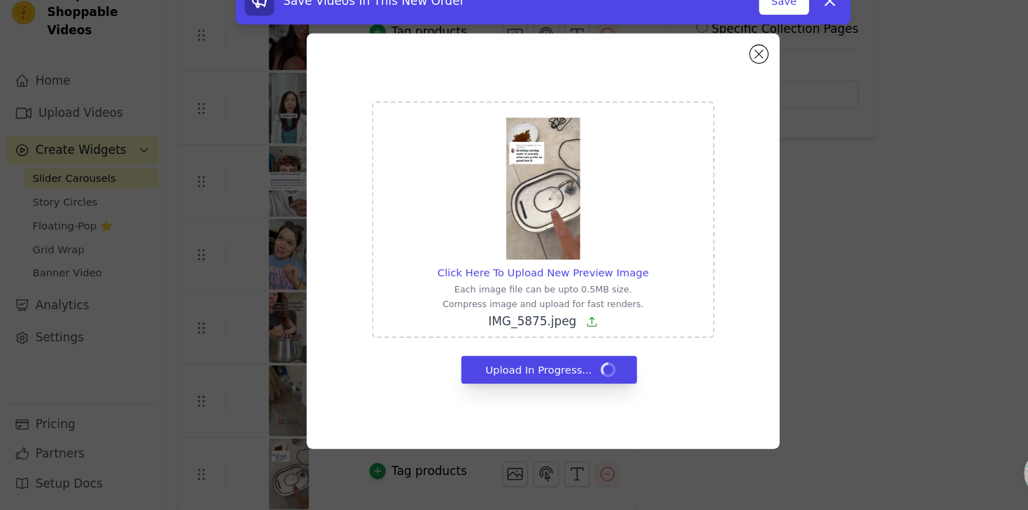
scroll to position [281, 0]
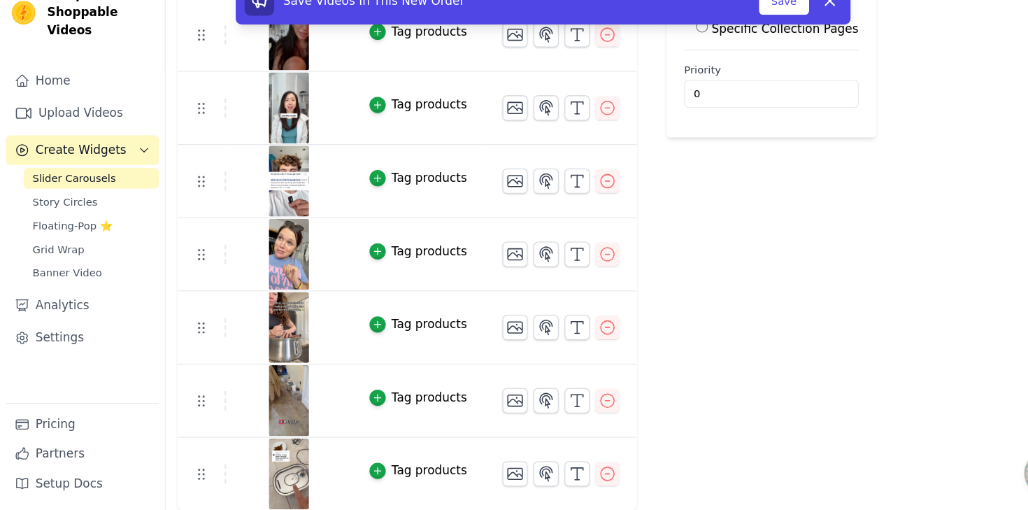
click at [268, 397] on img at bounding box center [273, 406] width 39 height 67
click at [188, 408] on icon at bounding box center [190, 406] width 17 height 17
click at [482, 406] on icon "button" at bounding box center [487, 406] width 17 height 17
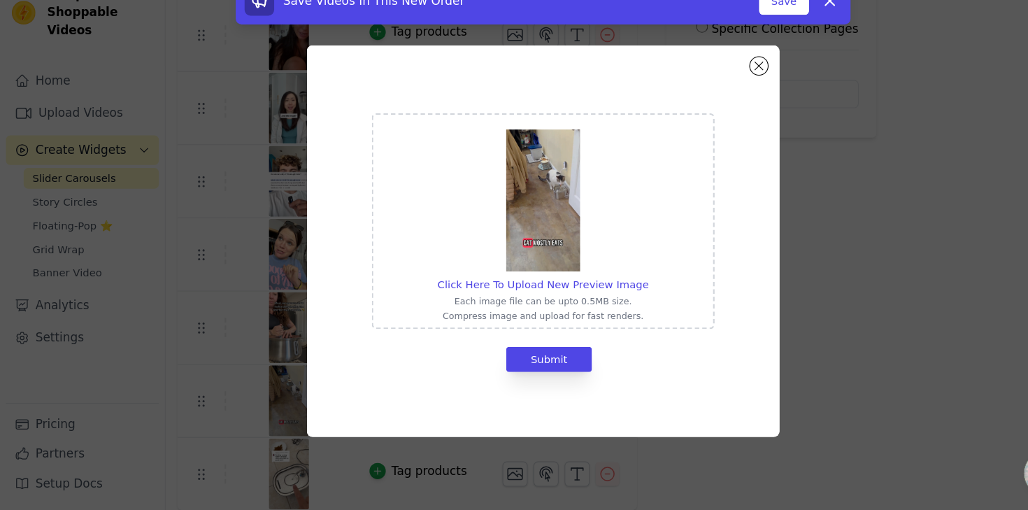
scroll to position [0, 0]
click at [496, 299] on span "Click Here To Upload New Preview Image" at bounding box center [514, 296] width 200 height 11
click at [613, 290] on input "Click Here To Upload New Preview Image Each image file can be upto 0.5MB size. …" at bounding box center [613, 289] width 1 height 1
type input "C:\fakepath\IMG_5876.jpeg"
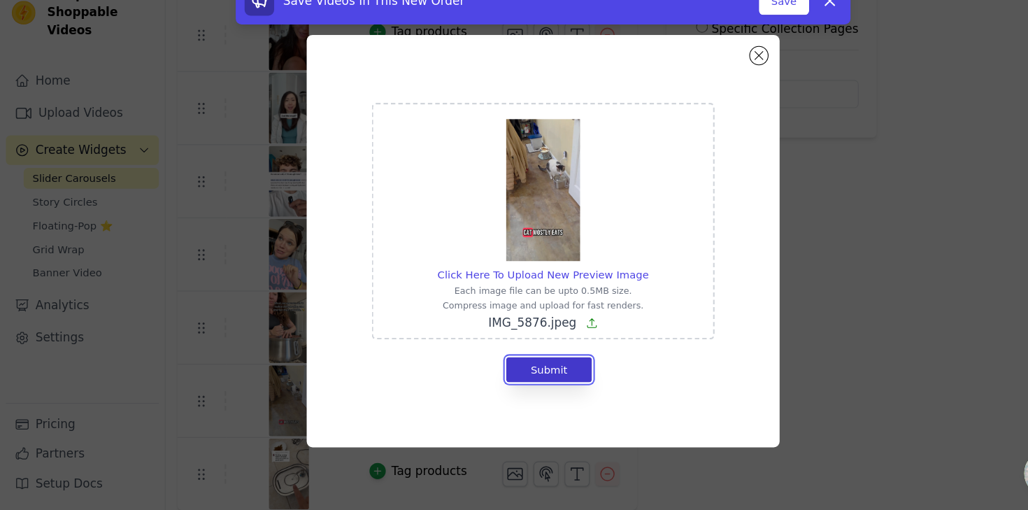
click at [513, 381] on button "Submit" at bounding box center [519, 377] width 81 height 24
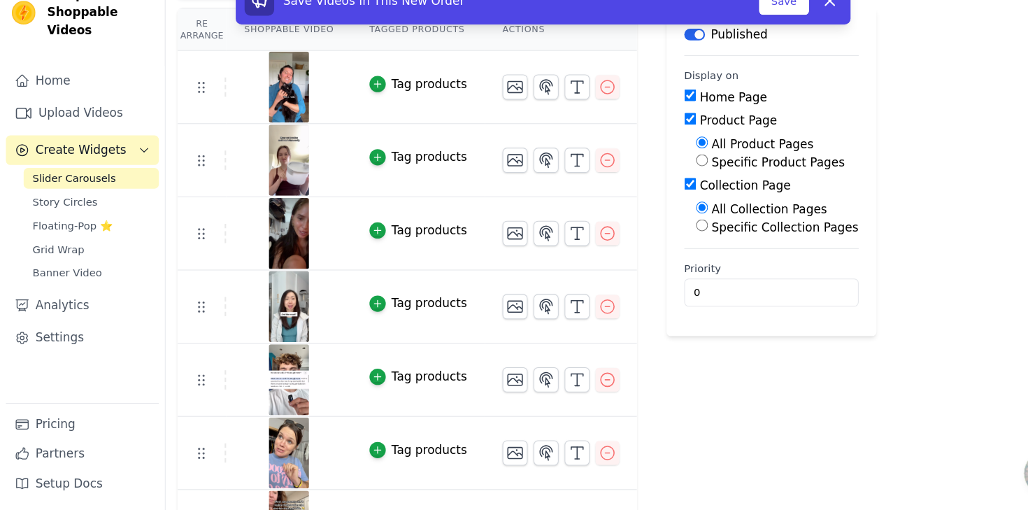
scroll to position [281, 0]
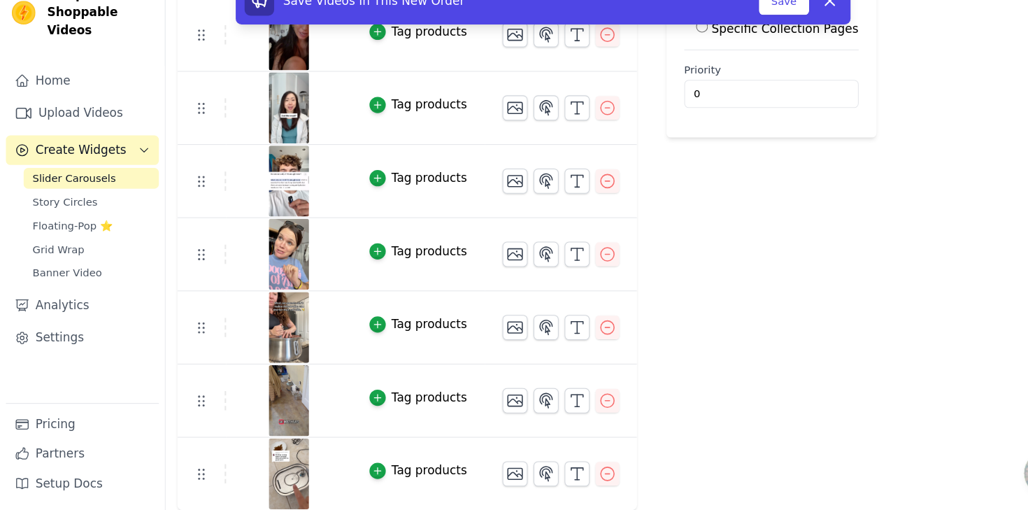
click at [273, 199] on img at bounding box center [273, 198] width 39 height 67
click at [480, 208] on button "button" at bounding box center [488, 199] width 24 height 24
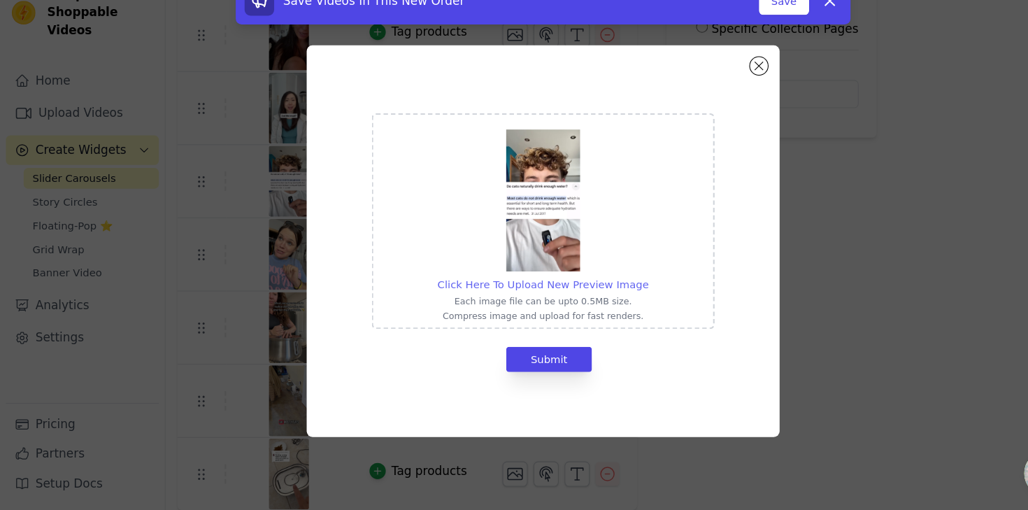
click at [488, 292] on span "Click Here To Upload New Preview Image" at bounding box center [514, 296] width 200 height 11
click at [613, 290] on input "Click Here To Upload New Preview Image Each image file can be upto 0.5MB size. …" at bounding box center [613, 289] width 1 height 1
type input "C:\fakepath\IMG_5877.jpeg"
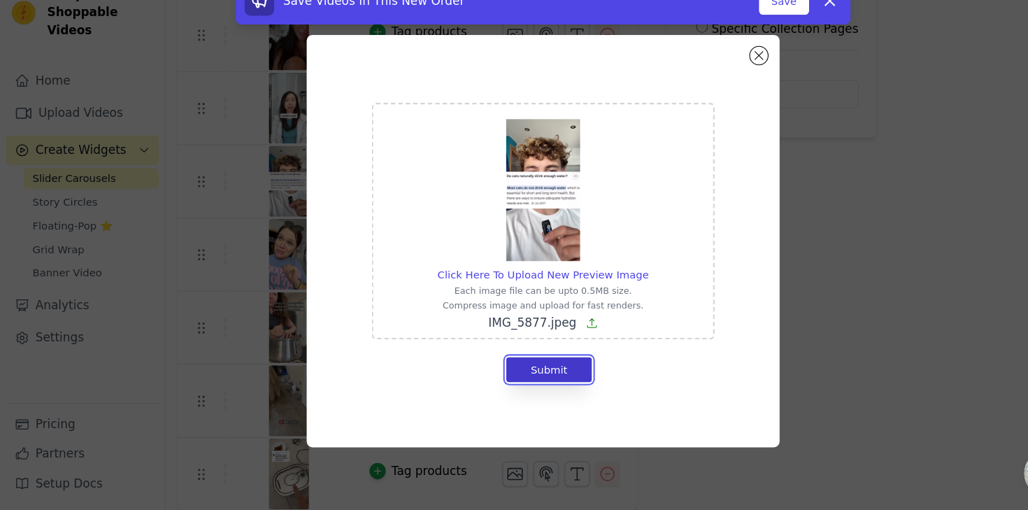
click at [543, 366] on button "Submit" at bounding box center [519, 377] width 81 height 24
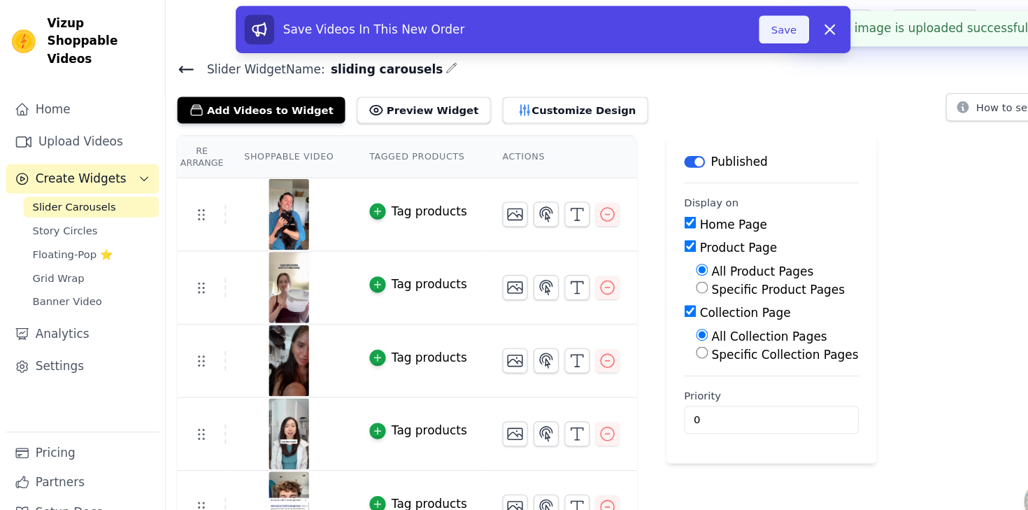
click at [739, 25] on button "Save" at bounding box center [742, 28] width 48 height 27
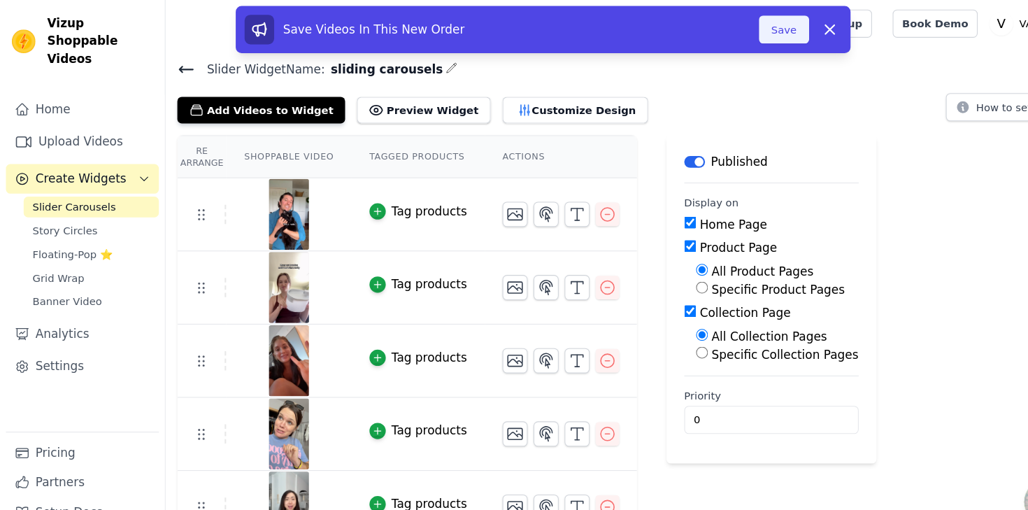
click at [734, 29] on button "Save" at bounding box center [742, 28] width 48 height 27
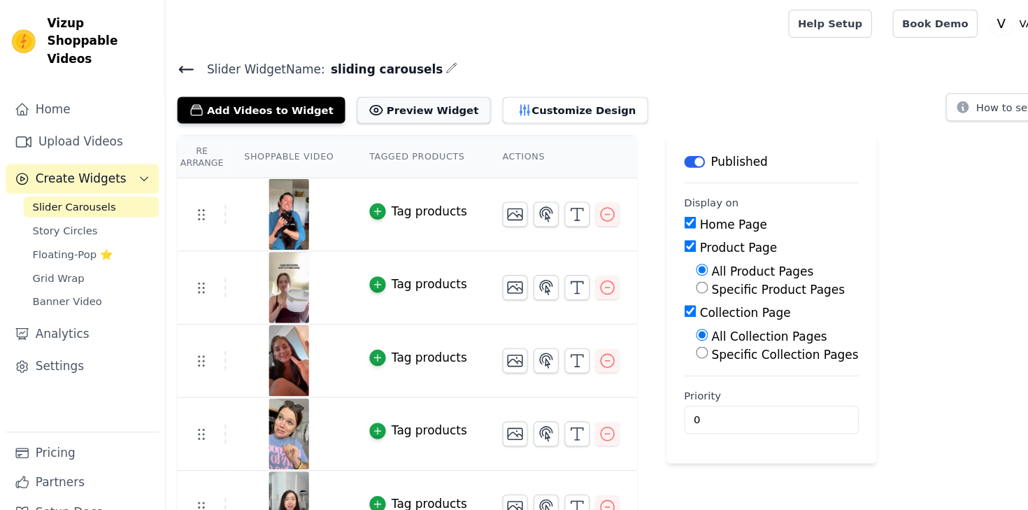
click at [389, 103] on button "Preview Widget" at bounding box center [401, 104] width 126 height 25
click at [90, 208] on link "Story Circles" at bounding box center [86, 218] width 128 height 20
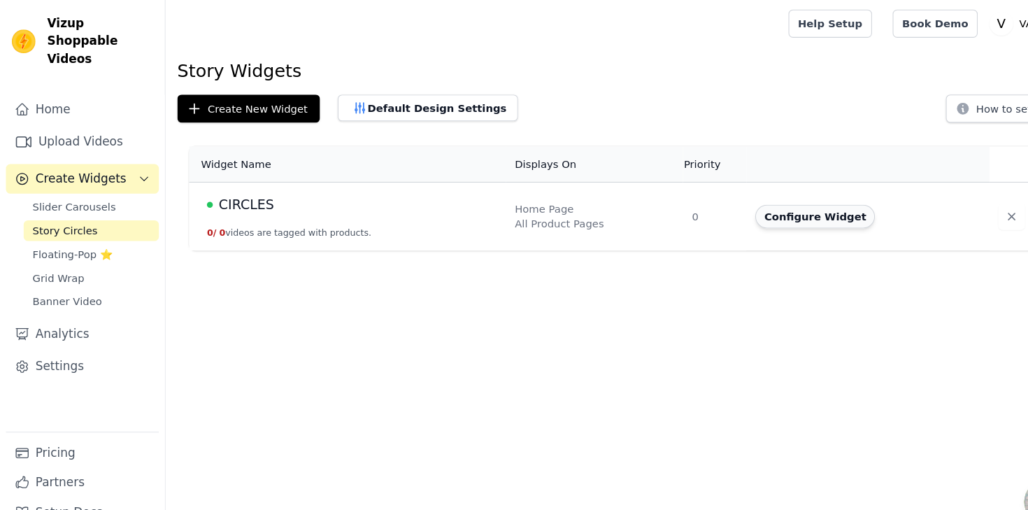
click at [752, 198] on button "Configure Widget" at bounding box center [771, 205] width 113 height 22
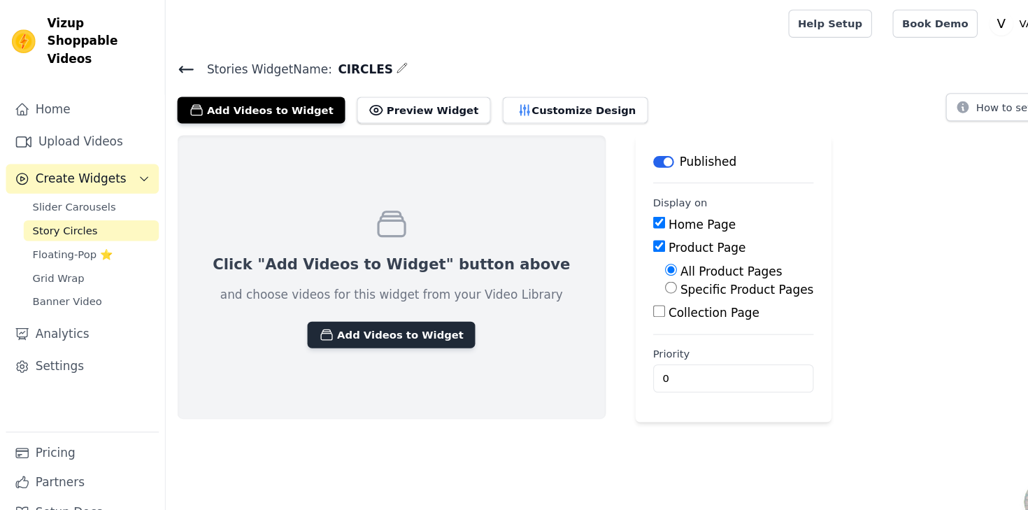
click at [322, 320] on button "Add Videos to Widget" at bounding box center [370, 316] width 159 height 25
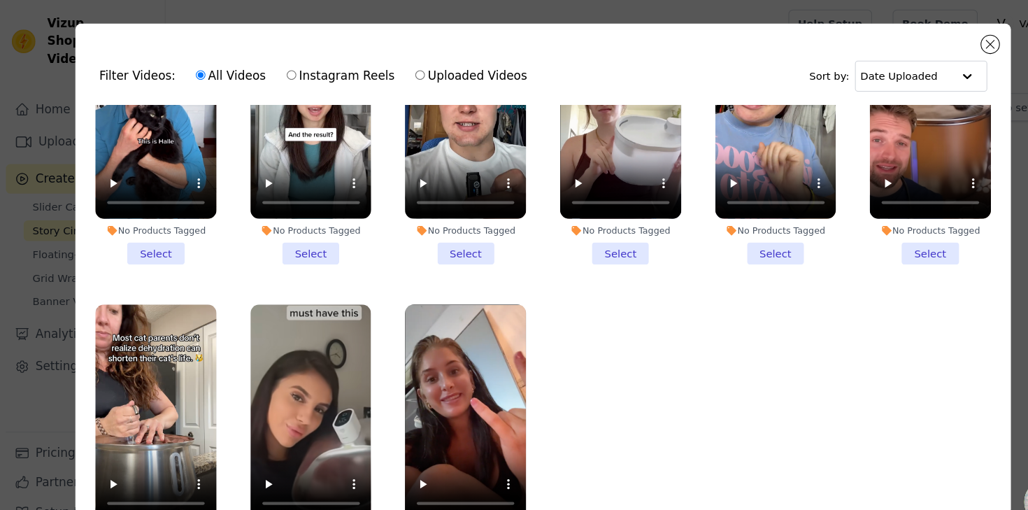
scroll to position [122, 0]
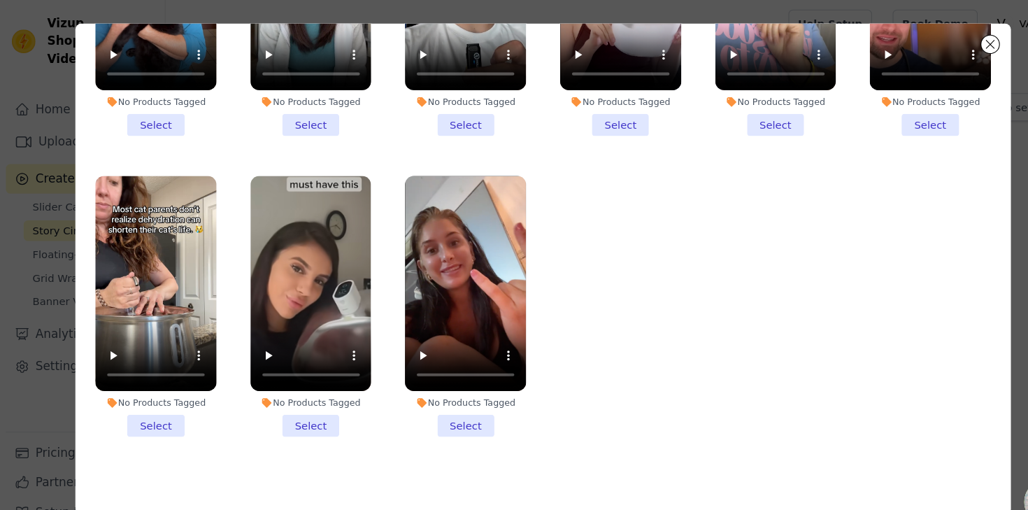
click at [433, 408] on li "No Products Tagged Select" at bounding box center [440, 289] width 115 height 247
click at [0, 0] on input "No Products Tagged Select" at bounding box center [0, 0] width 0 height 0
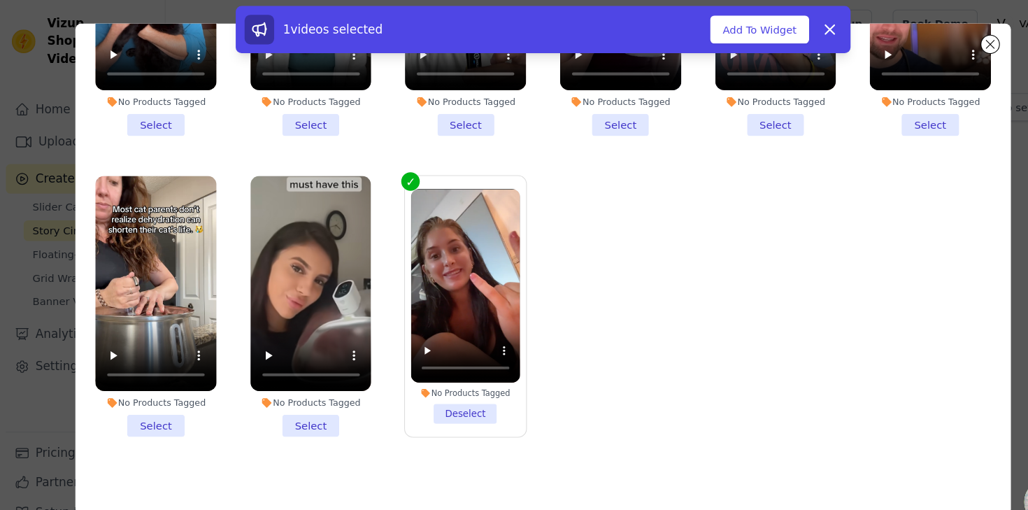
click at [292, 400] on li "No Products Tagged Select" at bounding box center [294, 289] width 115 height 247
click at [0, 0] on input "No Products Tagged Select" at bounding box center [0, 0] width 0 height 0
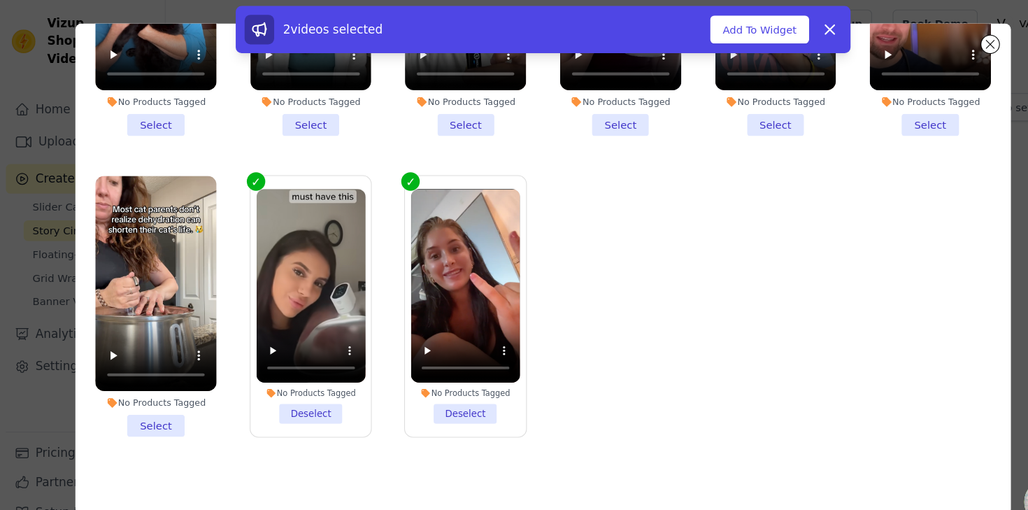
click at [292, 400] on li "No Products Tagged Deselect" at bounding box center [294, 289] width 103 height 222
click at [0, 0] on input "No Products Tagged Deselect" at bounding box center [0, 0] width 0 height 0
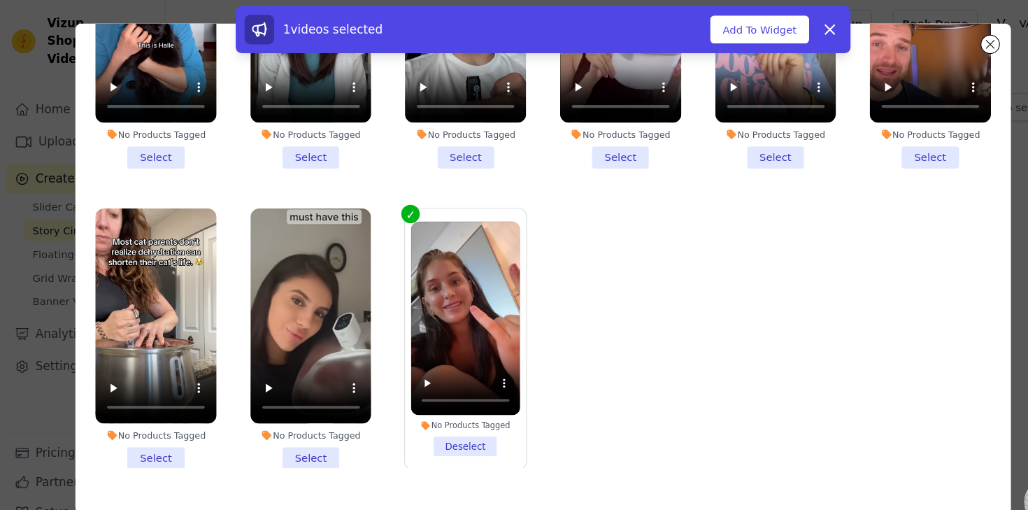
scroll to position [104, 0]
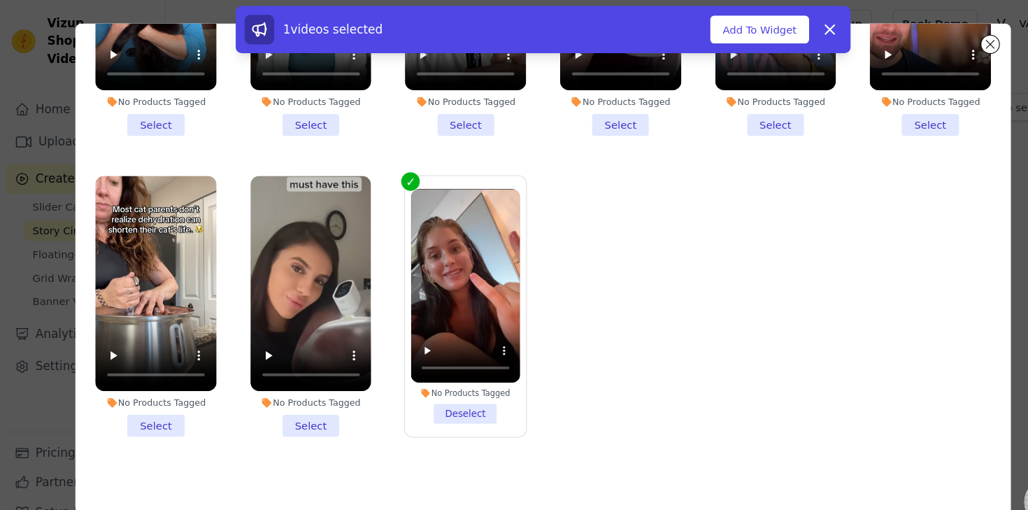
click at [438, 395] on li "No Products Tagged Deselect" at bounding box center [441, 289] width 103 height 222
click at [0, 0] on input "No Products Tagged Deselect" at bounding box center [0, 0] width 0 height 0
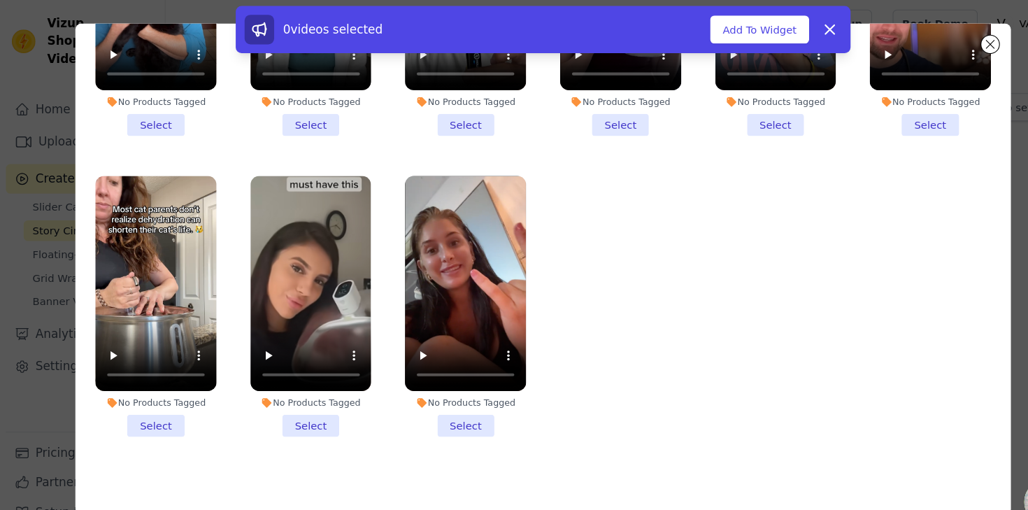
scroll to position [0, 0]
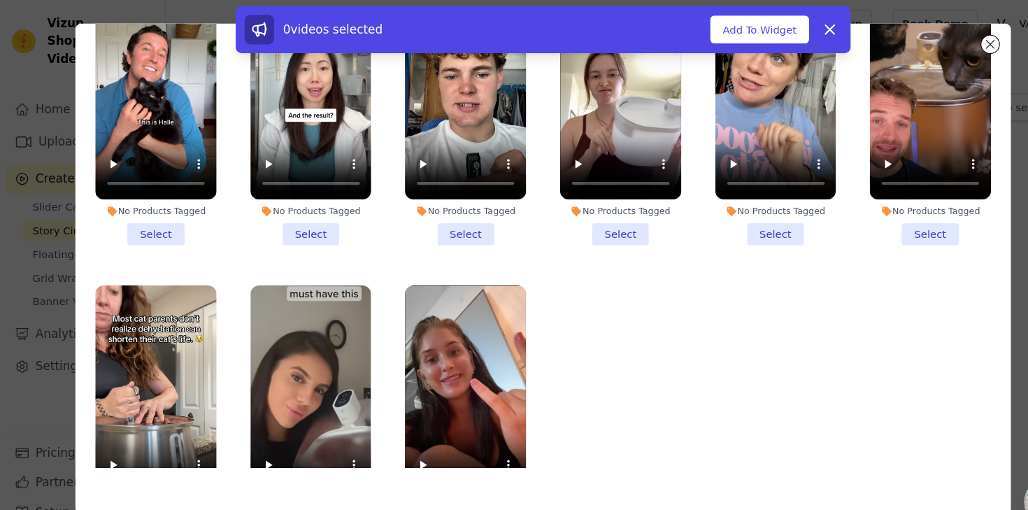
click at [170, 218] on li "No Products Tagged Select" at bounding box center [147, 108] width 115 height 247
click at [0, 0] on input "No Products Tagged Select" at bounding box center [0, 0] width 0 height 0
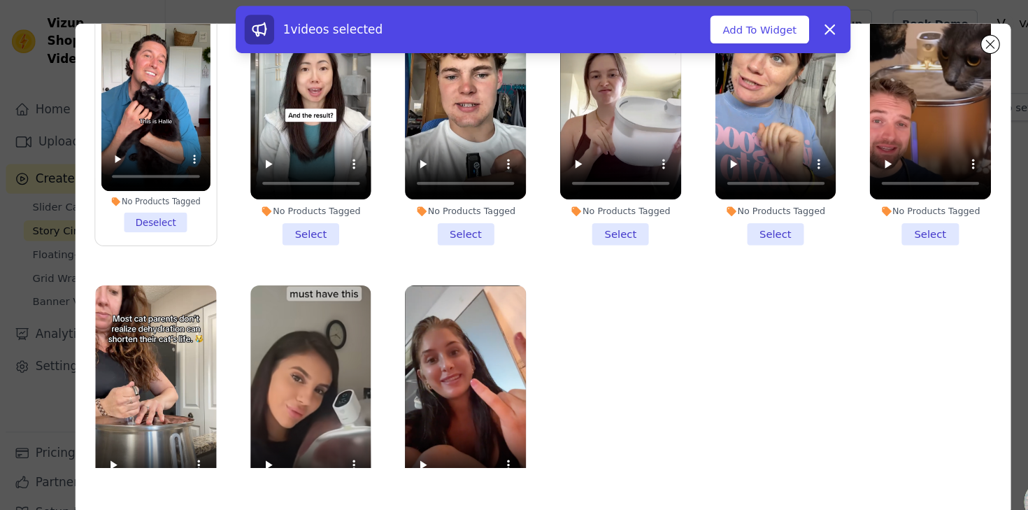
scroll to position [104, 0]
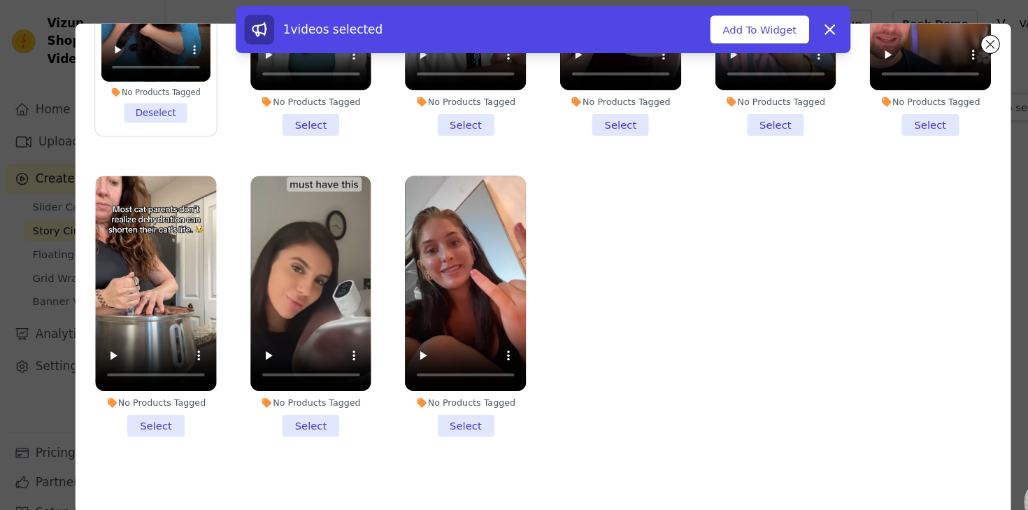
click at [438, 408] on li "No Products Tagged Select" at bounding box center [440, 289] width 115 height 247
click at [0, 0] on input "No Products Tagged Select" at bounding box center [0, 0] width 0 height 0
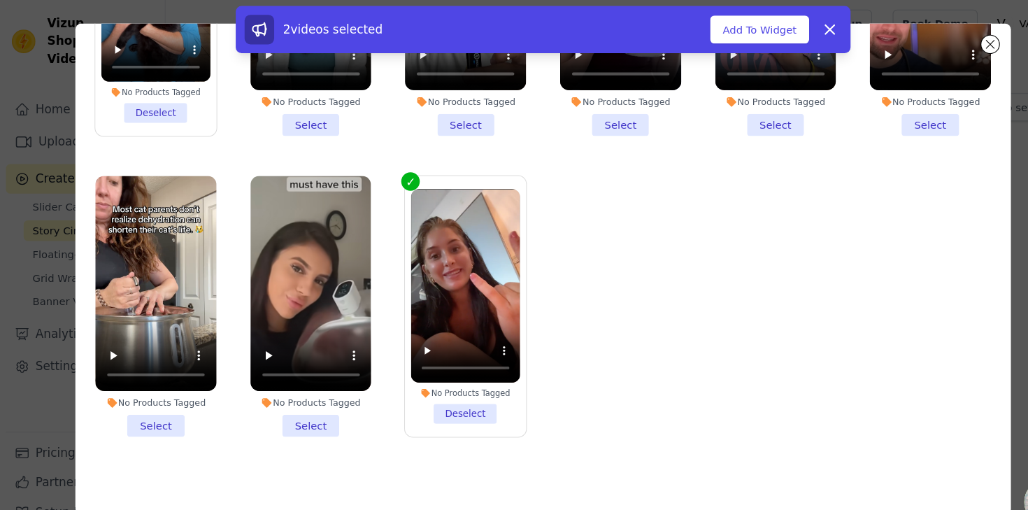
scroll to position [0, 0]
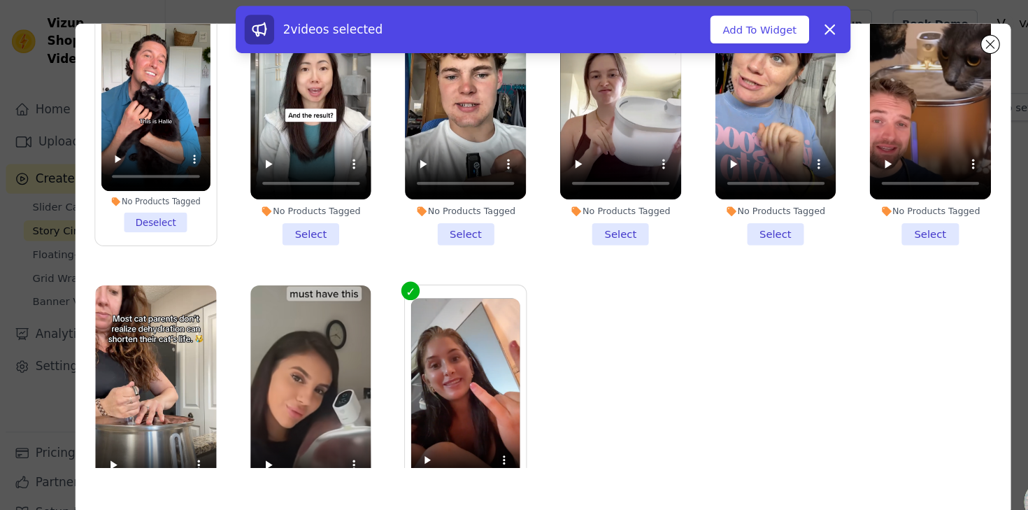
click at [596, 215] on li "No Products Tagged Select" at bounding box center [587, 108] width 115 height 247
click at [0, 0] on input "No Products Tagged Select" at bounding box center [0, 0] width 0 height 0
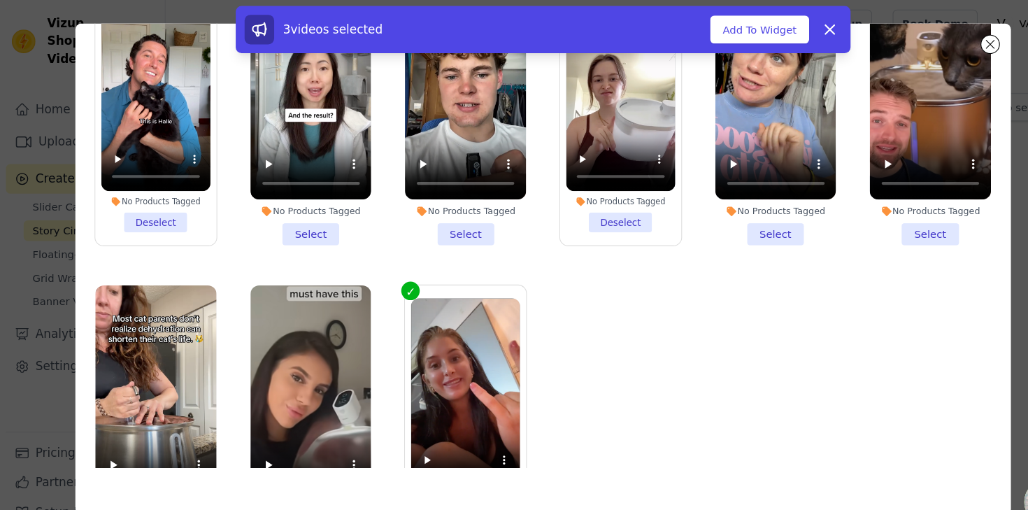
click at [749, 221] on li "No Products Tagged Select" at bounding box center [734, 108] width 115 height 247
click at [0, 0] on input "No Products Tagged Select" at bounding box center [0, 0] width 0 height 0
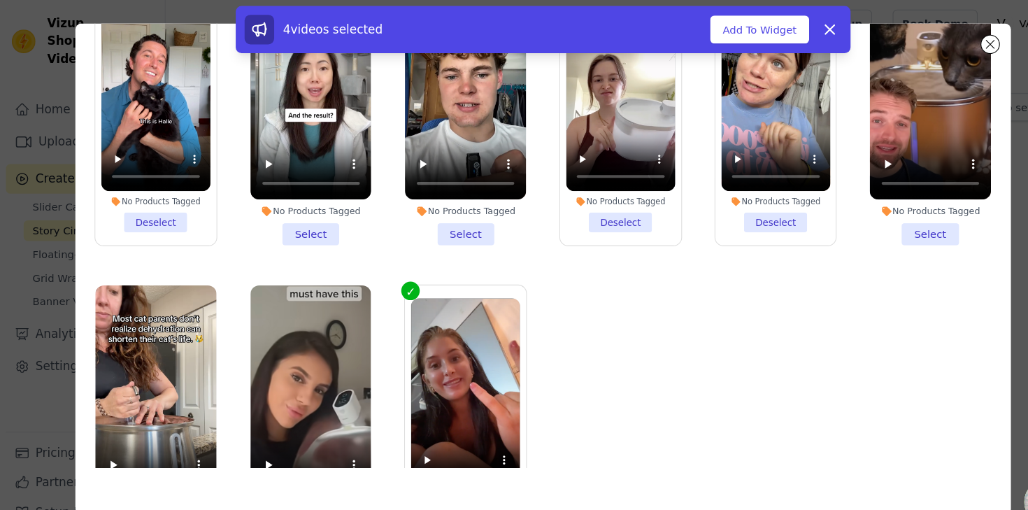
click at [294, 219] on li "No Products Tagged Select" at bounding box center [294, 108] width 115 height 247
click at [0, 0] on input "No Products Tagged Select" at bounding box center [0, 0] width 0 height 0
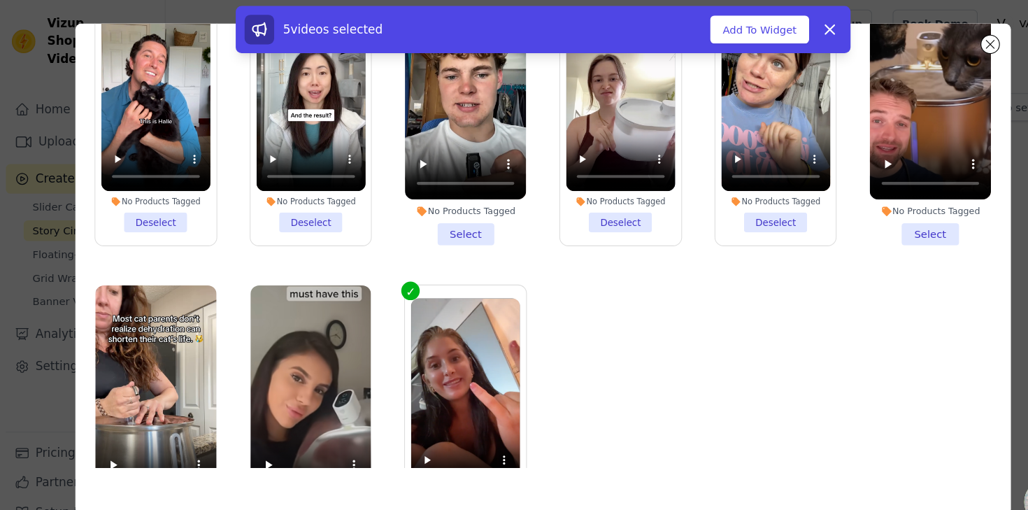
scroll to position [104, 0]
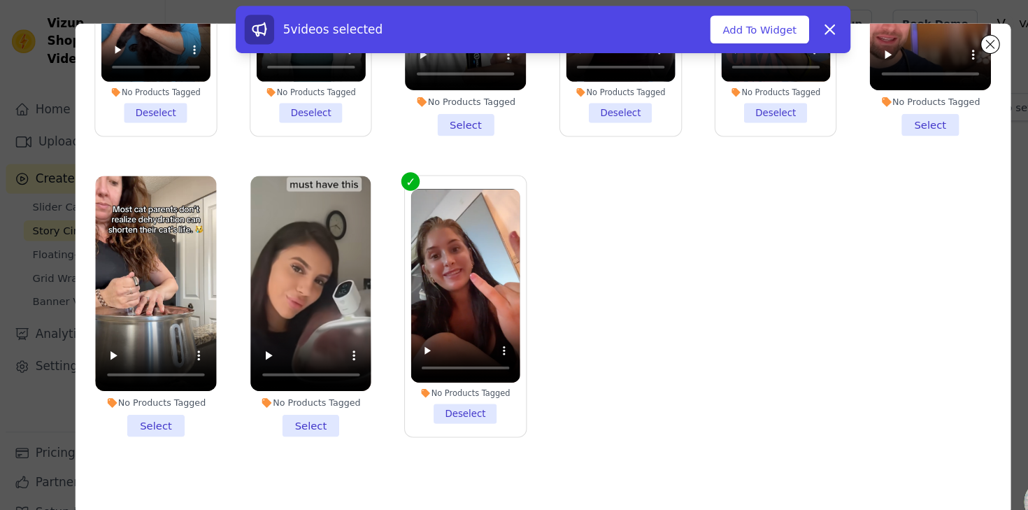
click at [304, 411] on li "No Products Tagged Select" at bounding box center [294, 289] width 115 height 247
click at [0, 0] on input "No Products Tagged Select" at bounding box center [0, 0] width 0 height 0
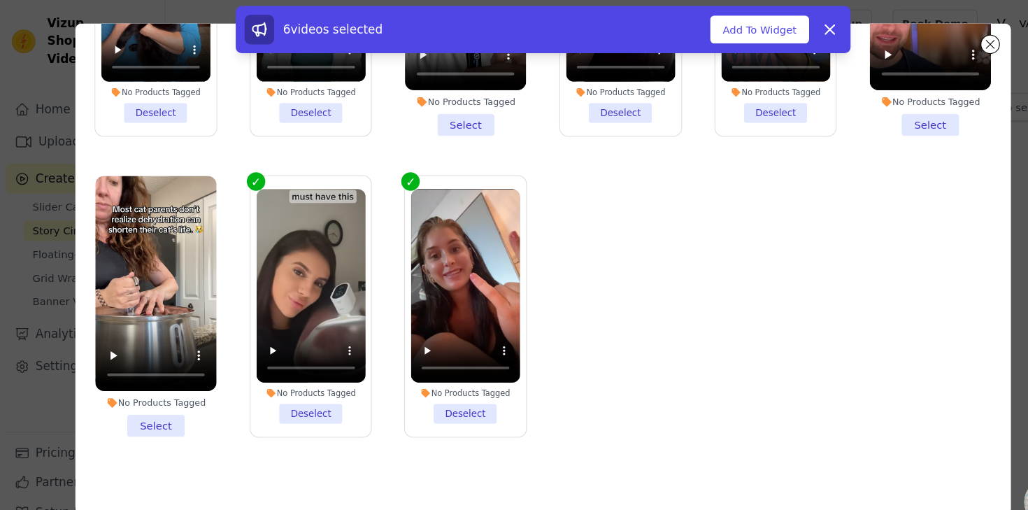
click at [889, 119] on li "No Products Tagged Select" at bounding box center [880, 5] width 115 height 247
click at [0, 0] on input "No Products Tagged Select" at bounding box center [0, 0] width 0 height 0
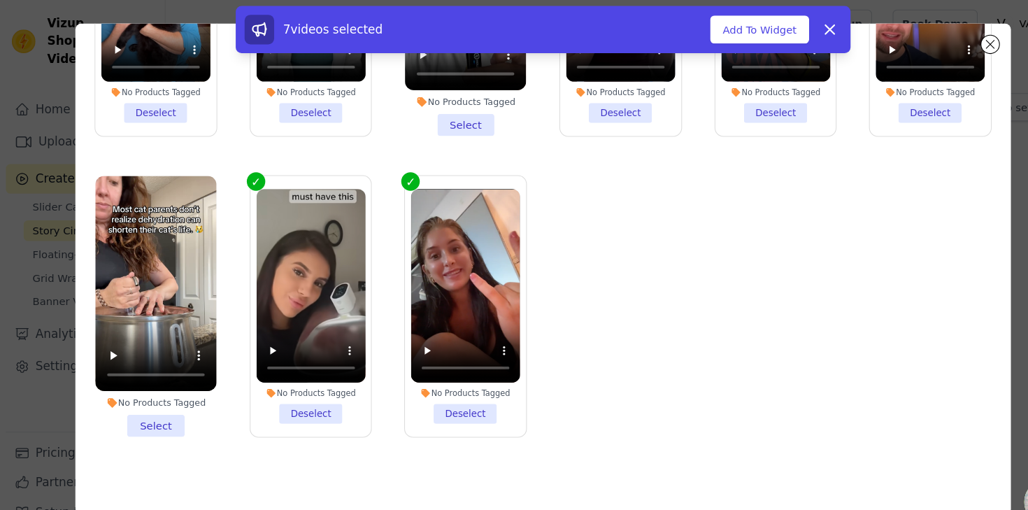
click at [141, 403] on li "No Products Tagged Select" at bounding box center [147, 289] width 115 height 247
click at [0, 0] on input "No Products Tagged Select" at bounding box center [0, 0] width 0 height 0
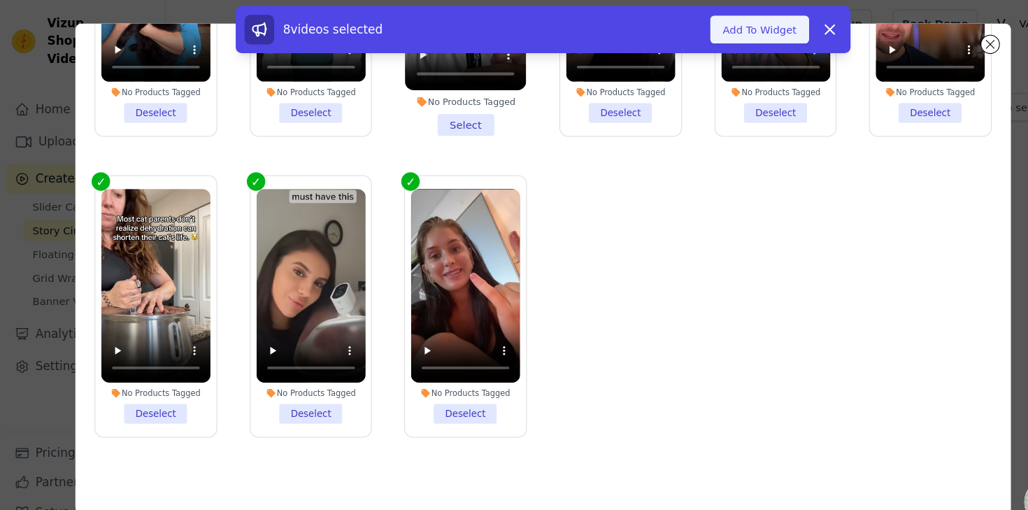
click at [738, 22] on button "Add To Widget" at bounding box center [719, 28] width 94 height 27
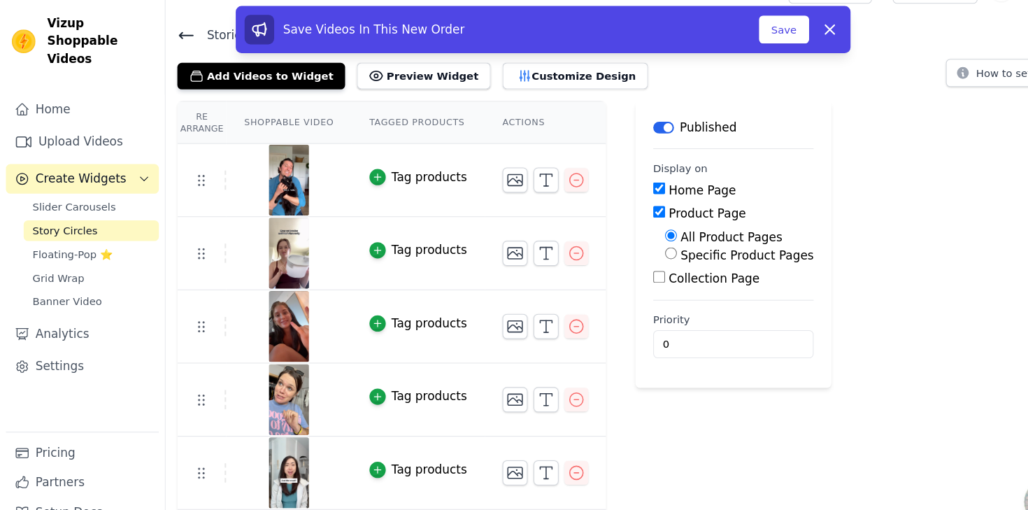
scroll to position [0, 0]
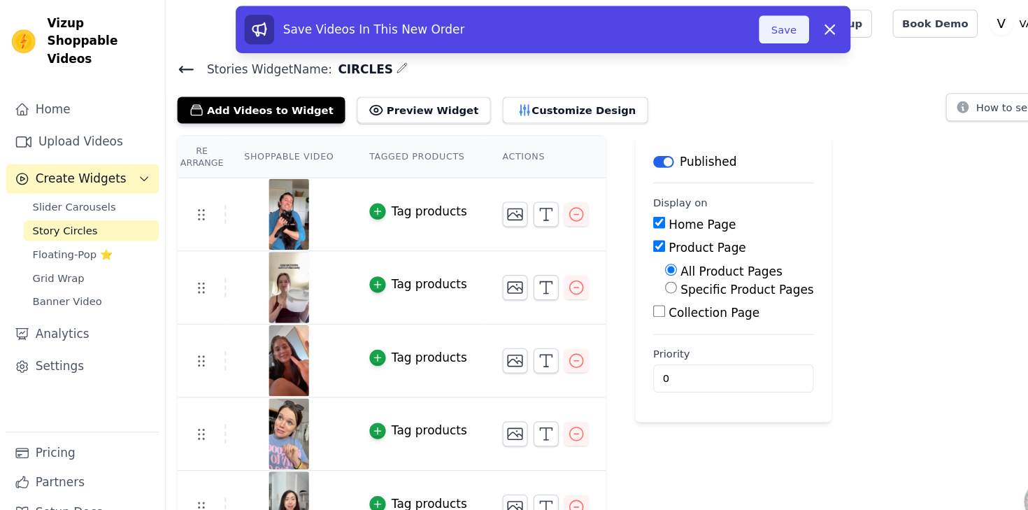
click at [747, 31] on button "Save" at bounding box center [742, 28] width 48 height 27
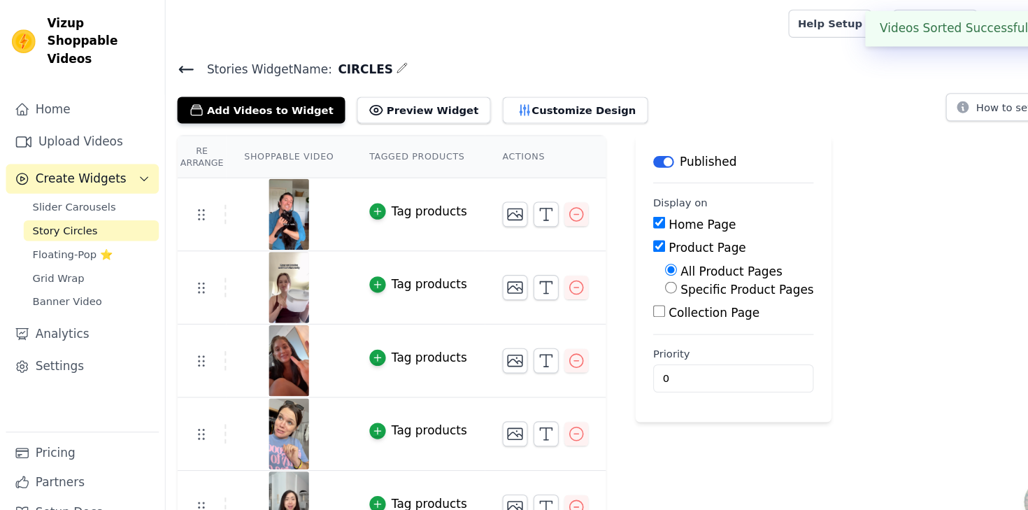
scroll to position [212, 0]
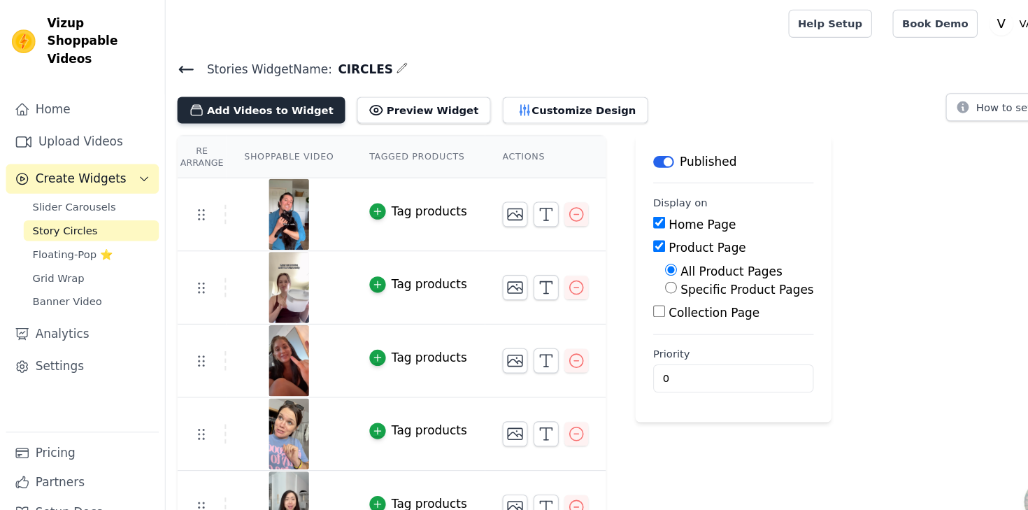
click at [250, 106] on button "Add Videos to Widget" at bounding box center [247, 104] width 159 height 25
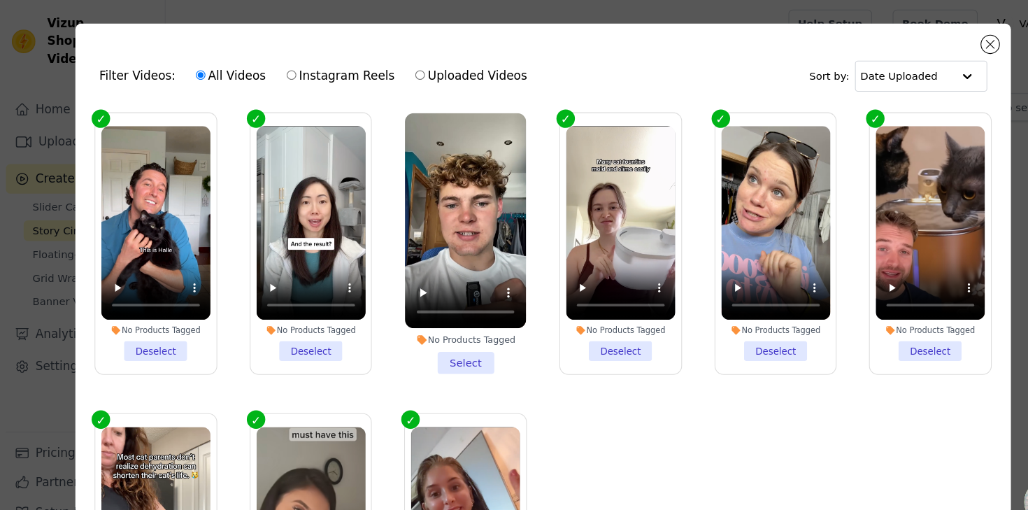
click at [437, 342] on li "No Products Tagged Select" at bounding box center [440, 230] width 115 height 247
click at [0, 0] on input "No Products Tagged Select" at bounding box center [0, 0] width 0 height 0
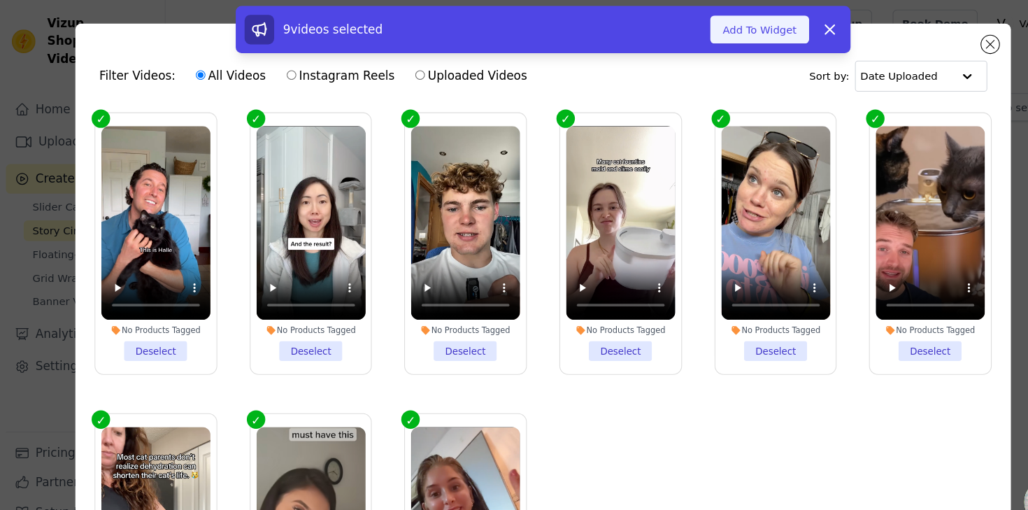
click at [710, 30] on button "Add To Widget" at bounding box center [719, 28] width 94 height 27
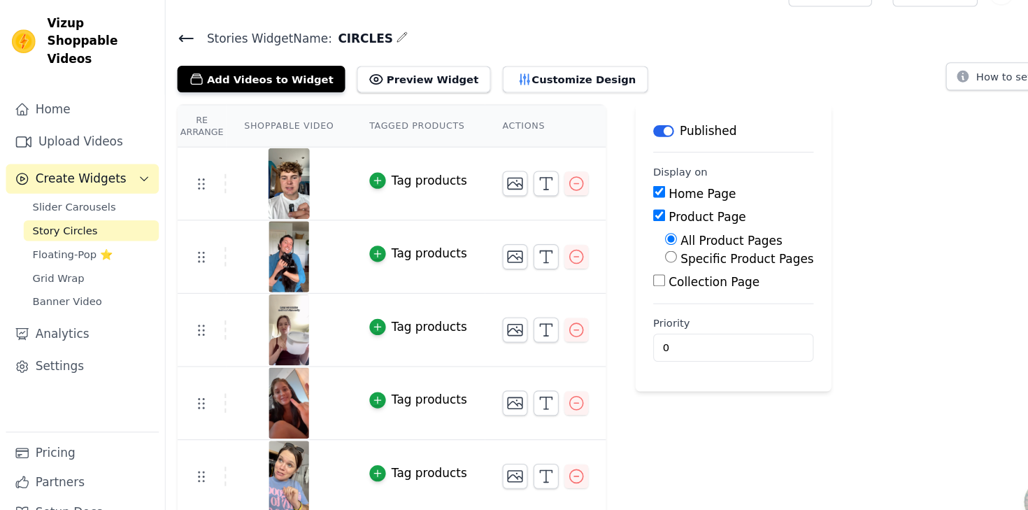
scroll to position [29, 0]
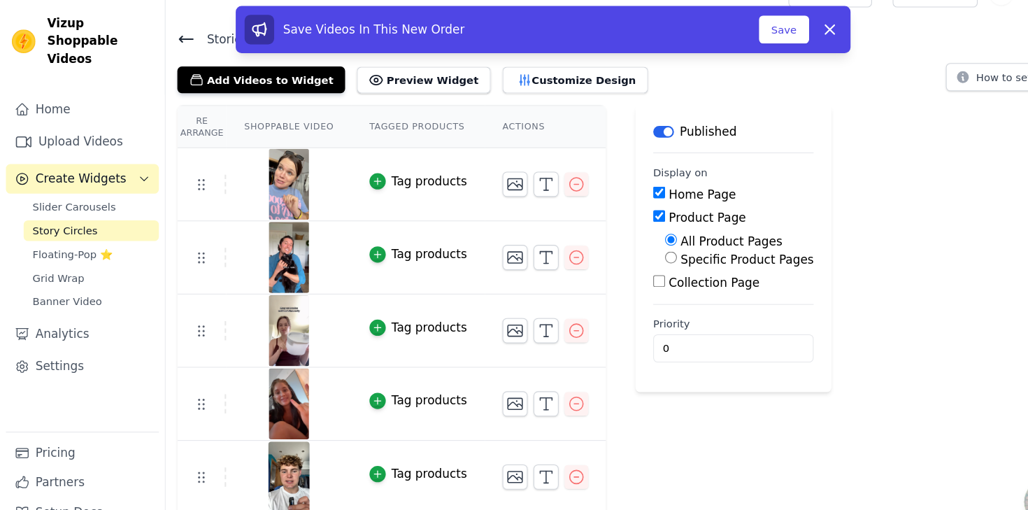
click at [186, 423] on tr "Tag products" at bounding box center [371, 451] width 406 height 69
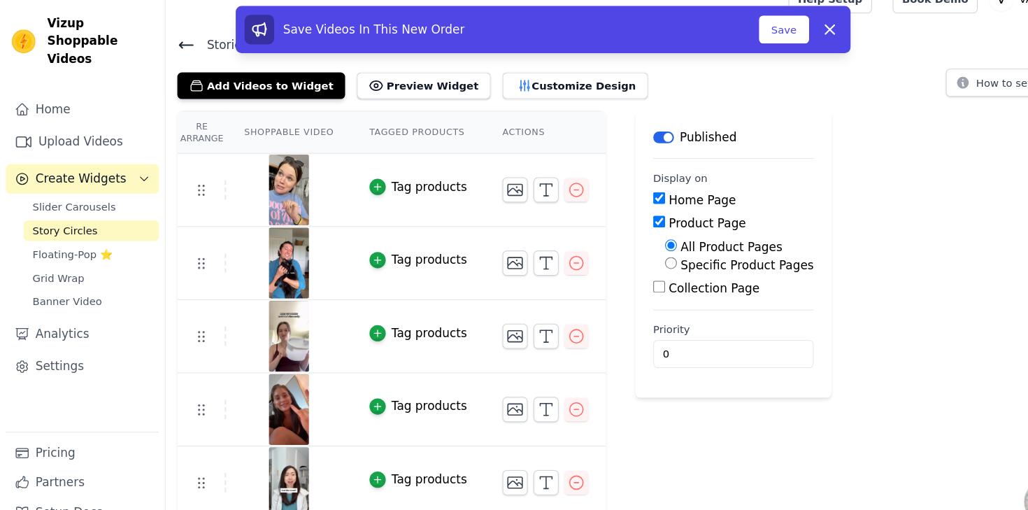
scroll to position [0, 0]
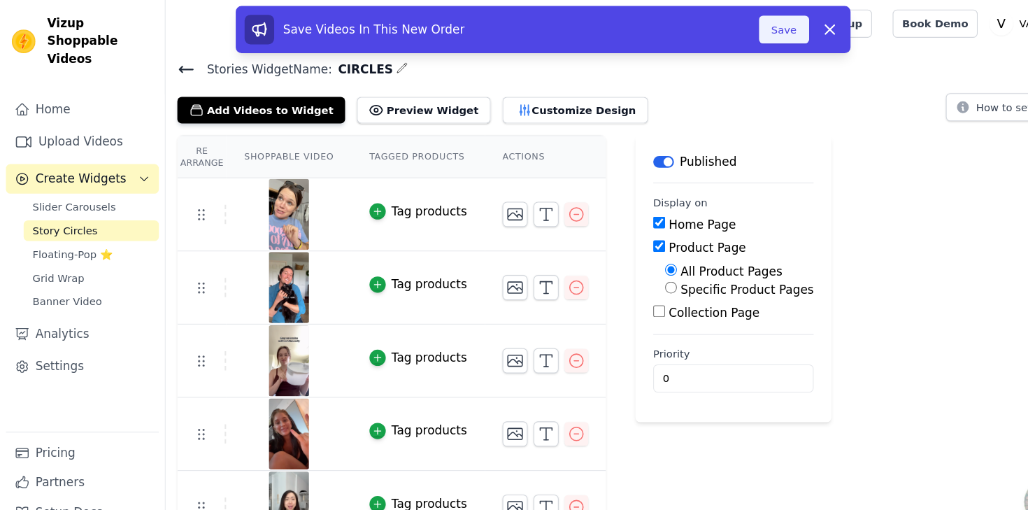
click at [732, 34] on button "Save" at bounding box center [742, 28] width 48 height 27
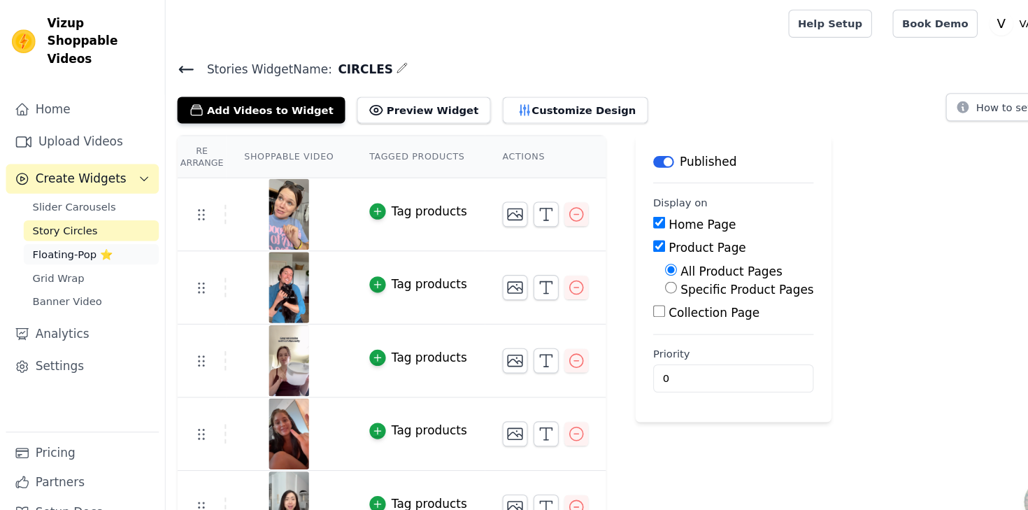
click at [85, 234] on span "Floating-Pop ⭐" at bounding box center [69, 241] width 76 height 14
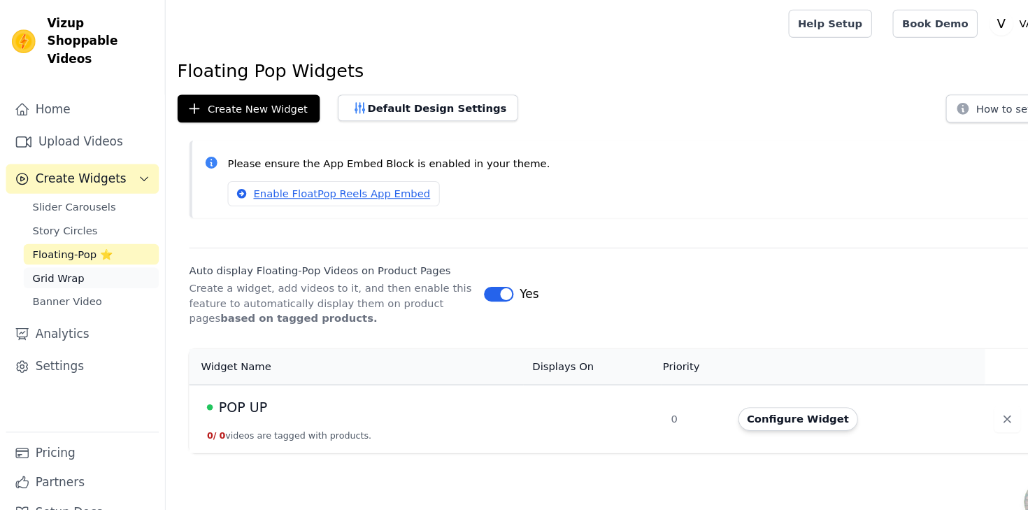
click at [83, 253] on link "Grid Wrap" at bounding box center [86, 263] width 128 height 20
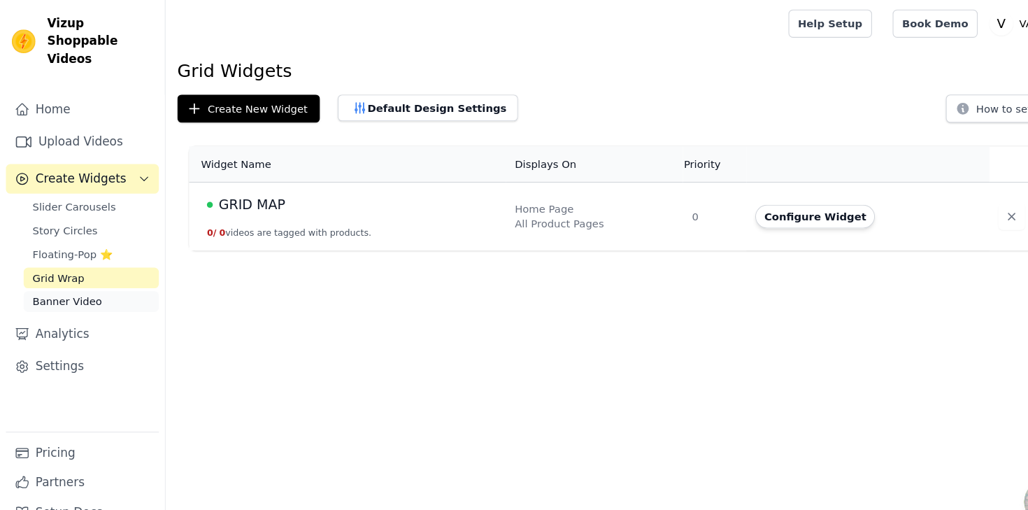
click at [77, 278] on span "Banner Video" at bounding box center [64, 285] width 66 height 14
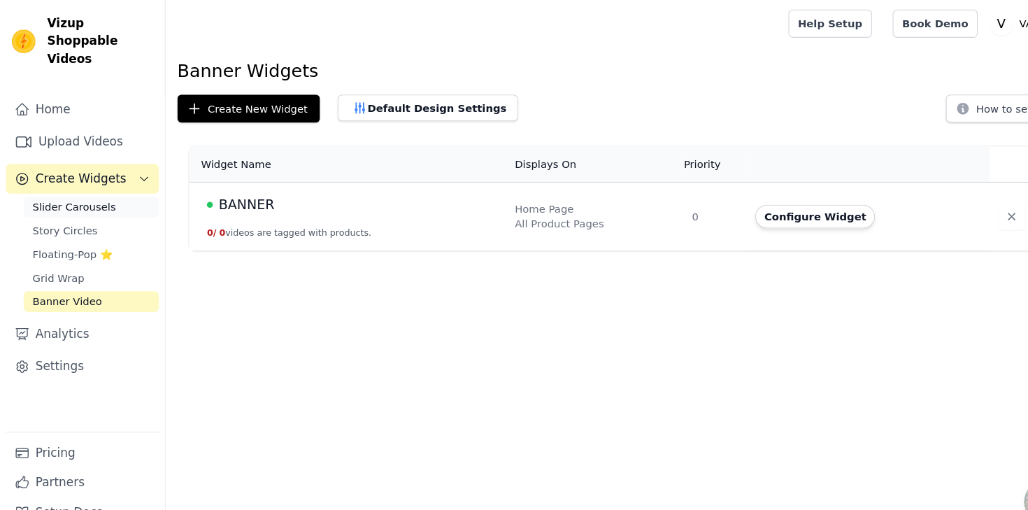
click at [78, 186] on link "Slider Carousels" at bounding box center [86, 196] width 128 height 20
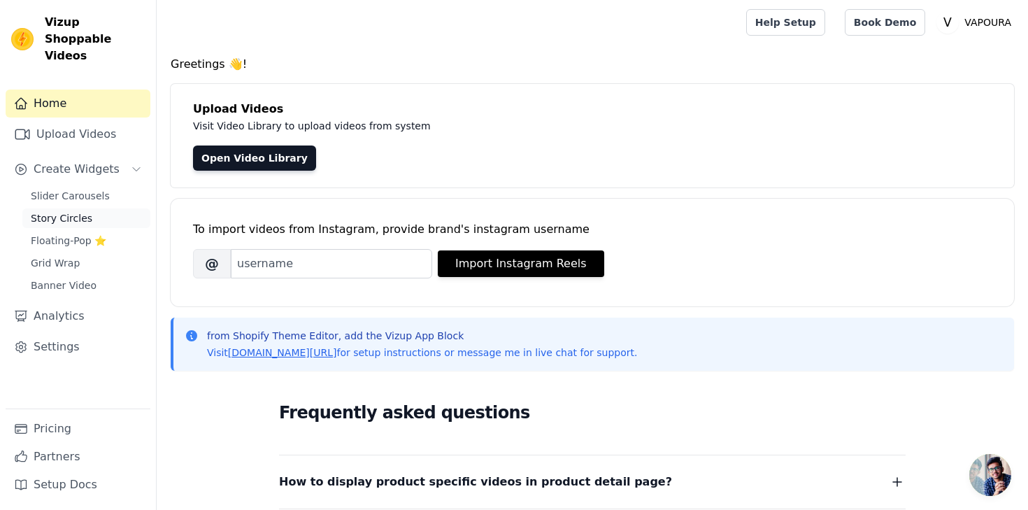
click at [73, 211] on span "Story Circles" at bounding box center [62, 218] width 62 height 14
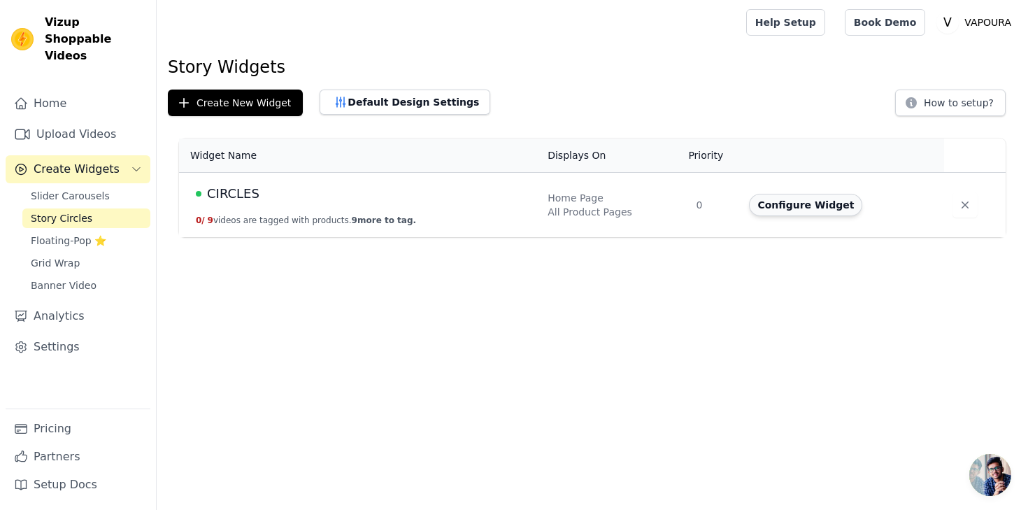
click at [777, 206] on button "Configure Widget" at bounding box center [805, 205] width 113 height 22
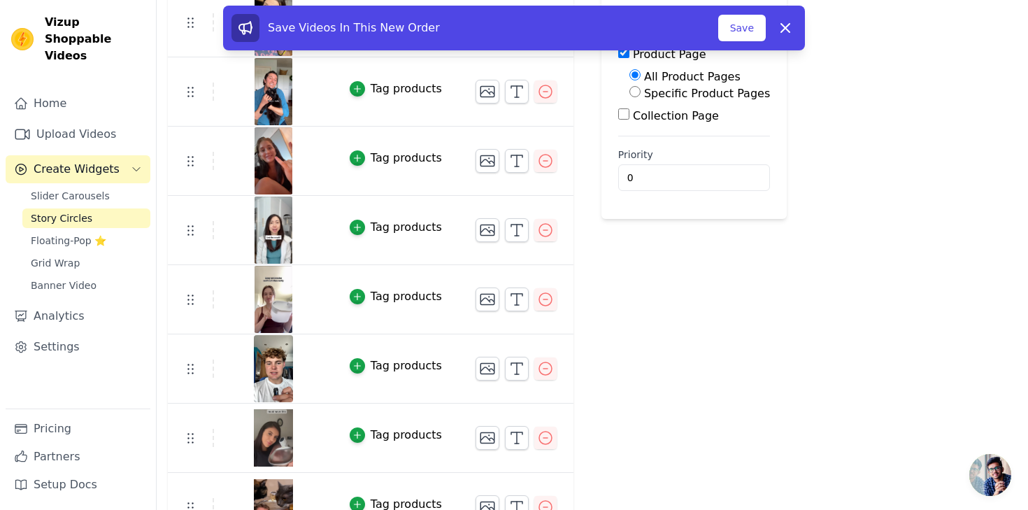
scroll to position [201, 0]
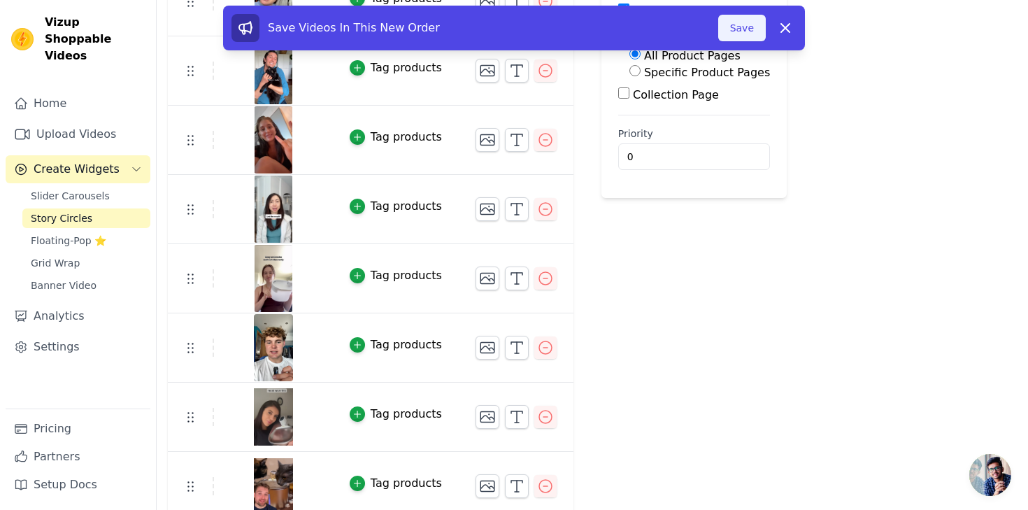
click at [744, 31] on button "Save" at bounding box center [742, 28] width 48 height 27
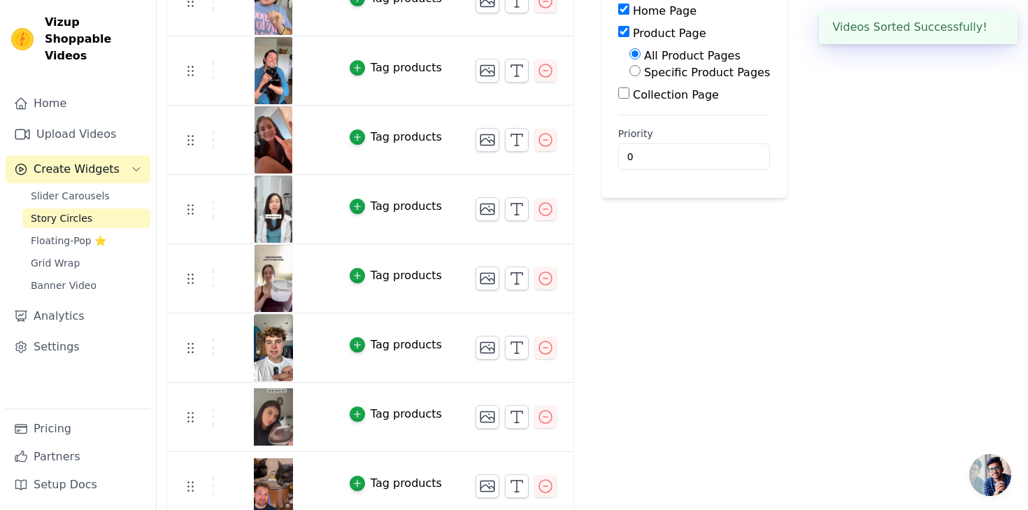
scroll to position [0, 0]
